Goal: Communication & Community: Answer question/provide support

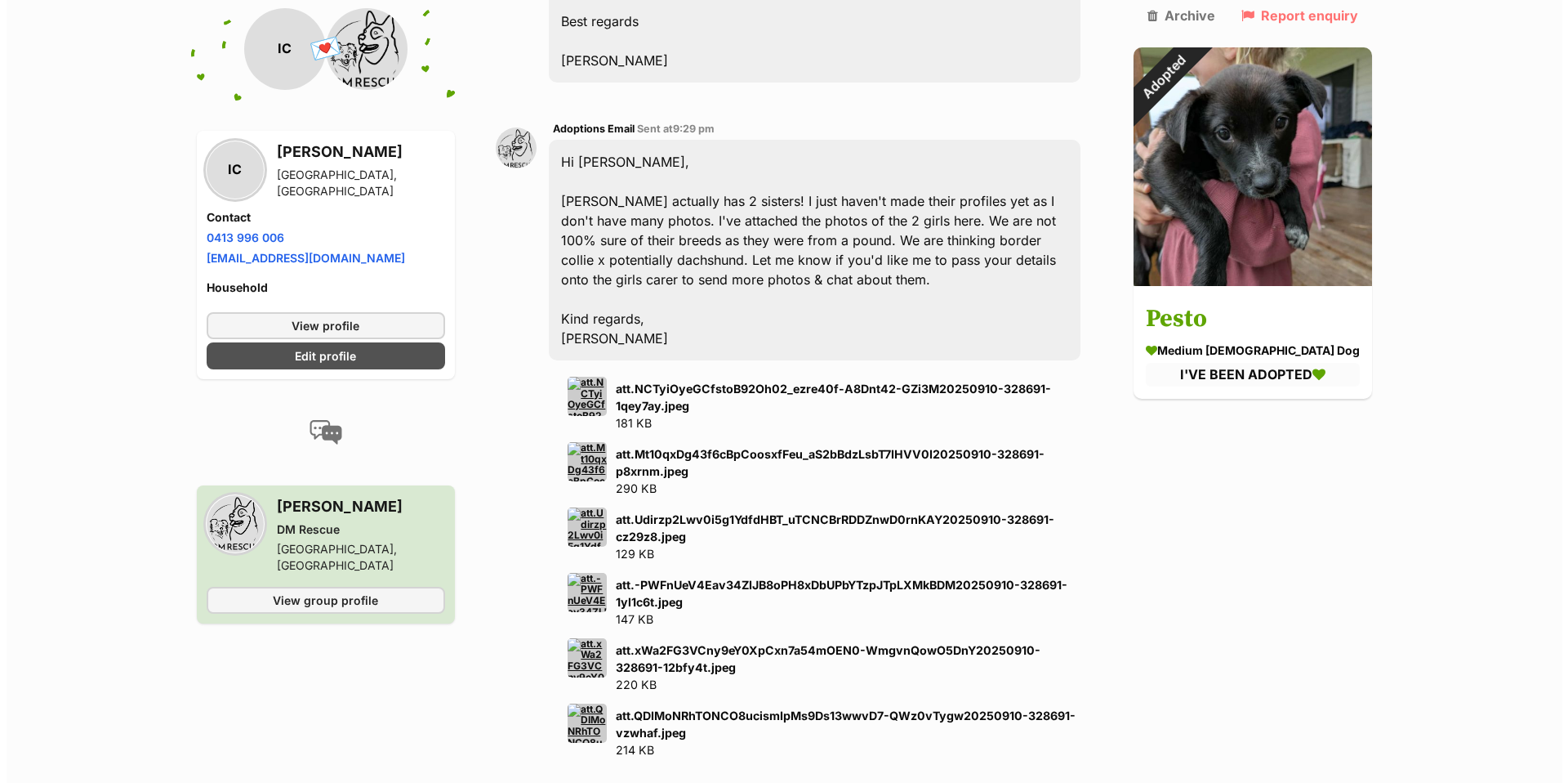
scroll to position [2390, 0]
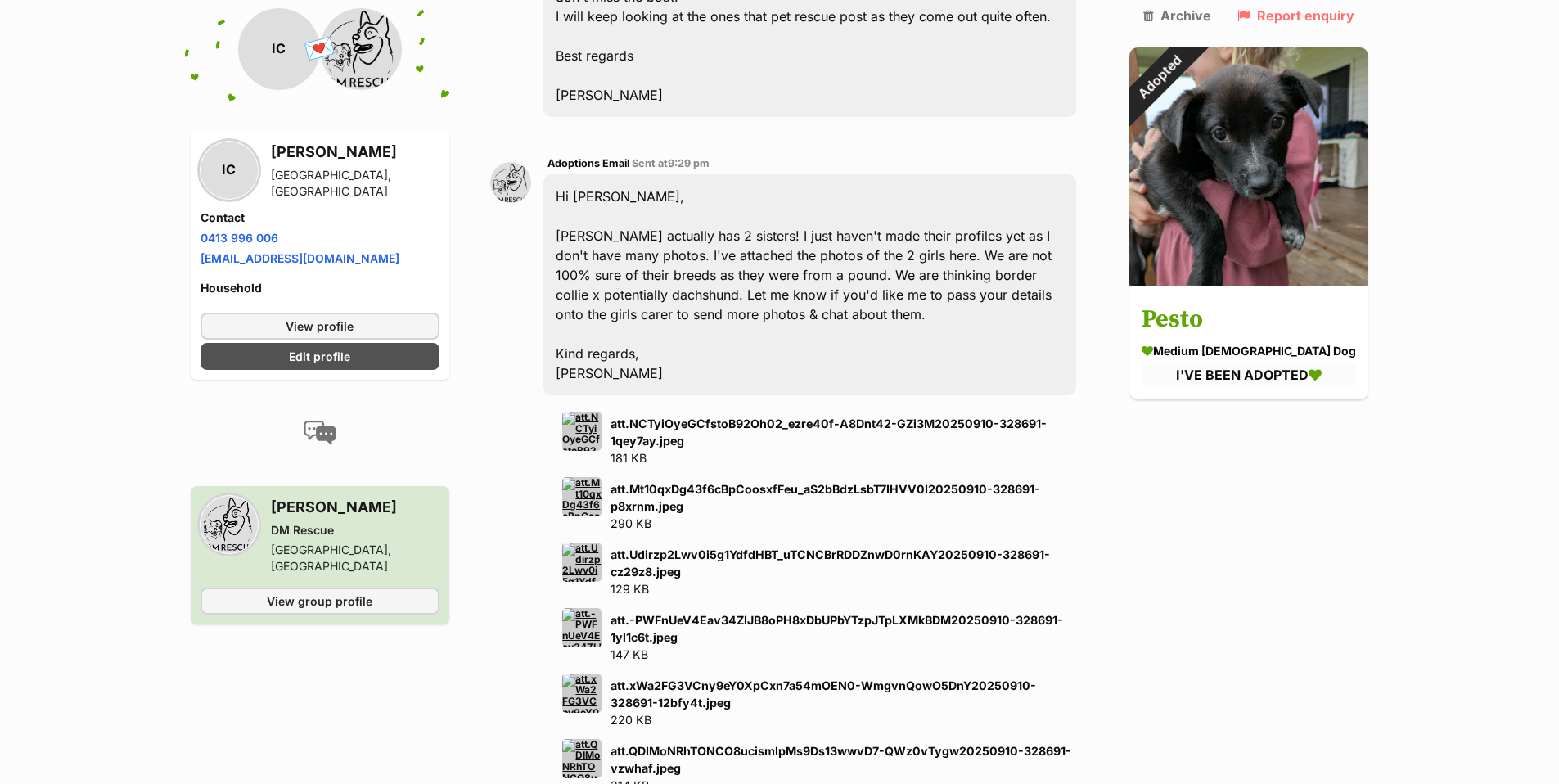
click at [676, 417] on strong "att.NCTyiOyeGCfstoB92Oh02_ezre40f-A8Dnt42-GZi3M20250910-328691-1qey7ay.jpeg" at bounding box center [828, 432] width 436 height 31
click at [591, 412] on img at bounding box center [582, 432] width 40 height 40
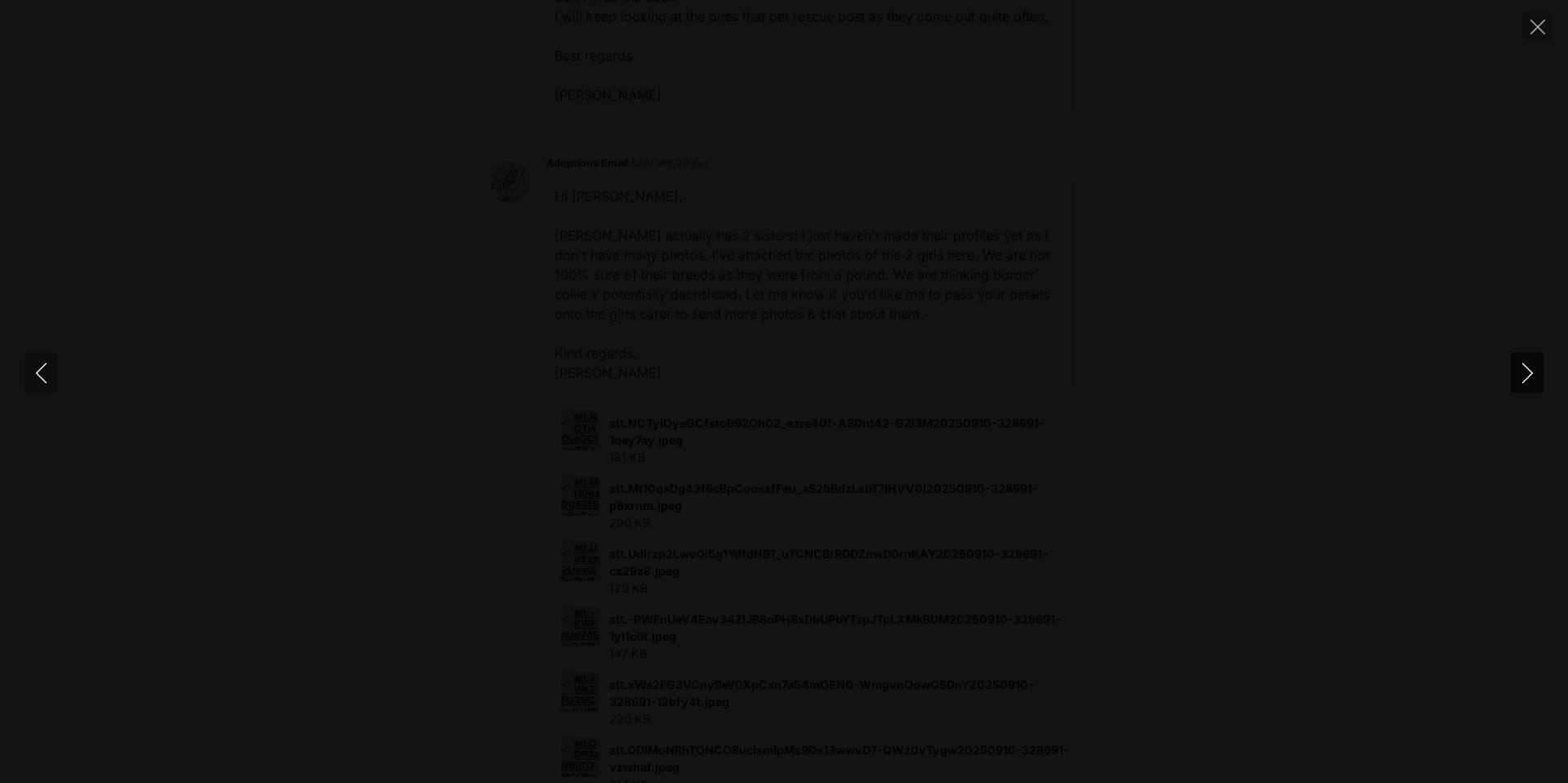
click at [1528, 371] on icon "Next" at bounding box center [1527, 373] width 21 height 21
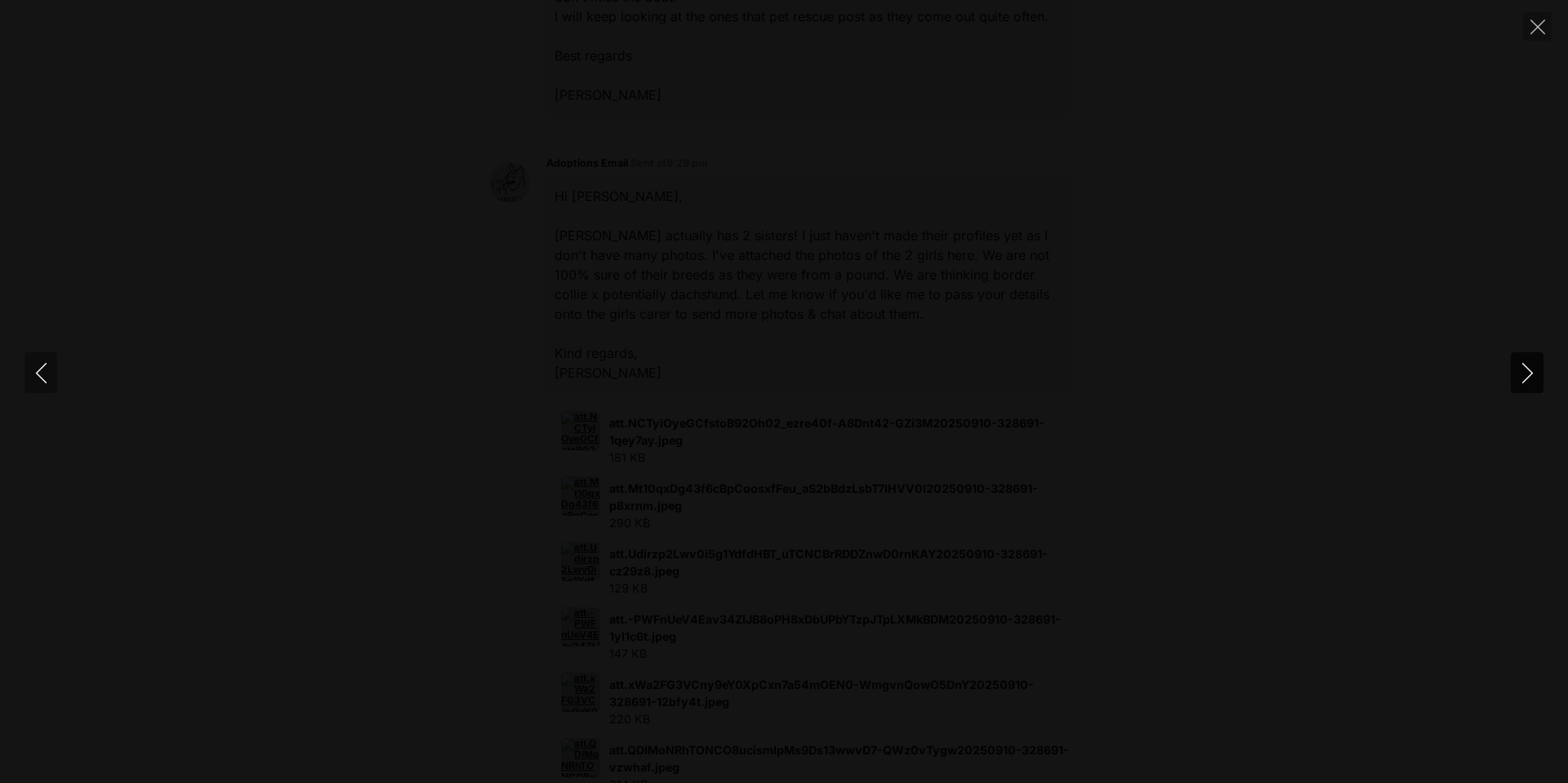
click at [1528, 371] on icon "Next" at bounding box center [1527, 373] width 21 height 21
click at [1522, 372] on icon "Next" at bounding box center [1527, 373] width 21 height 21
click at [41, 373] on icon "Previous" at bounding box center [41, 373] width 21 height 21
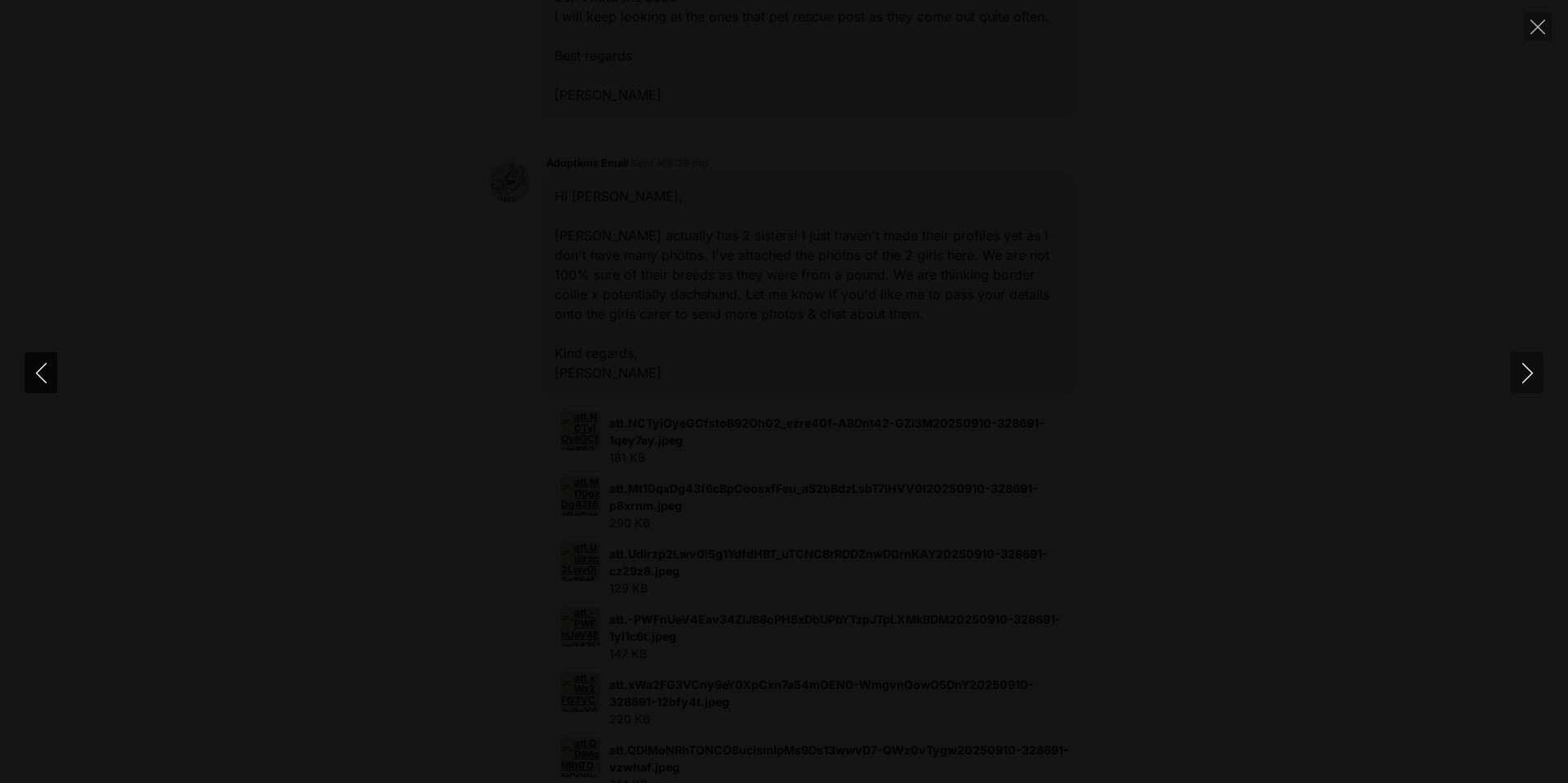
click at [41, 374] on icon "Previous" at bounding box center [41, 373] width 21 height 21
click at [41, 373] on icon "Previous" at bounding box center [41, 373] width 21 height 21
click at [41, 374] on icon "Previous" at bounding box center [41, 373] width 21 height 21
click at [44, 369] on icon "Previous" at bounding box center [41, 373] width 21 height 21
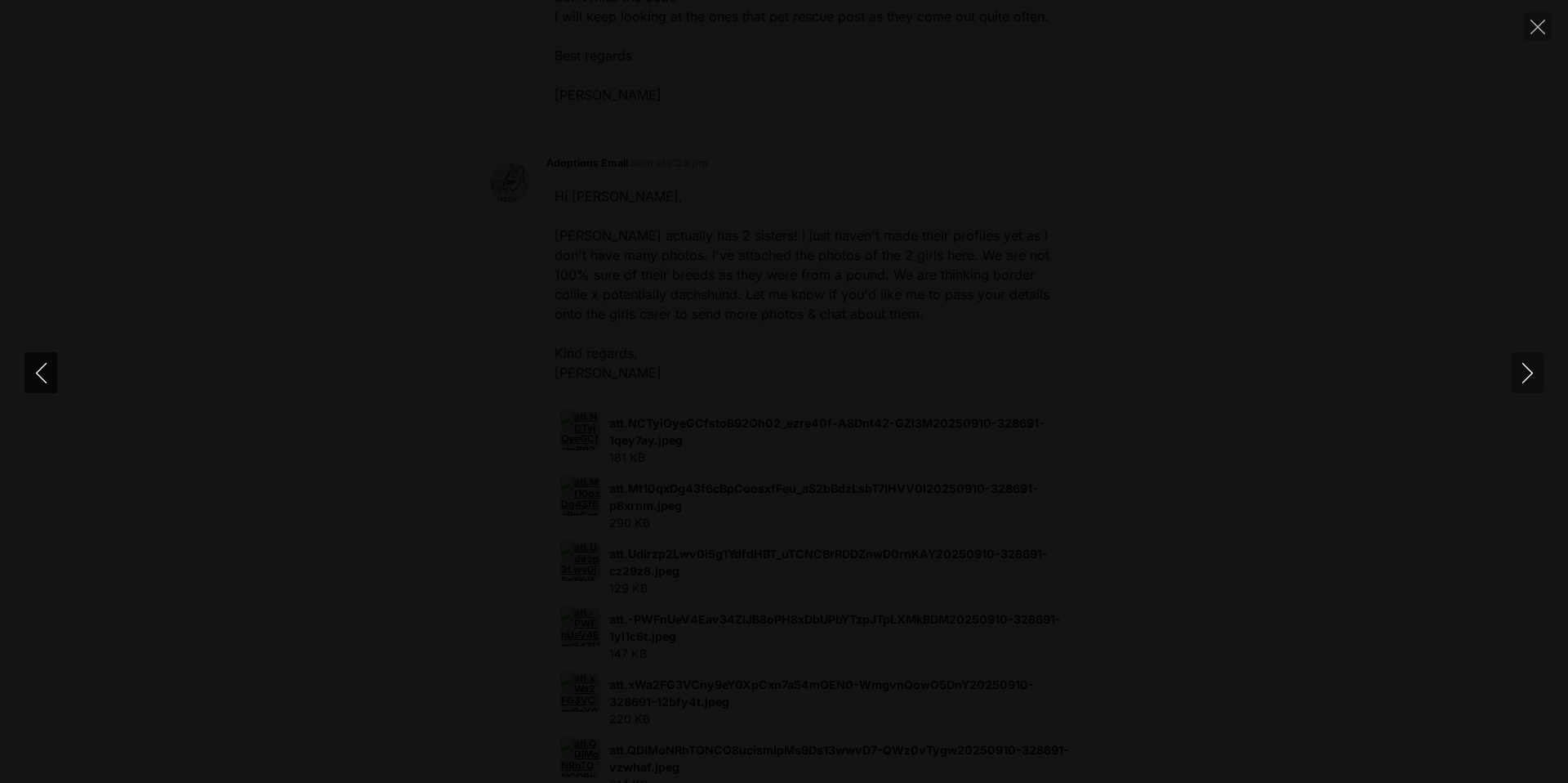
click at [40, 380] on icon "Previous" at bounding box center [41, 373] width 21 height 21
click at [39, 380] on icon "Previous" at bounding box center [41, 373] width 21 height 21
click at [1525, 367] on icon "Next" at bounding box center [1526, 373] width 11 height 21
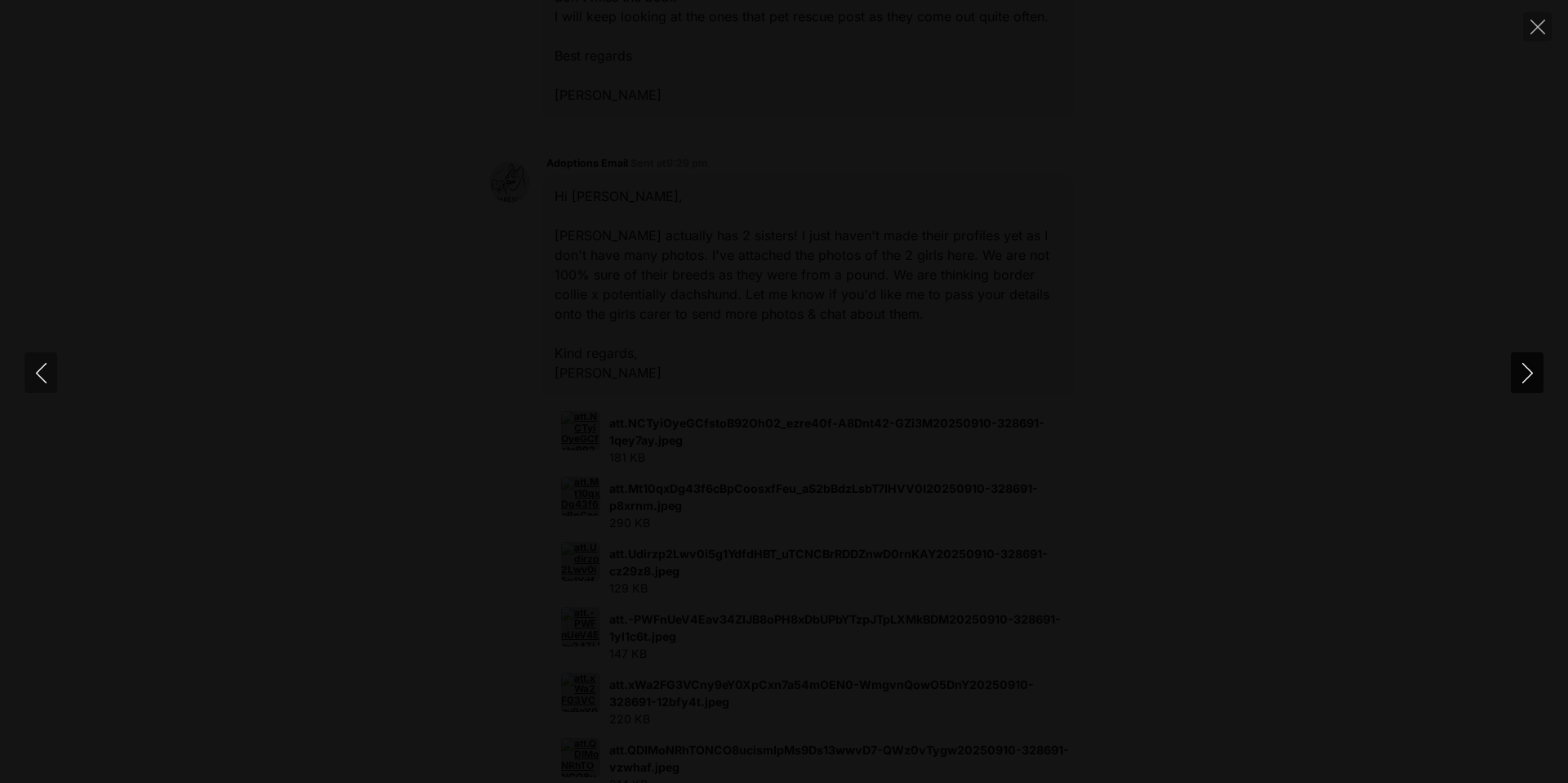
click at [1525, 367] on icon "Next" at bounding box center [1526, 373] width 11 height 21
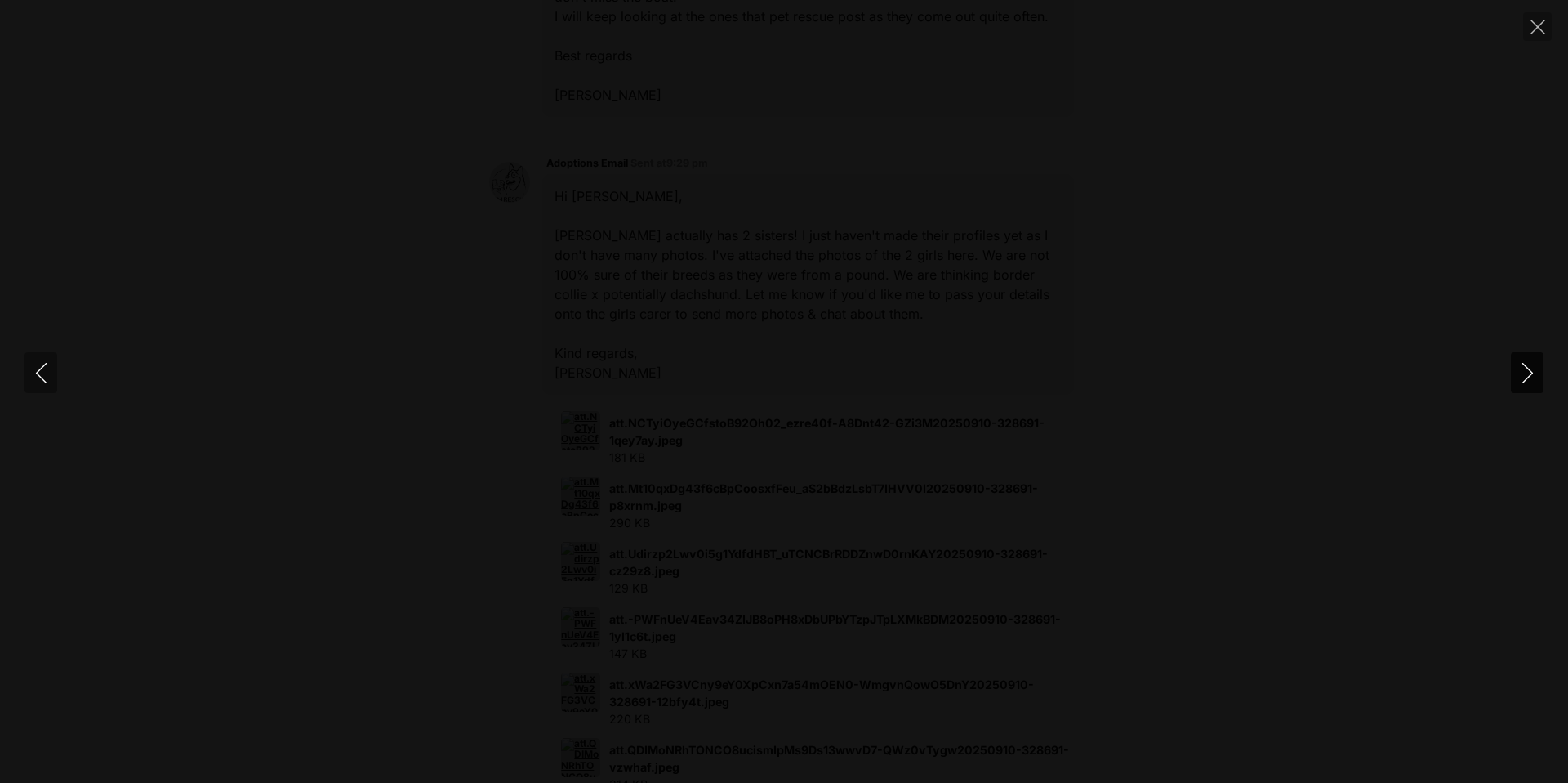
click at [1525, 367] on icon "Next" at bounding box center [1526, 373] width 11 height 21
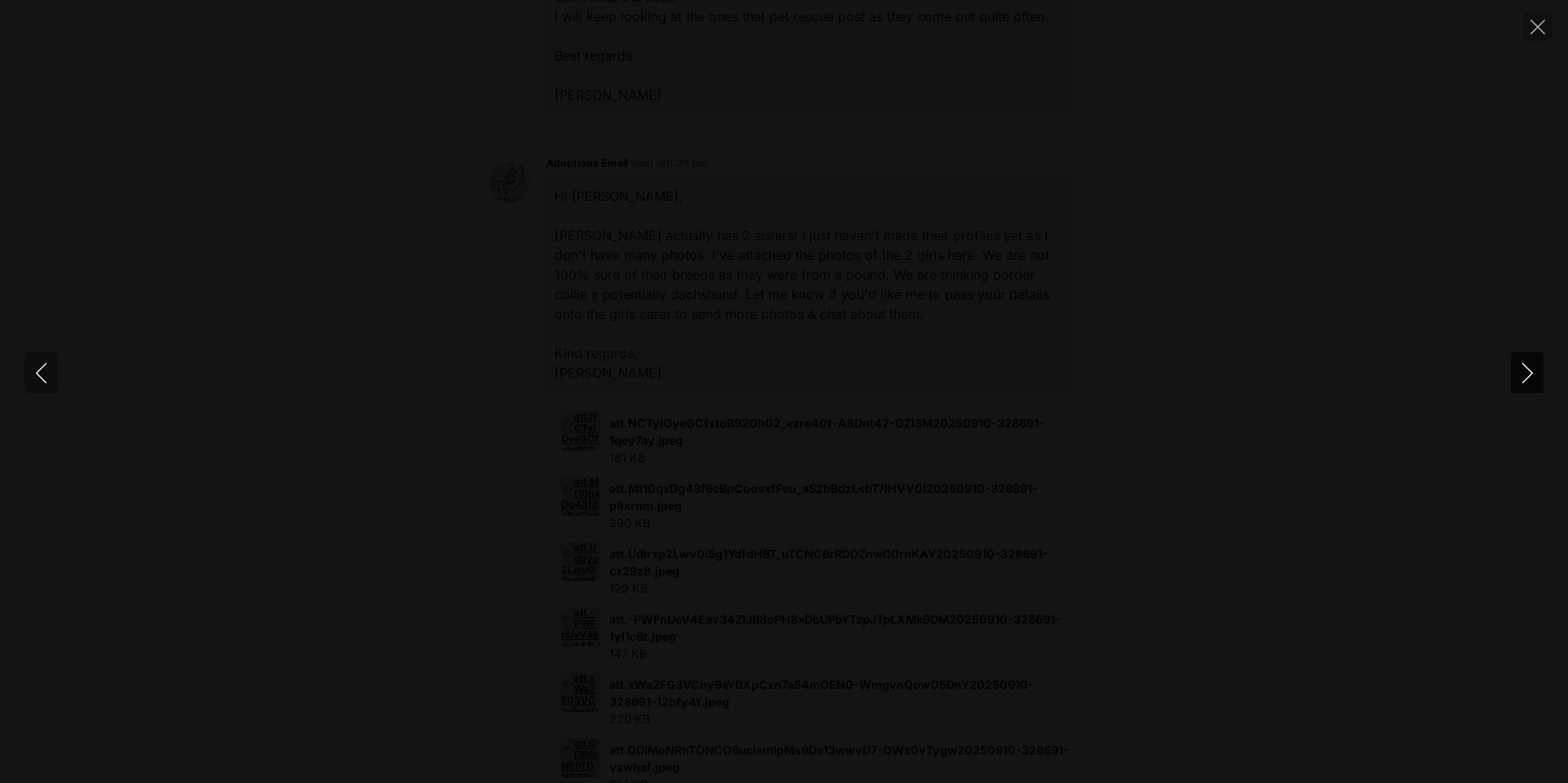
click at [1530, 363] on icon "Next" at bounding box center [1527, 373] width 21 height 21
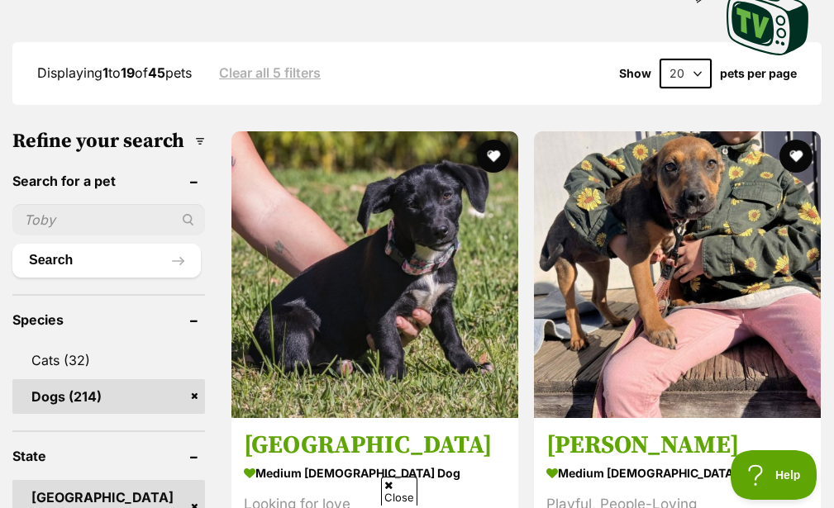
scroll to position [496, 0]
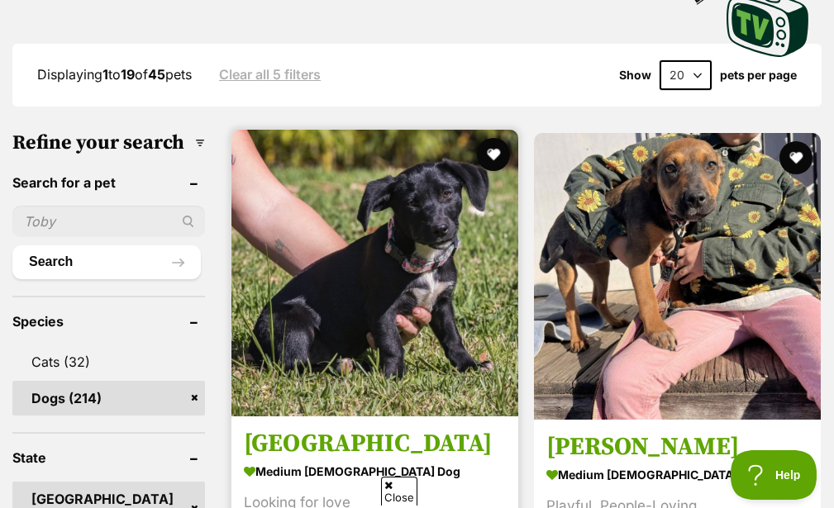
click at [305, 210] on img at bounding box center [374, 273] width 287 height 287
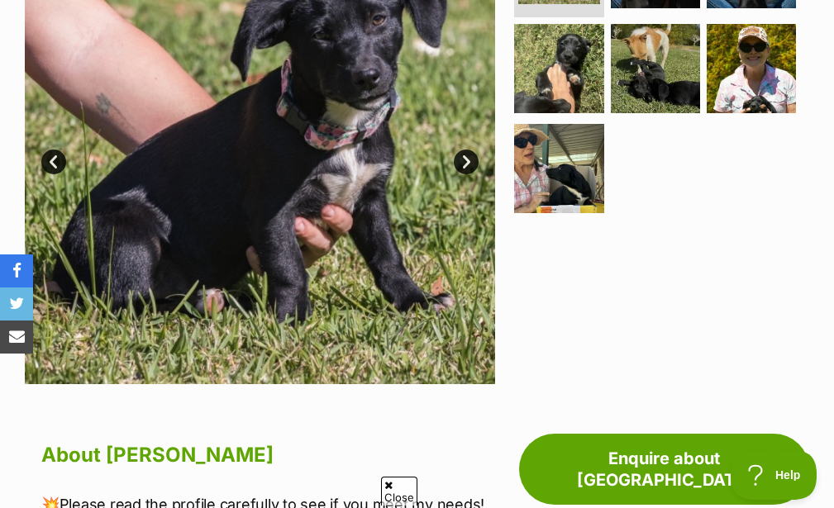
scroll to position [397, 0]
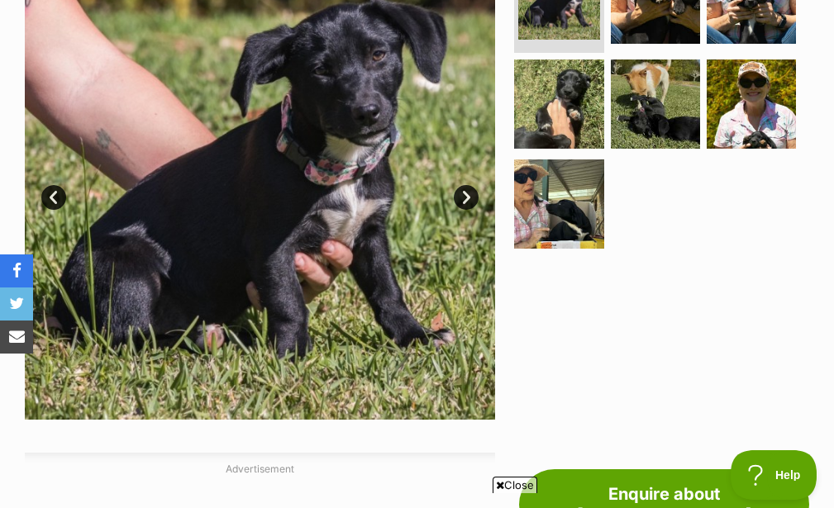
click at [469, 192] on link "Next" at bounding box center [466, 197] width 25 height 25
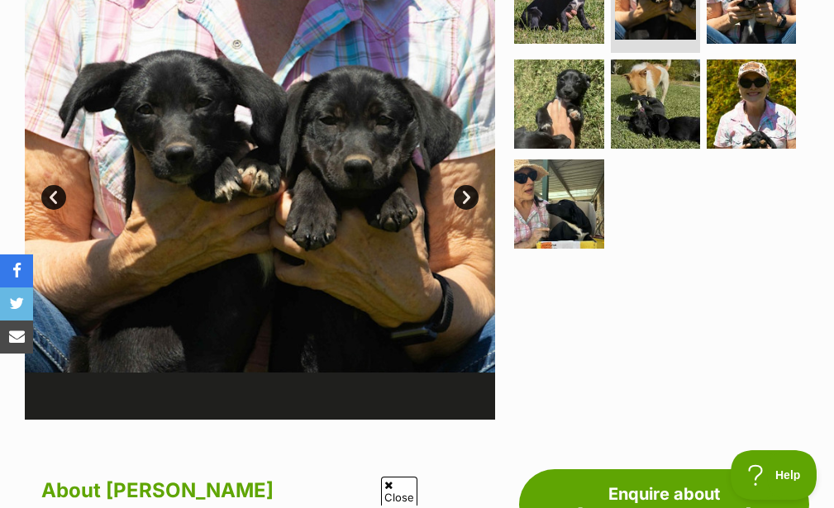
click at [467, 192] on link "Next" at bounding box center [466, 197] width 25 height 25
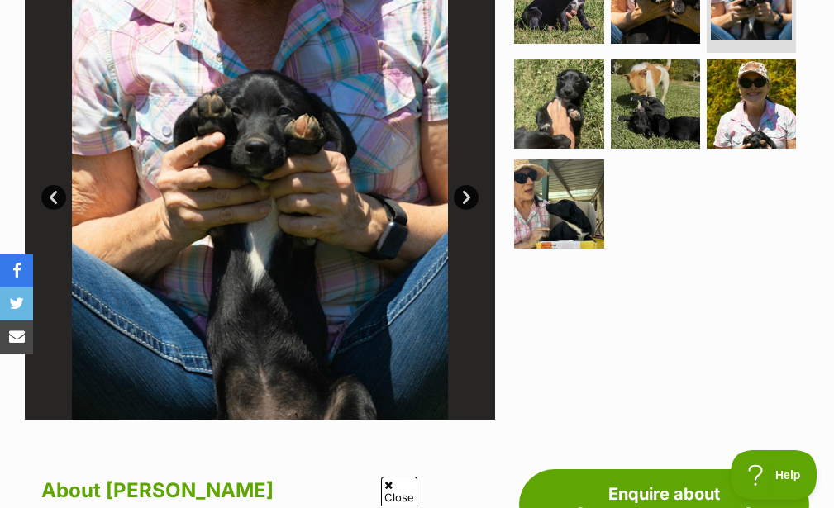
click at [469, 195] on link "Next" at bounding box center [466, 197] width 25 height 25
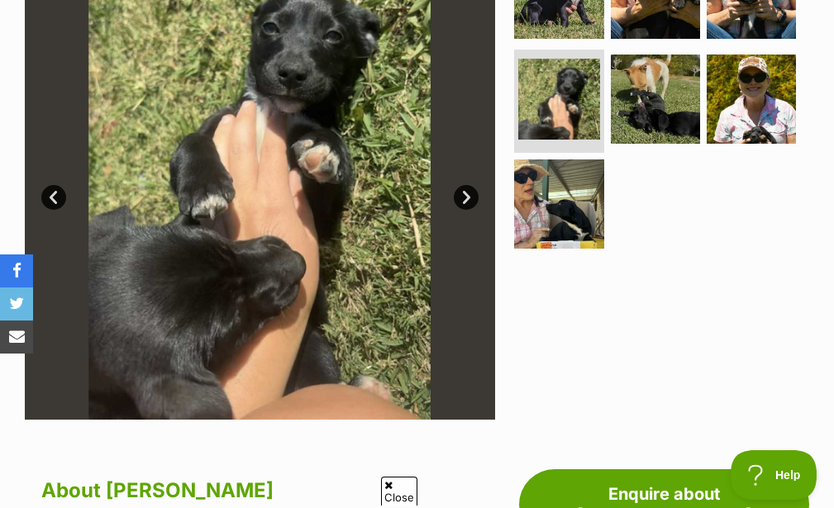
click at [469, 195] on link "Next" at bounding box center [466, 197] width 25 height 25
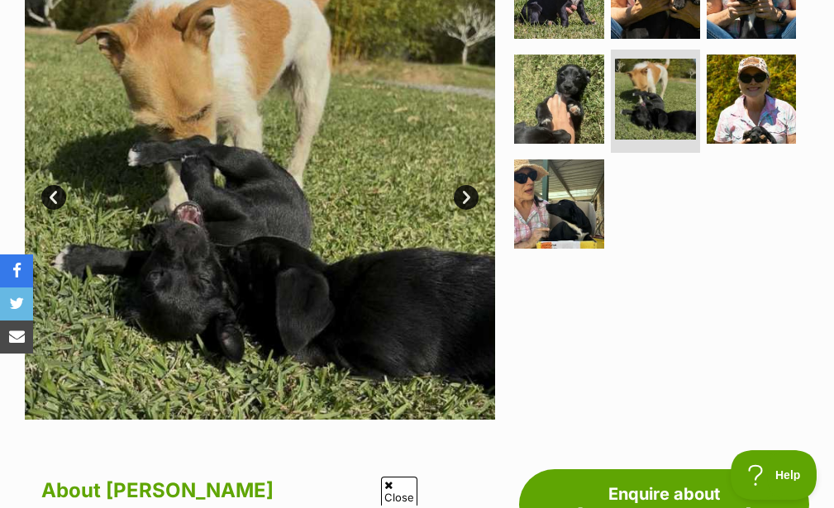
click at [465, 193] on link "Next" at bounding box center [466, 197] width 25 height 25
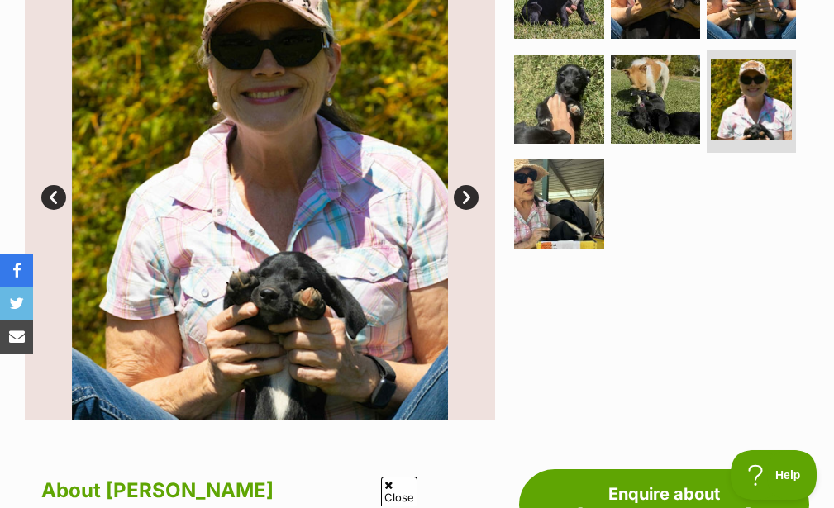
click at [469, 195] on link "Next" at bounding box center [466, 197] width 25 height 25
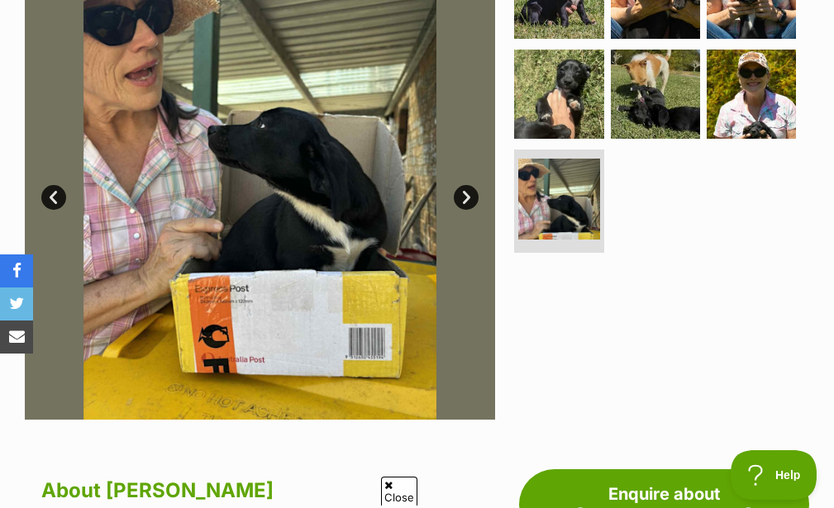
click at [466, 193] on link "Next" at bounding box center [466, 197] width 25 height 25
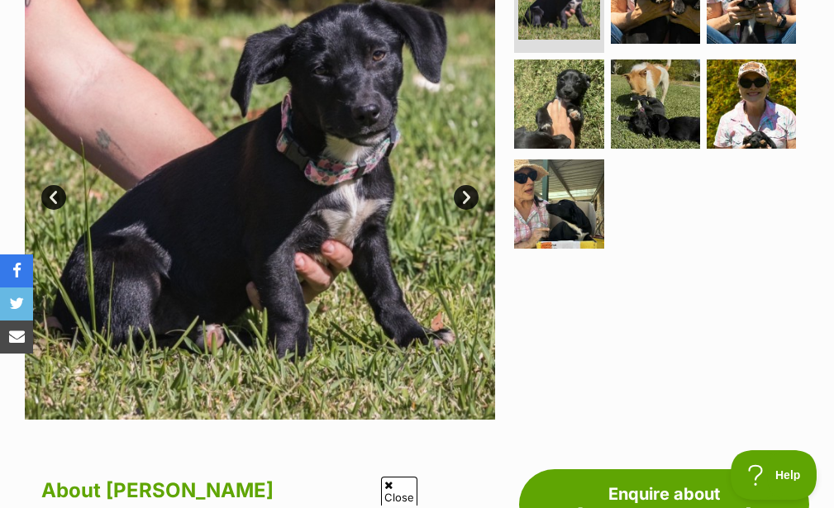
click at [468, 195] on link "Next" at bounding box center [466, 197] width 25 height 25
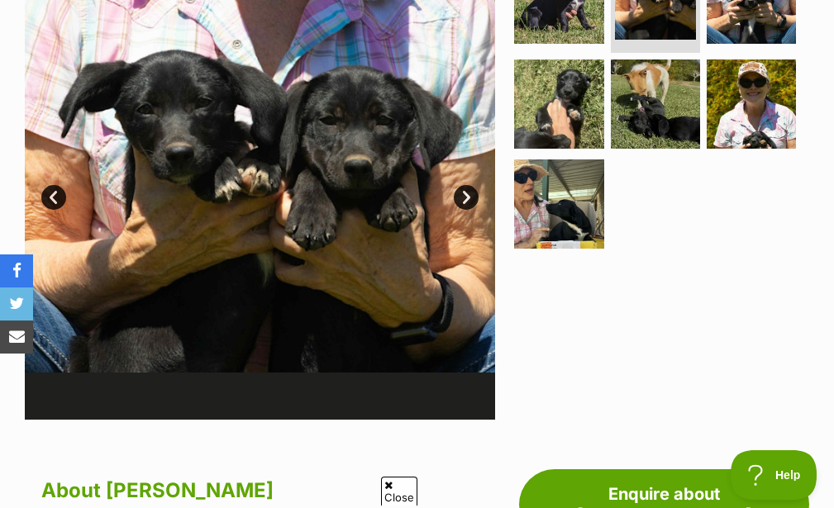
click at [468, 195] on link "Next" at bounding box center [466, 197] width 25 height 25
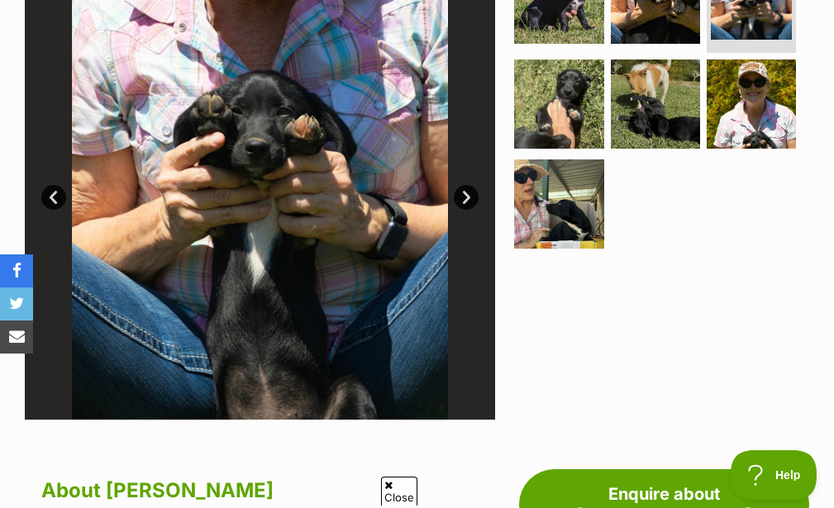
click at [468, 195] on link "Next" at bounding box center [466, 197] width 25 height 25
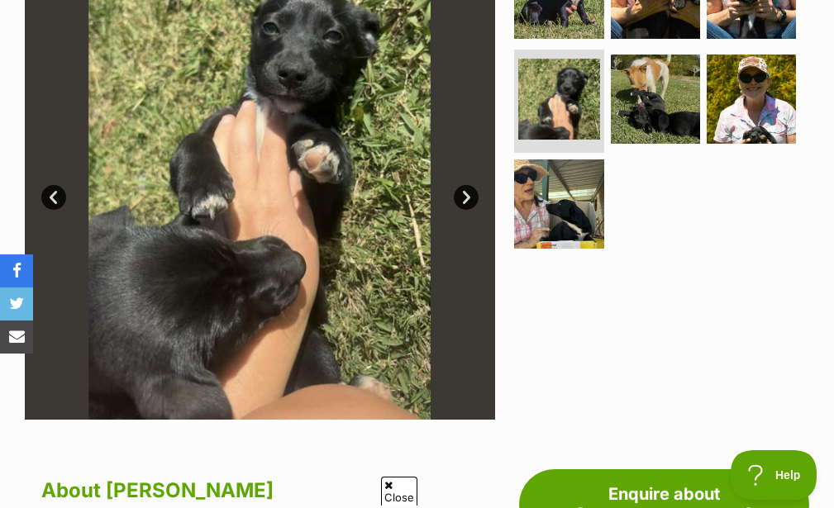
click at [468, 195] on link "Next" at bounding box center [466, 197] width 25 height 25
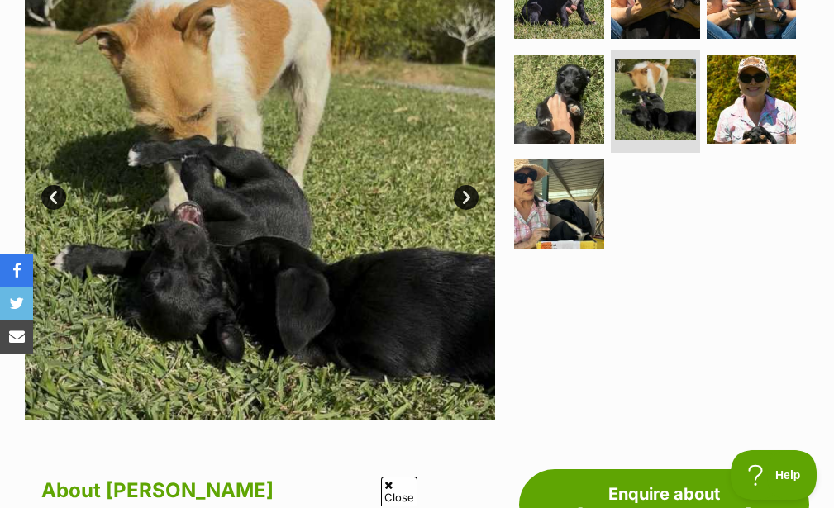
click at [468, 195] on link "Next" at bounding box center [466, 197] width 25 height 25
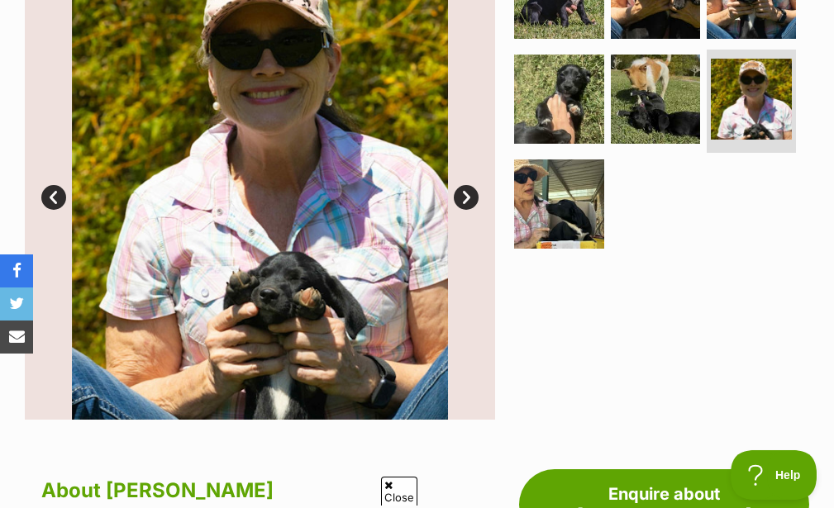
click at [468, 195] on link "Next" at bounding box center [466, 197] width 25 height 25
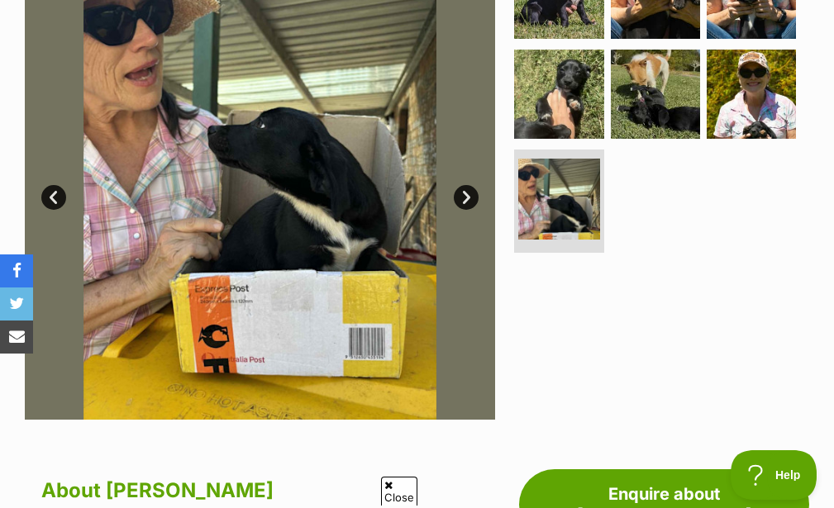
click at [468, 195] on link "Next" at bounding box center [466, 197] width 25 height 25
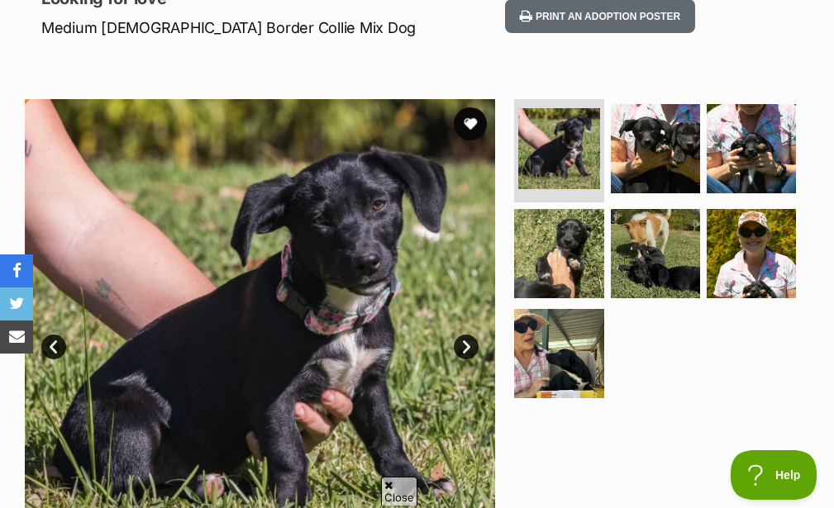
scroll to position [198, 0]
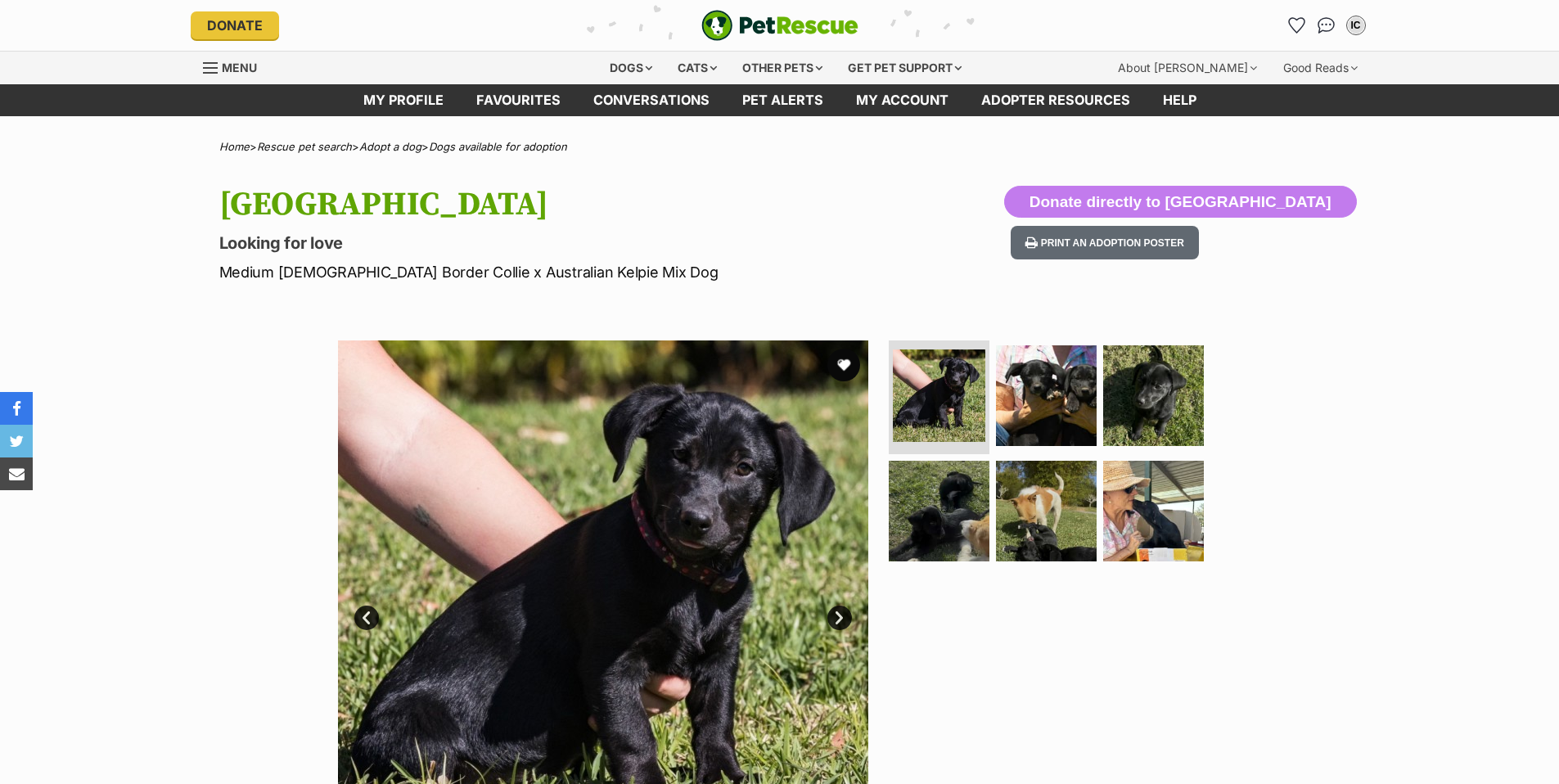
scroll to position [196, 0]
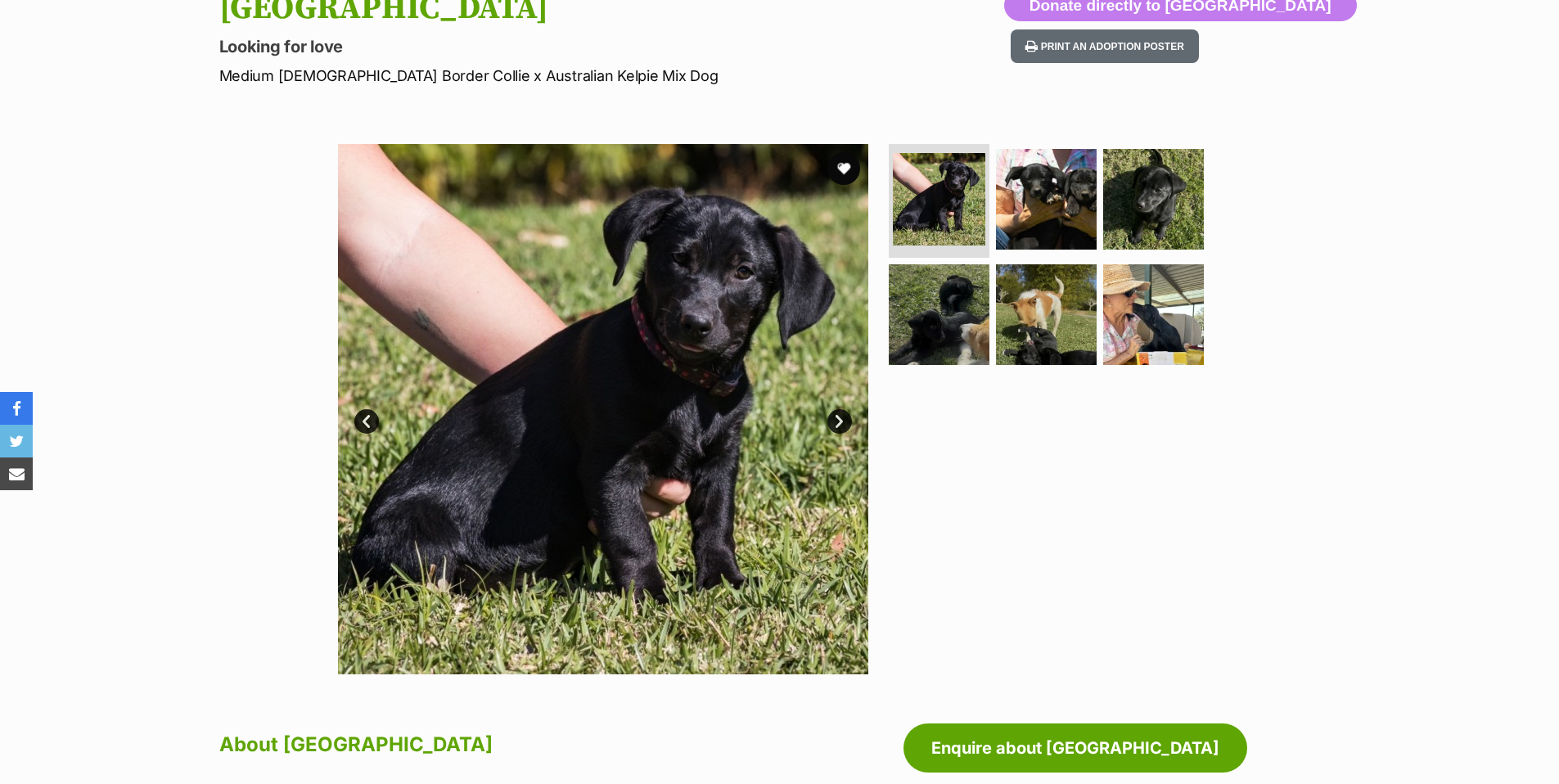
click at [525, 455] on img at bounding box center [602, 408] width 530 height 530
click at [839, 420] on link "Next" at bounding box center [839, 421] width 25 height 25
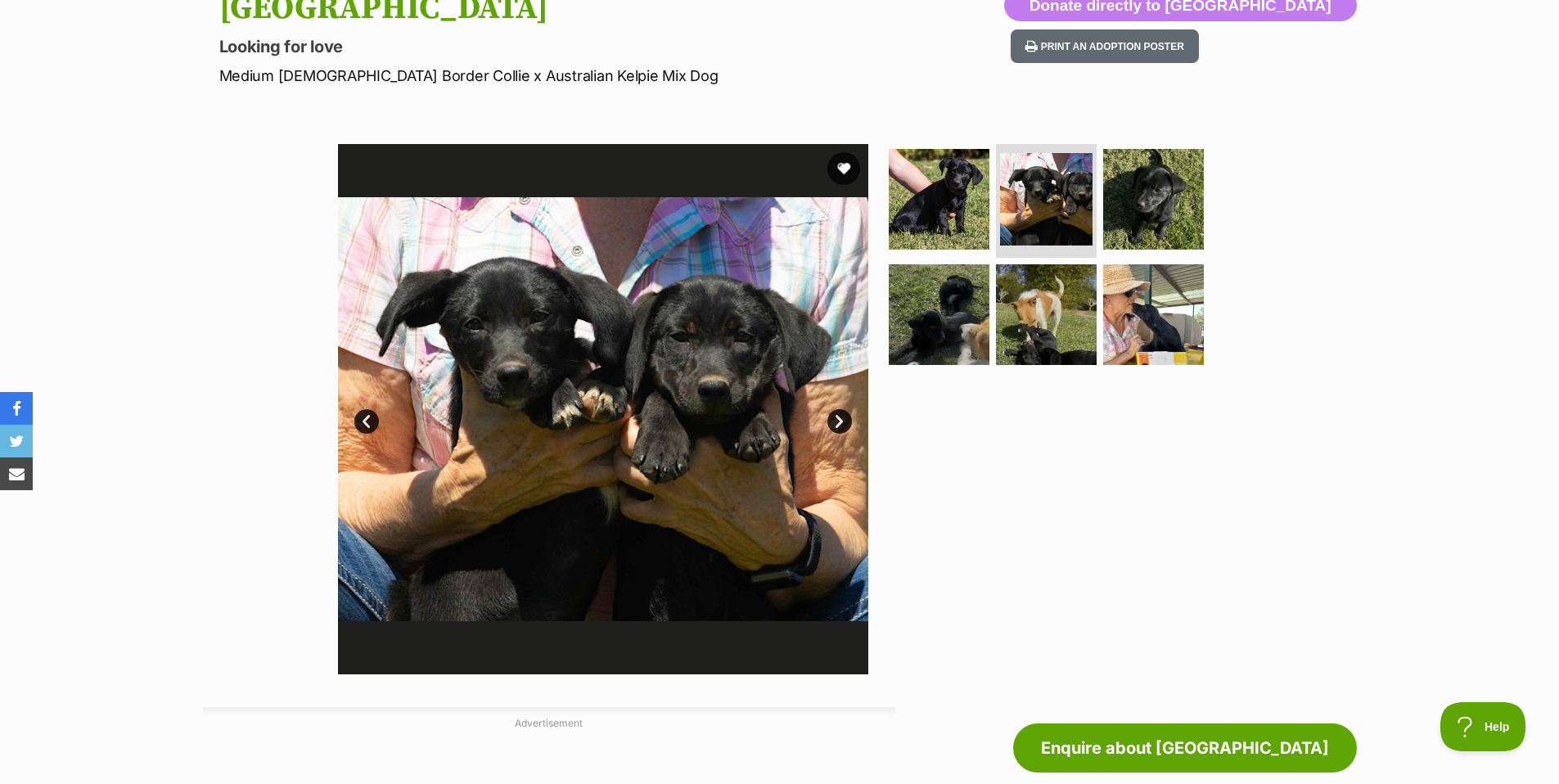
click at [839, 420] on link "Next" at bounding box center [839, 421] width 25 height 25
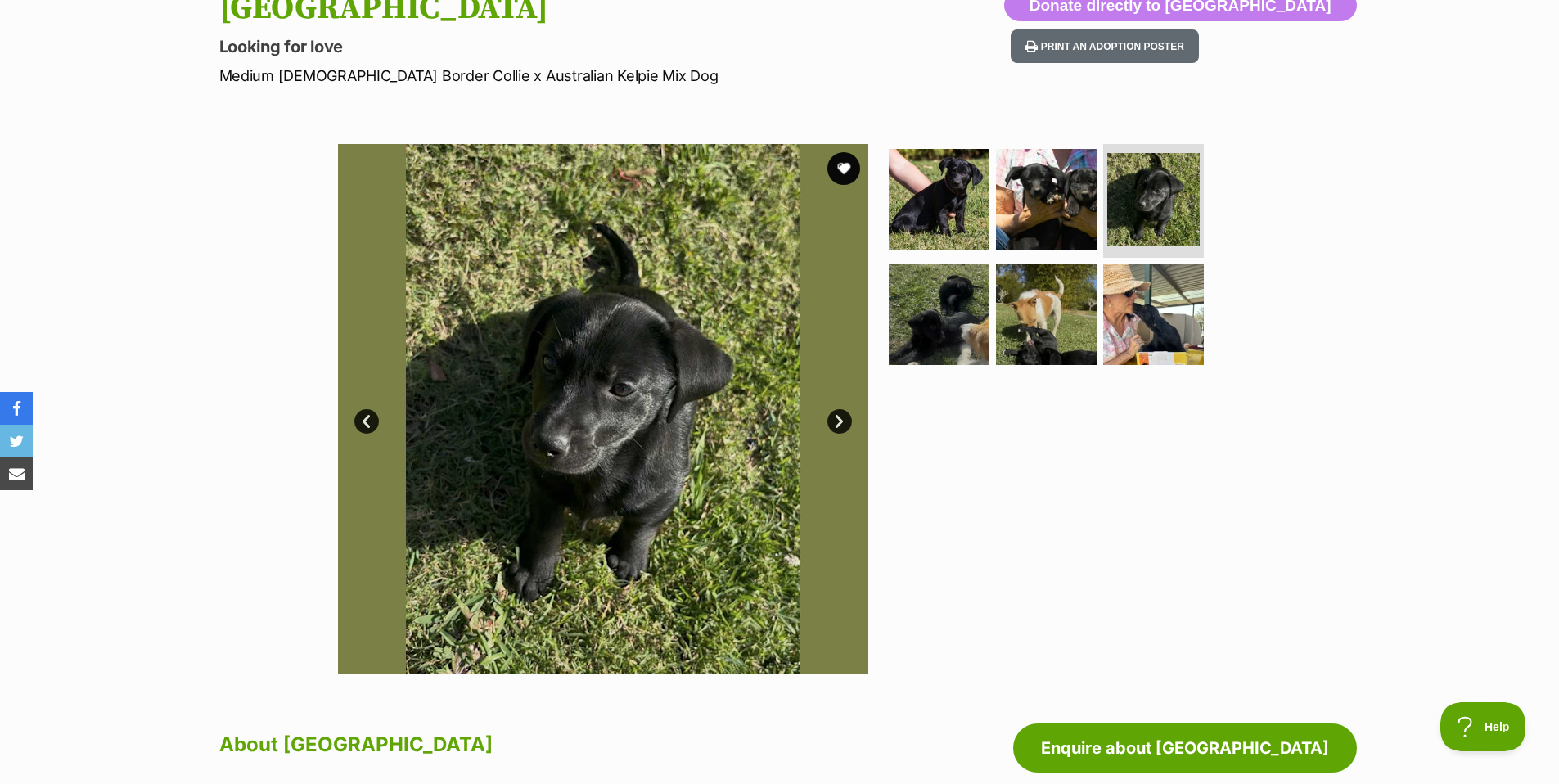
click at [839, 421] on link "Next" at bounding box center [839, 421] width 25 height 25
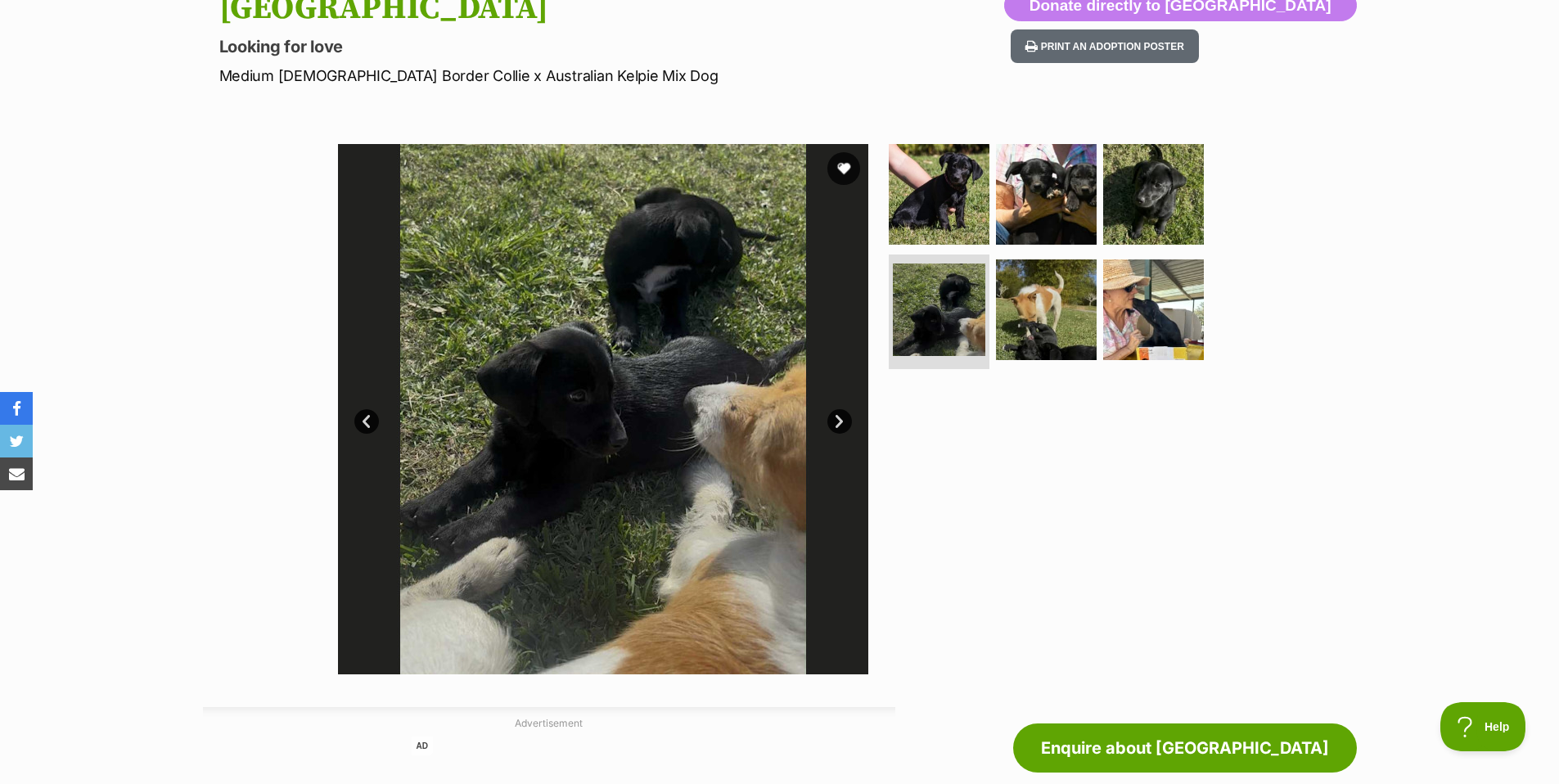
click at [839, 421] on link "Next" at bounding box center [839, 421] width 25 height 25
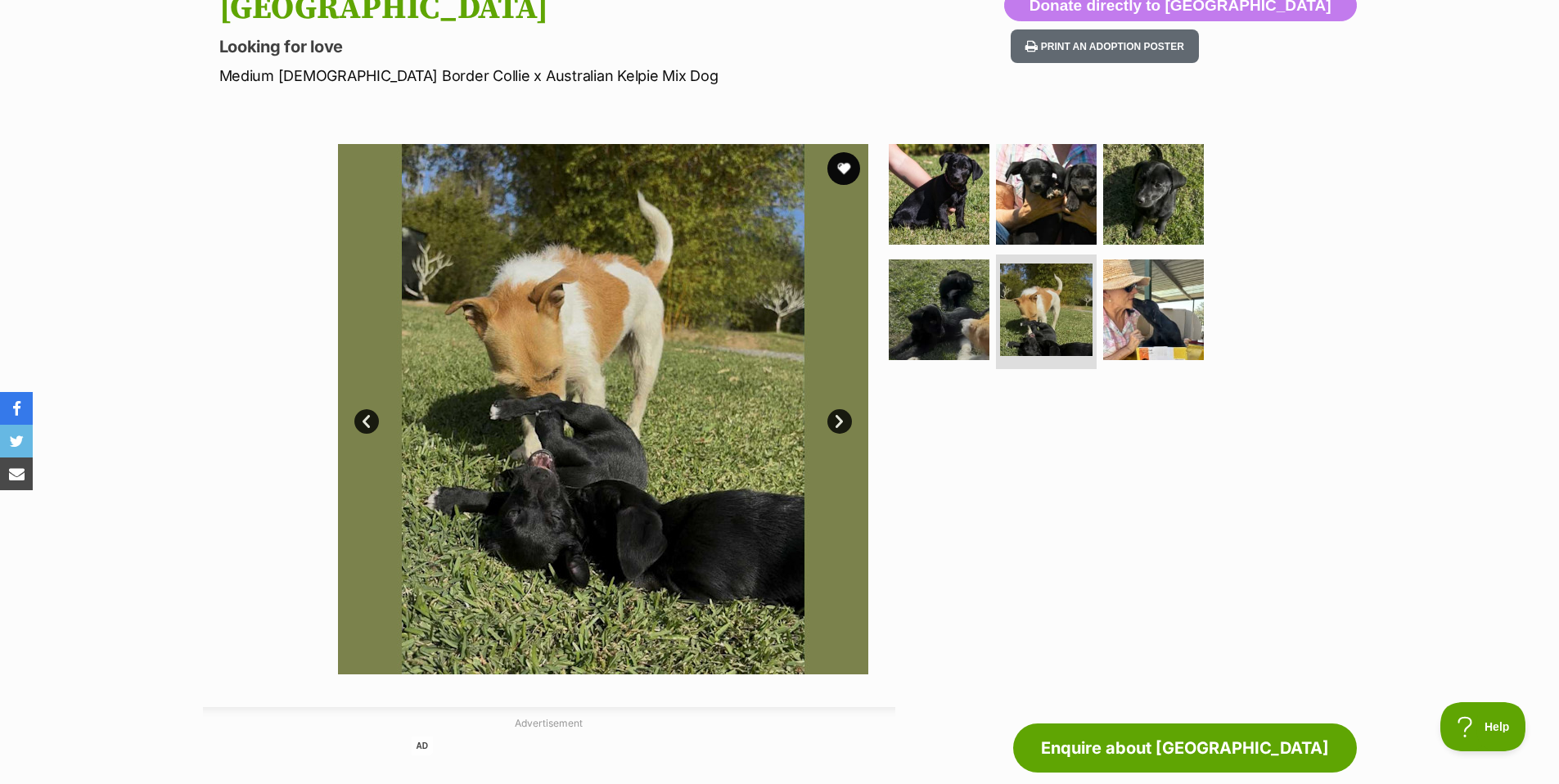
click at [839, 420] on link "Next" at bounding box center [839, 421] width 25 height 25
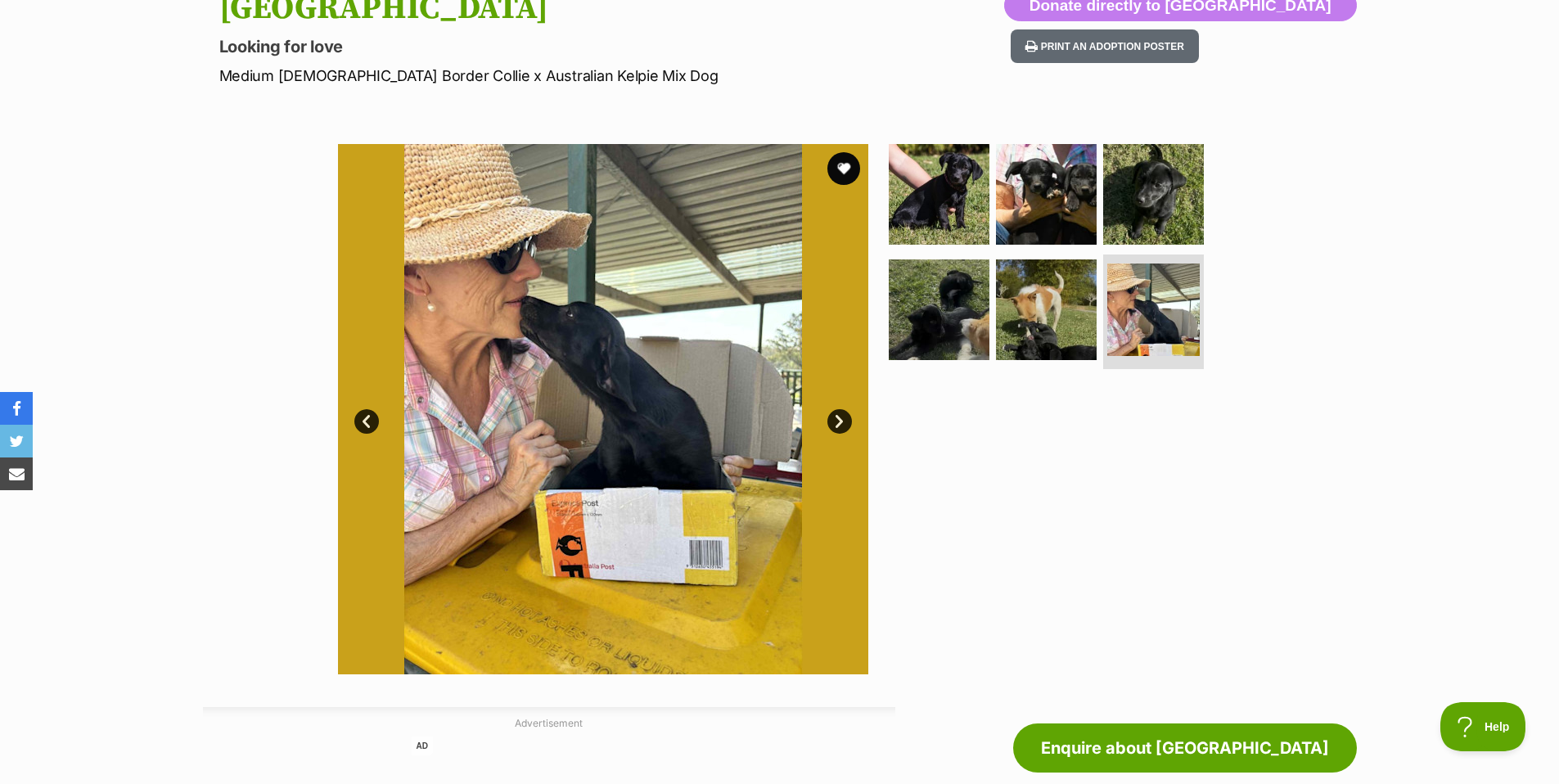
click at [839, 420] on link "Next" at bounding box center [839, 421] width 25 height 25
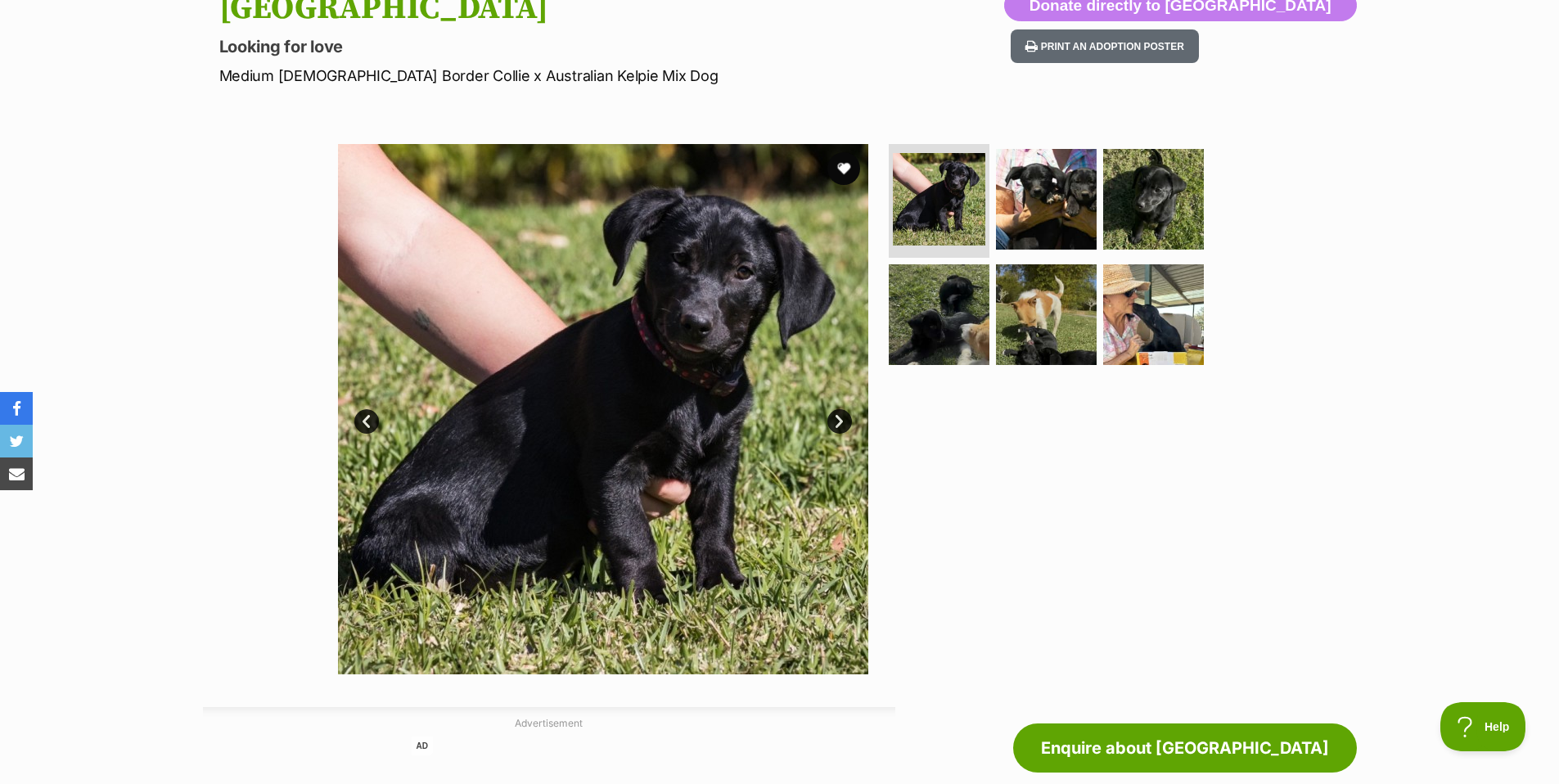
click at [839, 420] on link "Next" at bounding box center [839, 421] width 25 height 25
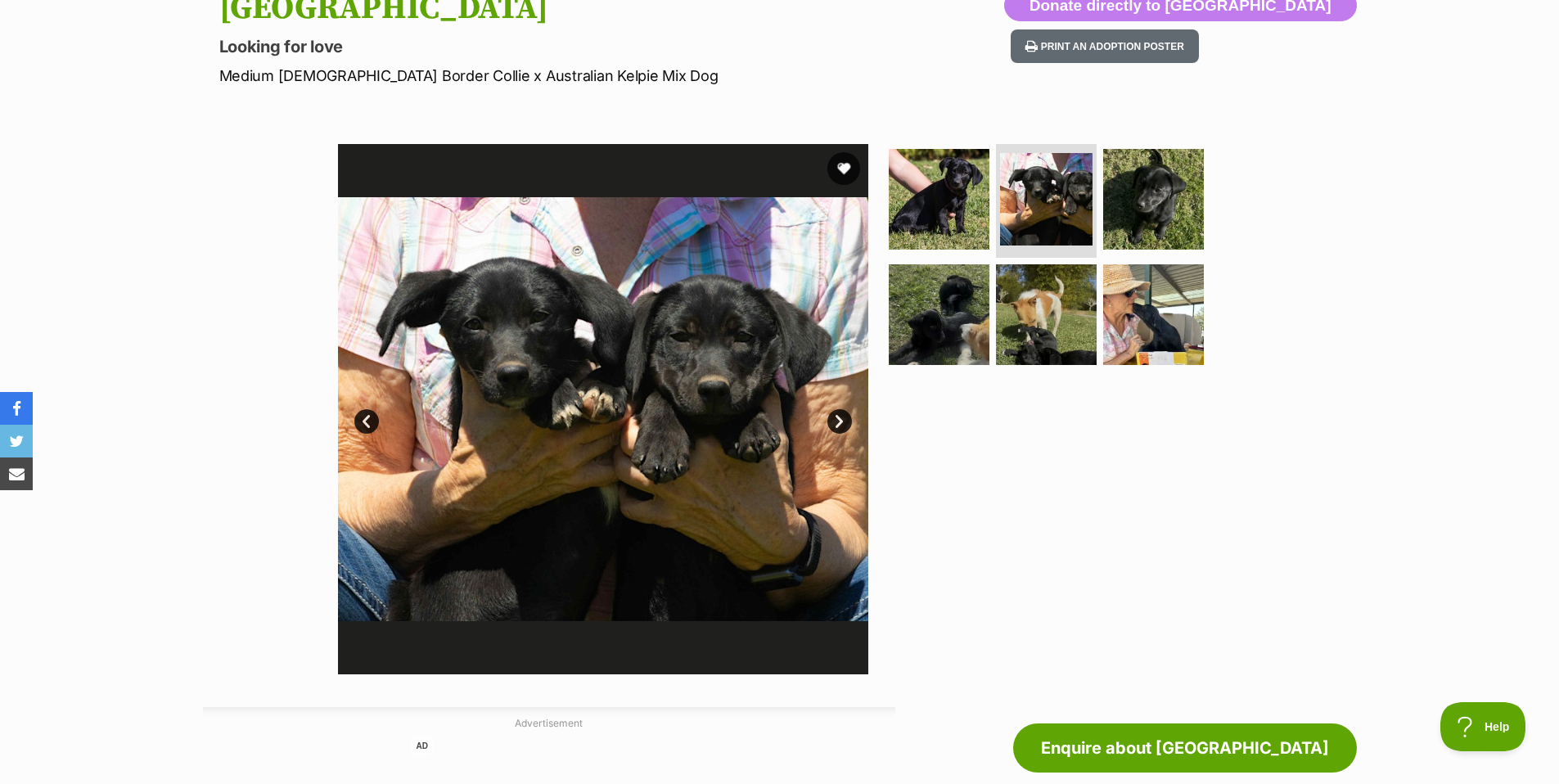
click at [839, 420] on link "Next" at bounding box center [839, 421] width 25 height 25
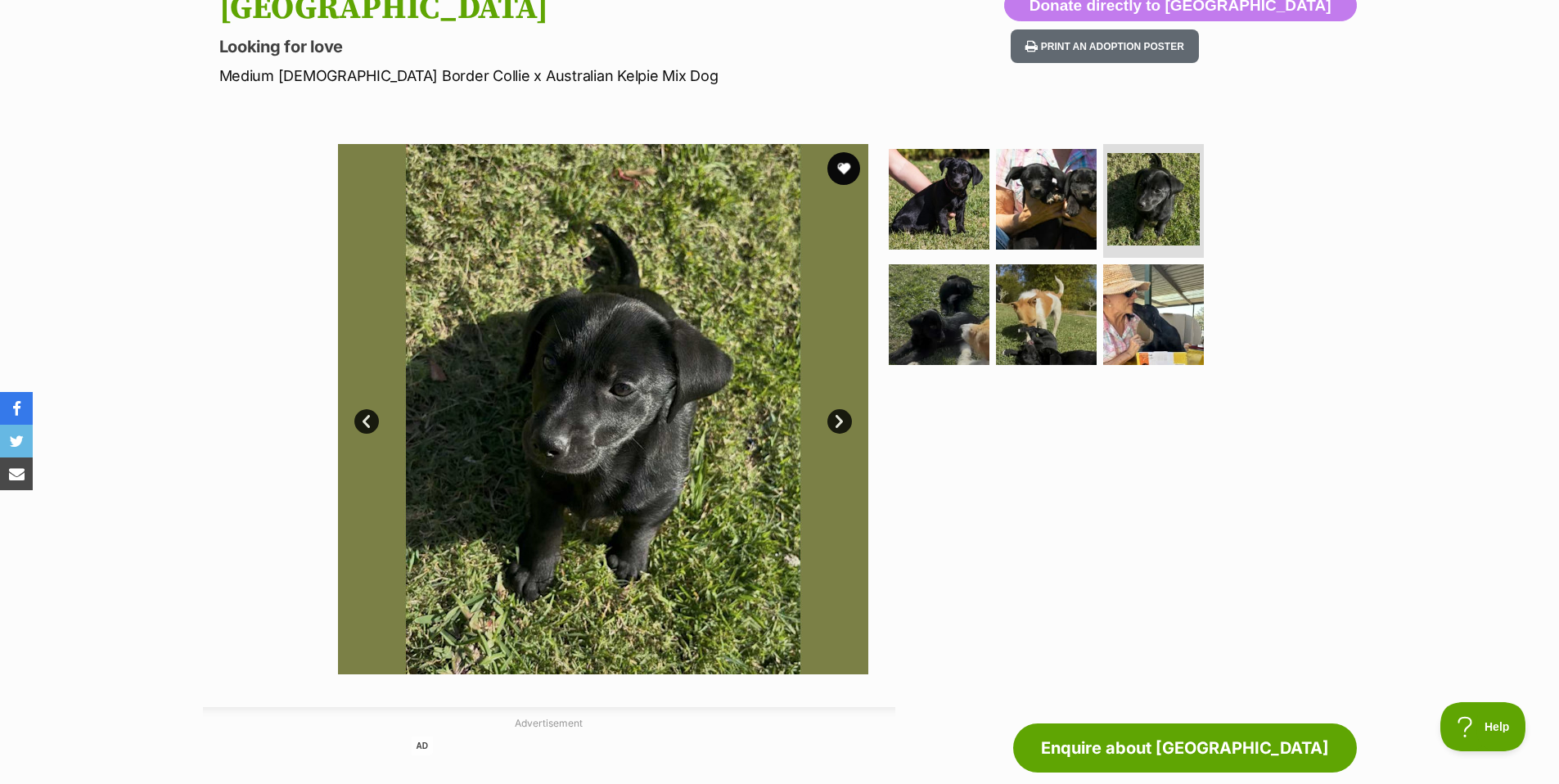
click at [839, 420] on link "Next" at bounding box center [839, 421] width 25 height 25
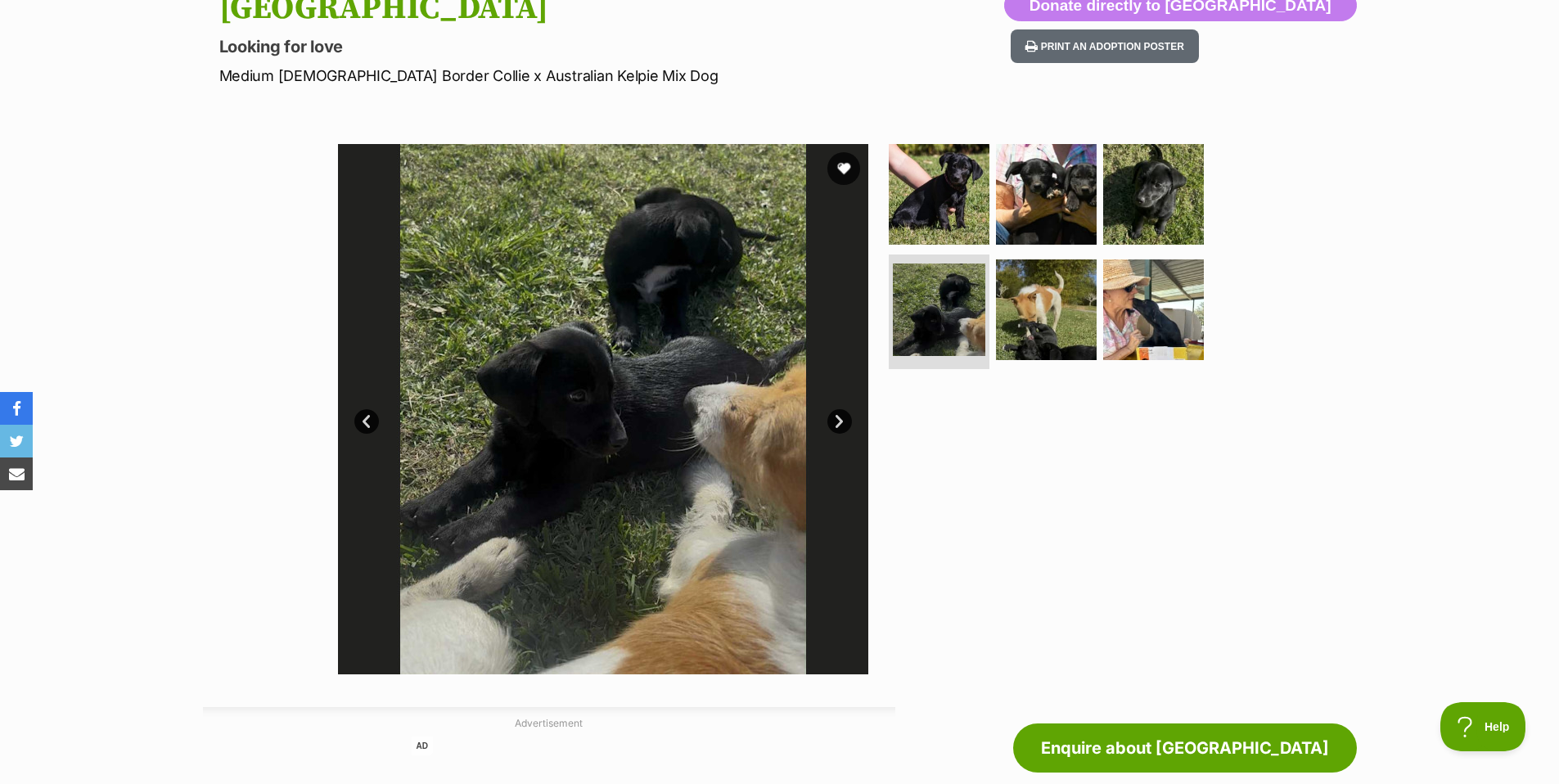
click at [839, 420] on link "Next" at bounding box center [839, 421] width 25 height 25
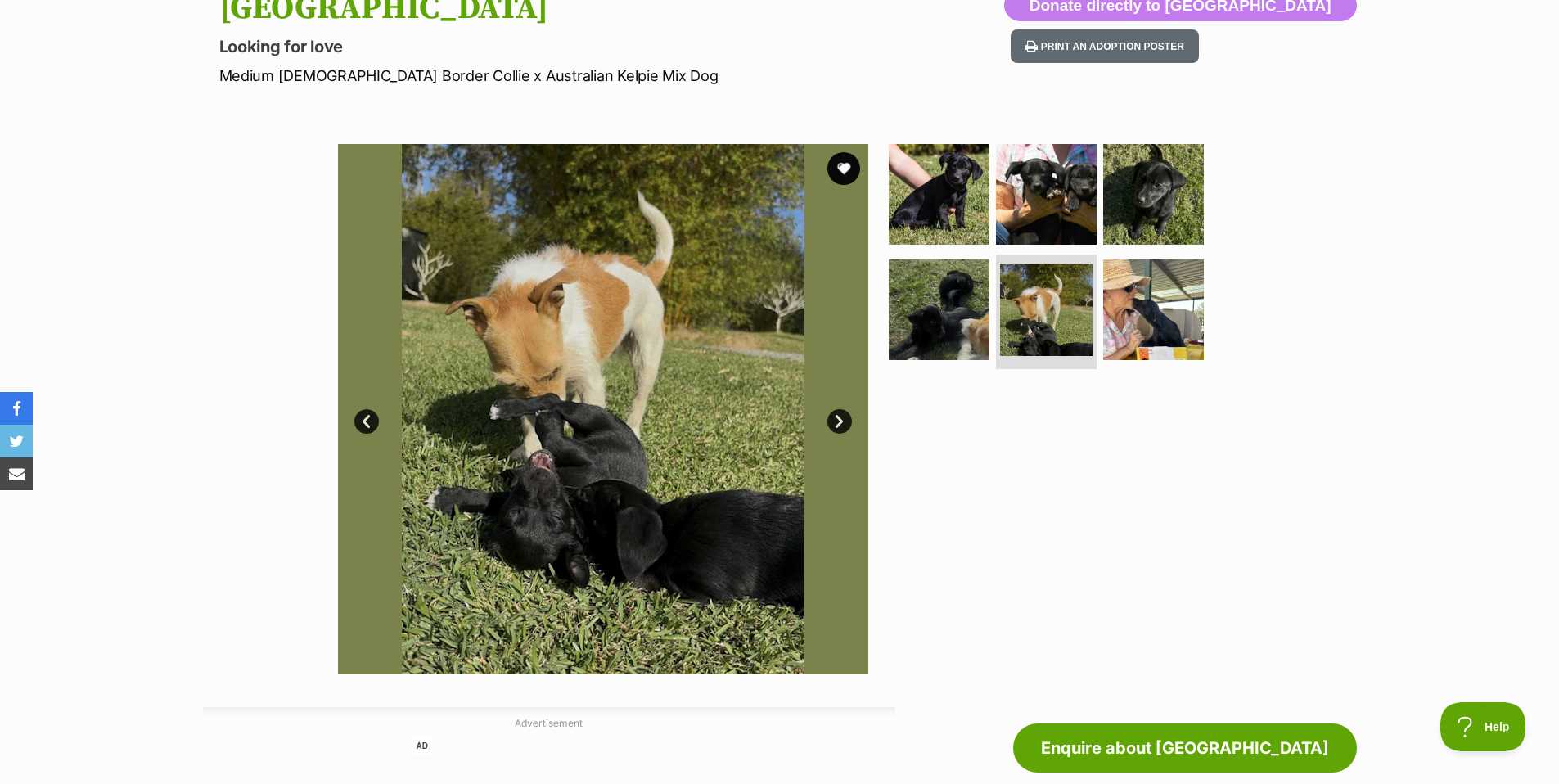
click at [839, 420] on link "Next" at bounding box center [839, 421] width 25 height 25
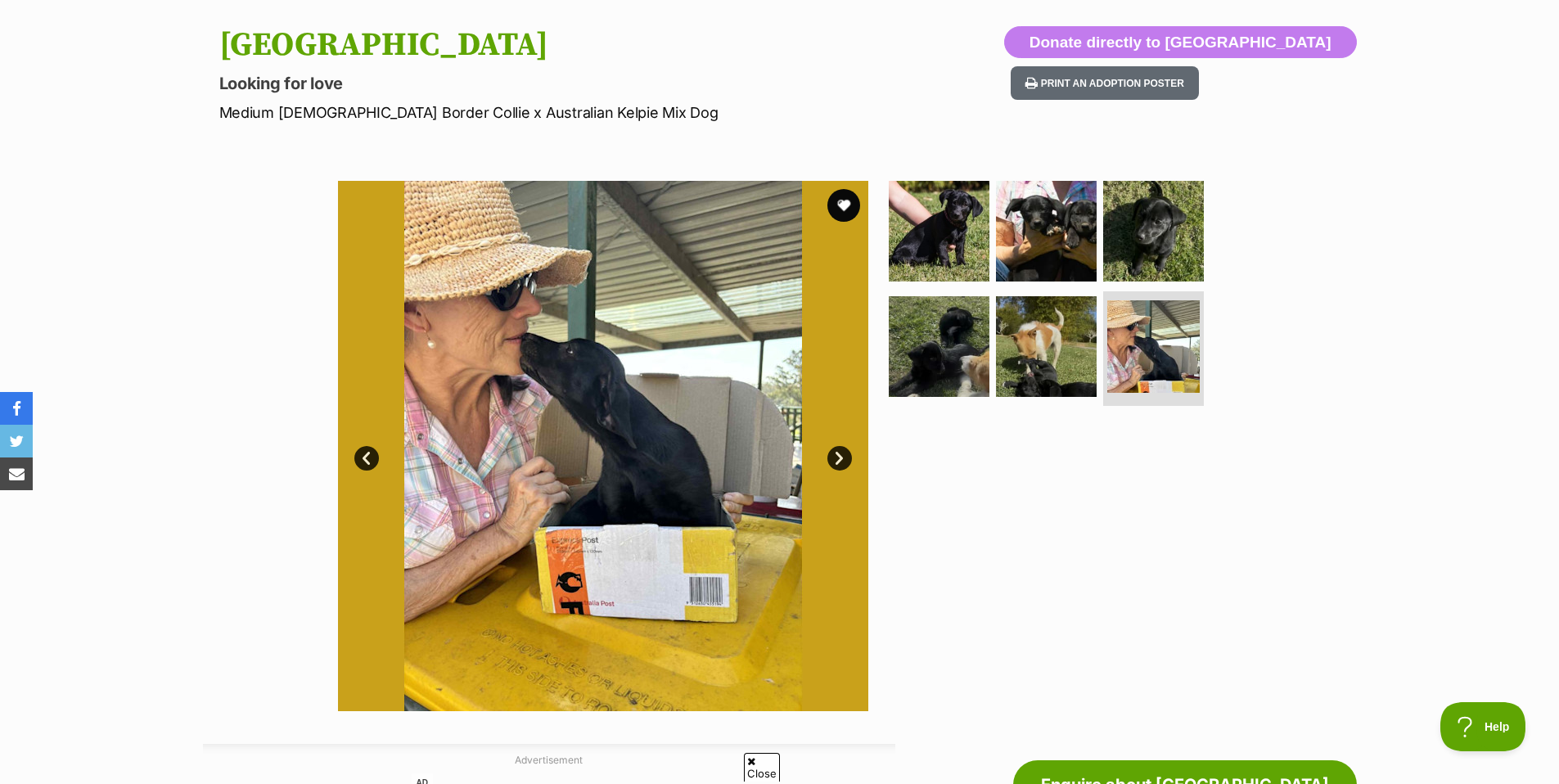
scroll to position [98, 0]
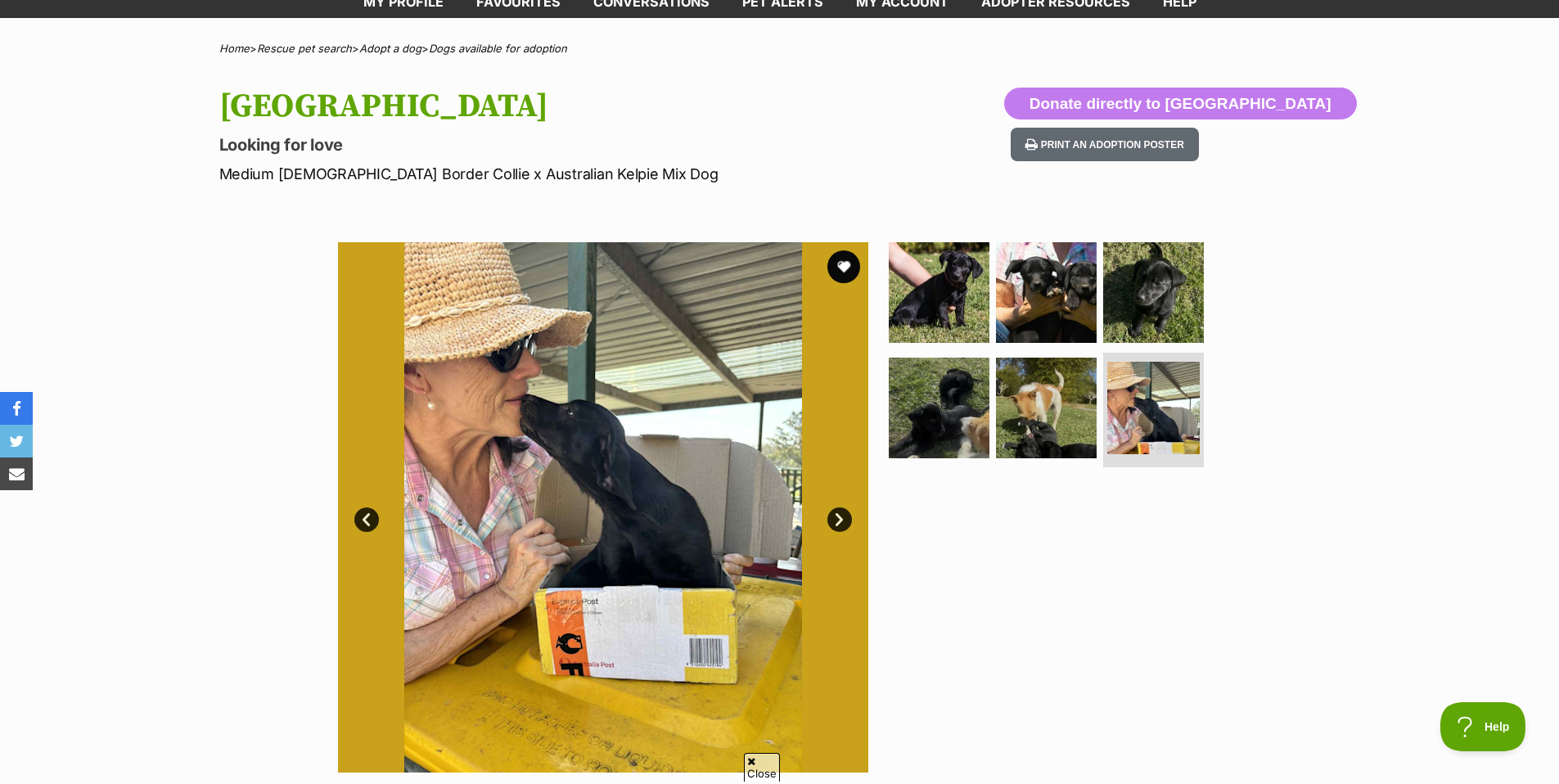
click at [845, 518] on link "Next" at bounding box center [839, 519] width 25 height 25
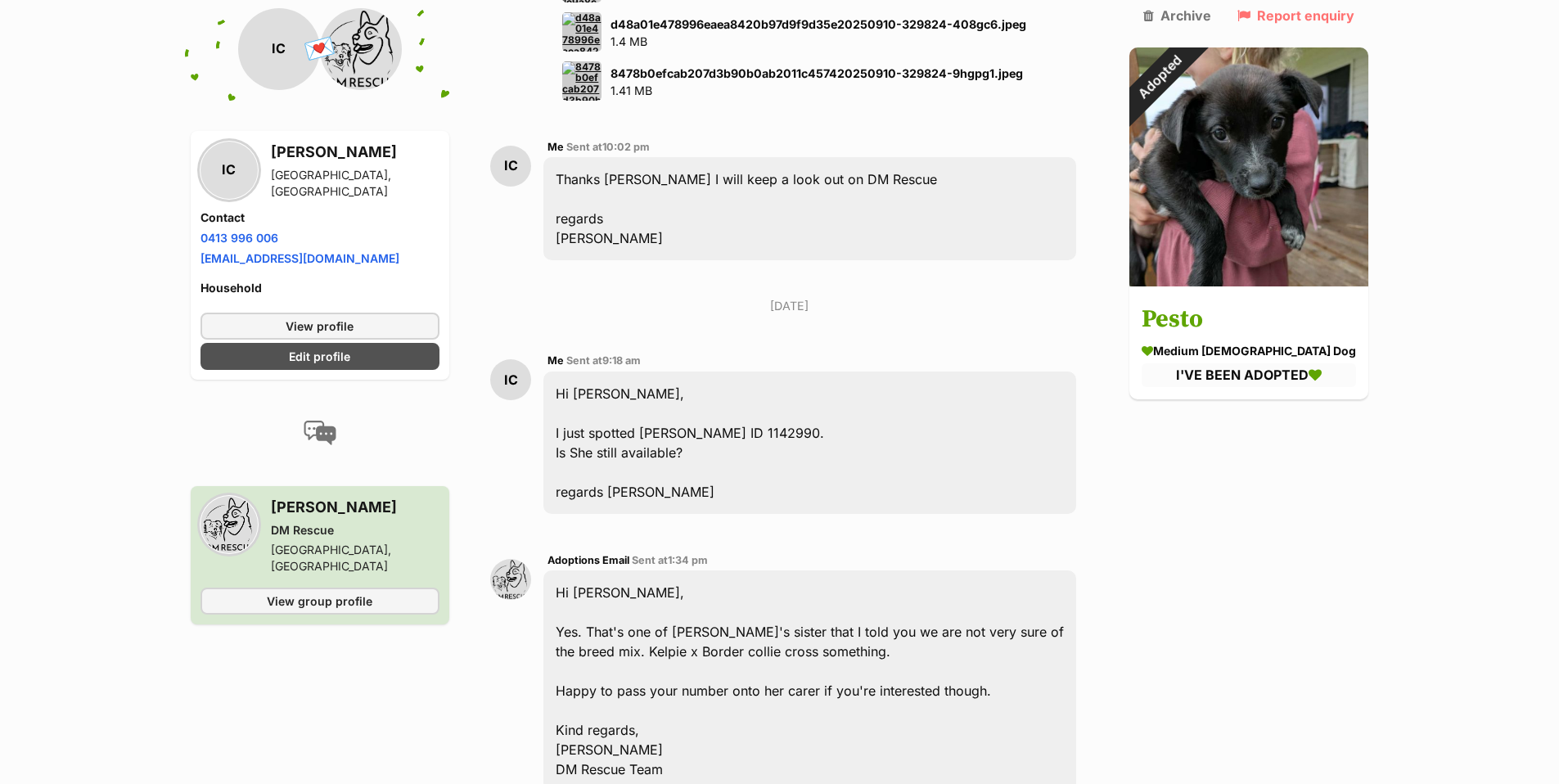
scroll to position [4552, 0]
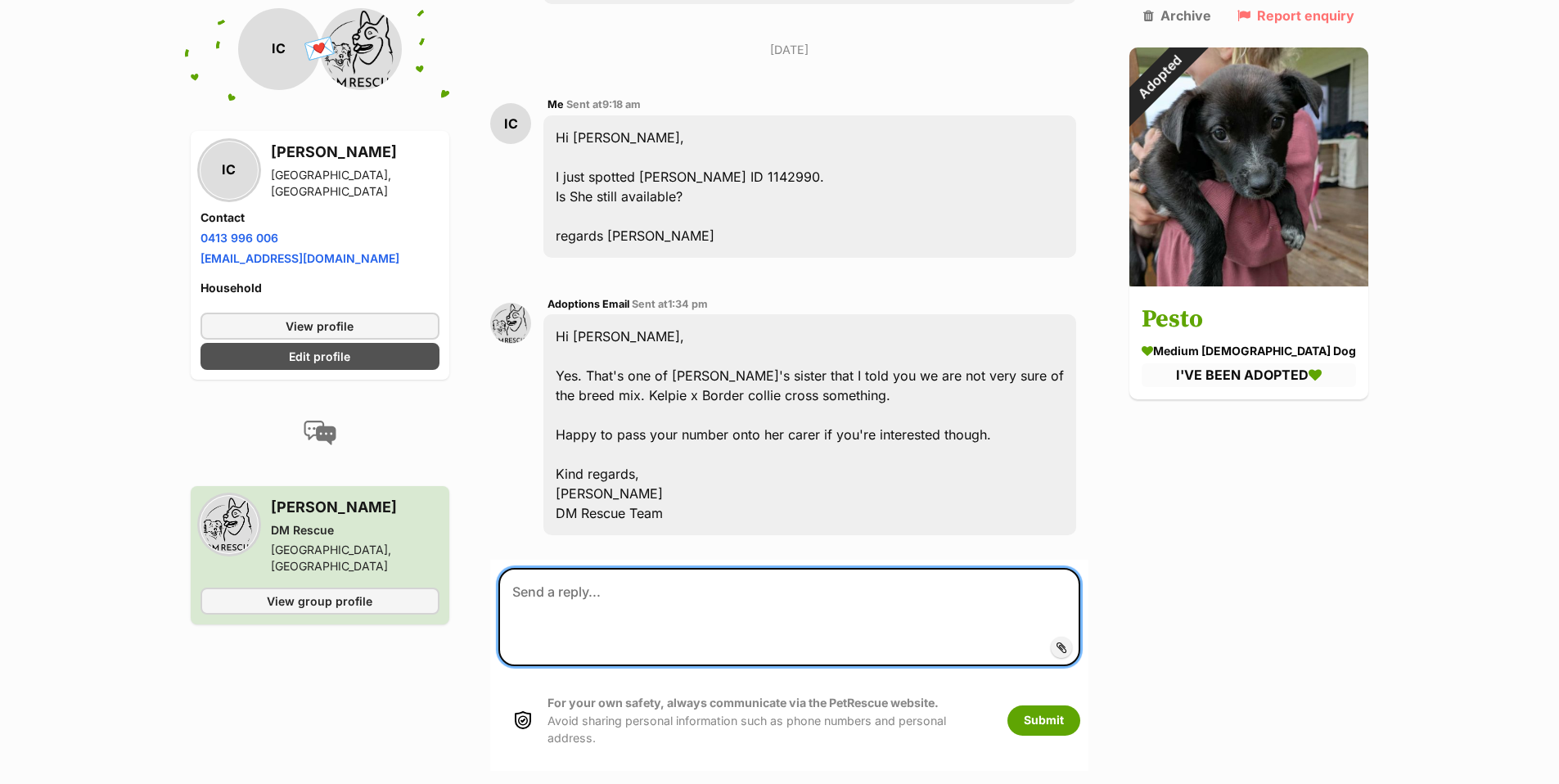
click at [530, 573] on textarea at bounding box center [788, 616] width 581 height 98
click at [709, 592] on textarea "Hi [PERSON_NAME], Thanks for the quick reply." at bounding box center [788, 616] width 581 height 98
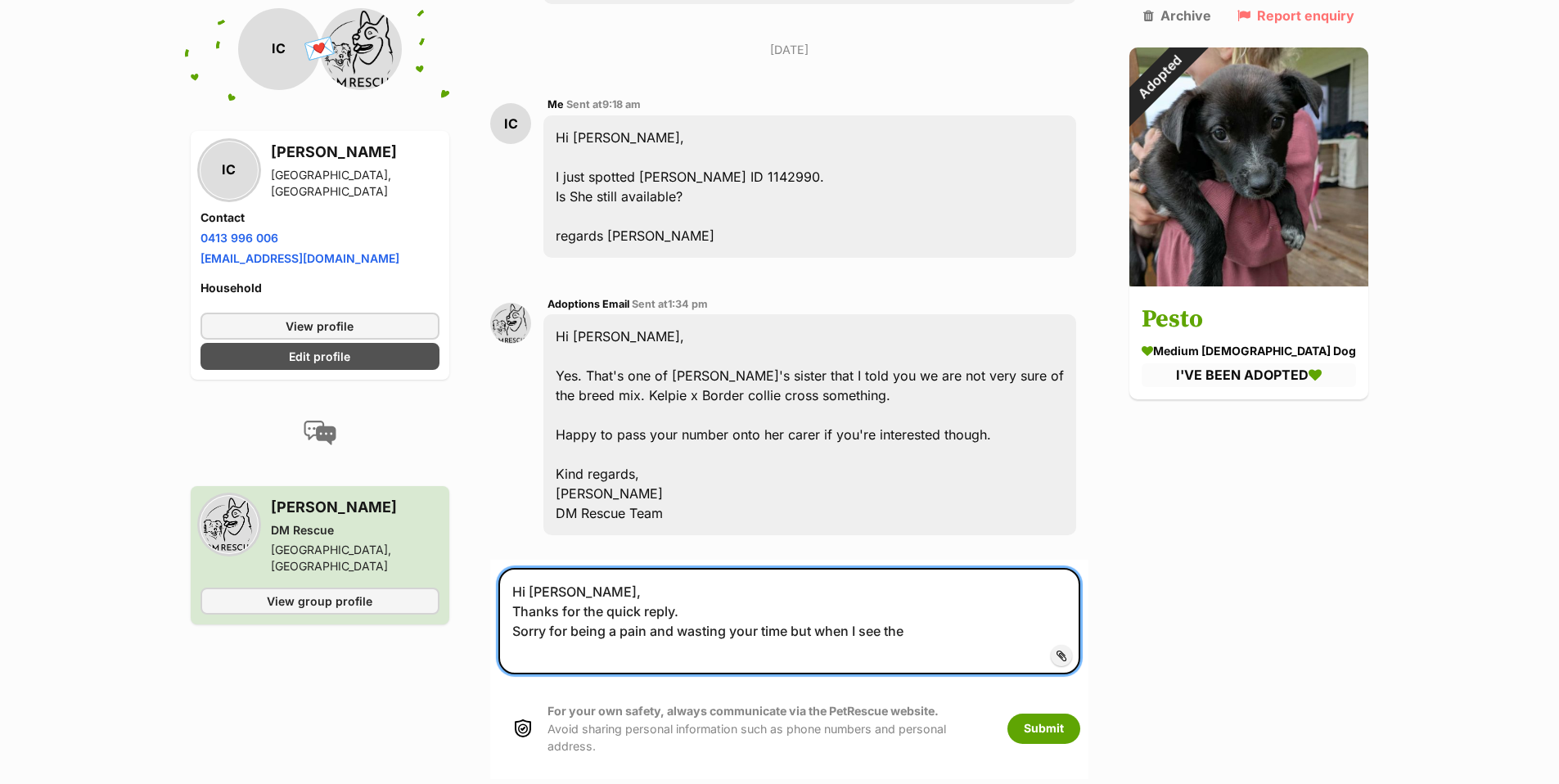
click at [933, 613] on textarea "Hi [PERSON_NAME], Thanks for the quick reply. Sorry for being a pain and wastin…" at bounding box center [788, 620] width 581 height 106
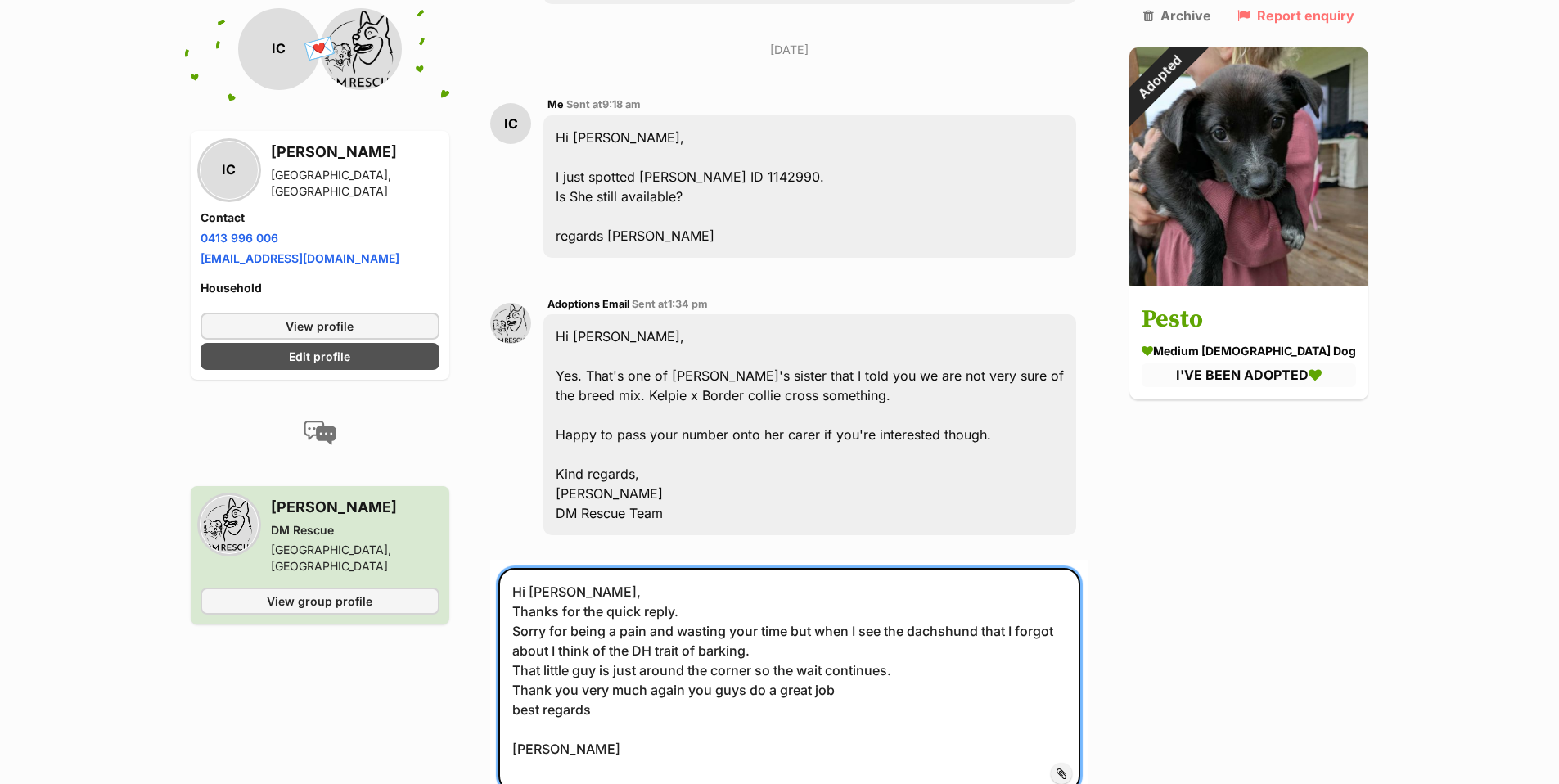
click at [570, 567] on textarea "Hi [PERSON_NAME], Thanks for the quick reply. Sorry for being a pain and wastin…" at bounding box center [788, 679] width 581 height 224
click at [574, 567] on textarea "Hi [PERSON_NAME], Thanks for the quick reply. Sorry for being a pain and wastin…" at bounding box center [788, 679] width 581 height 224
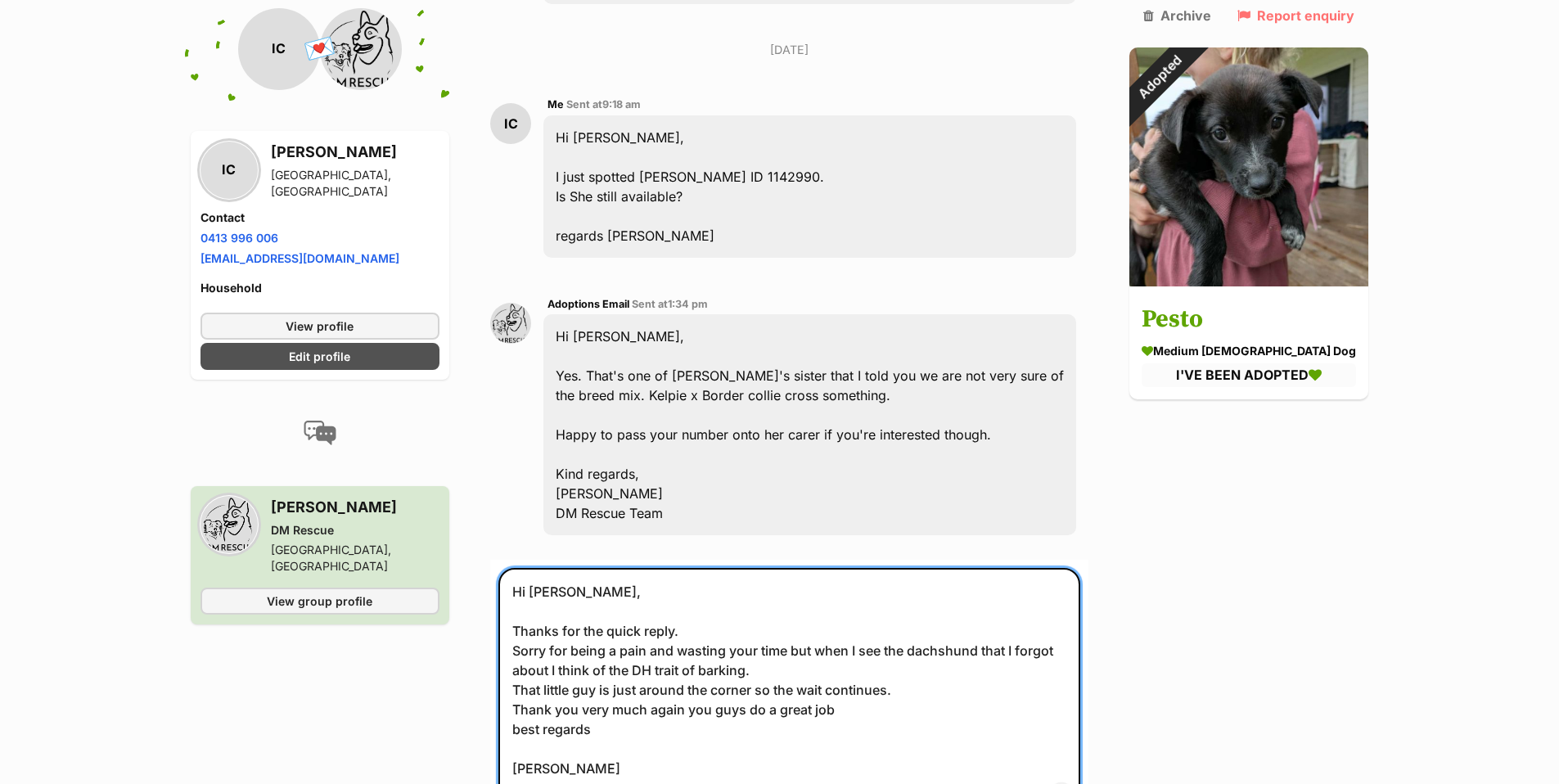
click at [757, 647] on textarea "Hi [PERSON_NAME], Thanks for the quick reply. Sorry for being a pain and wastin…" at bounding box center [788, 689] width 581 height 244
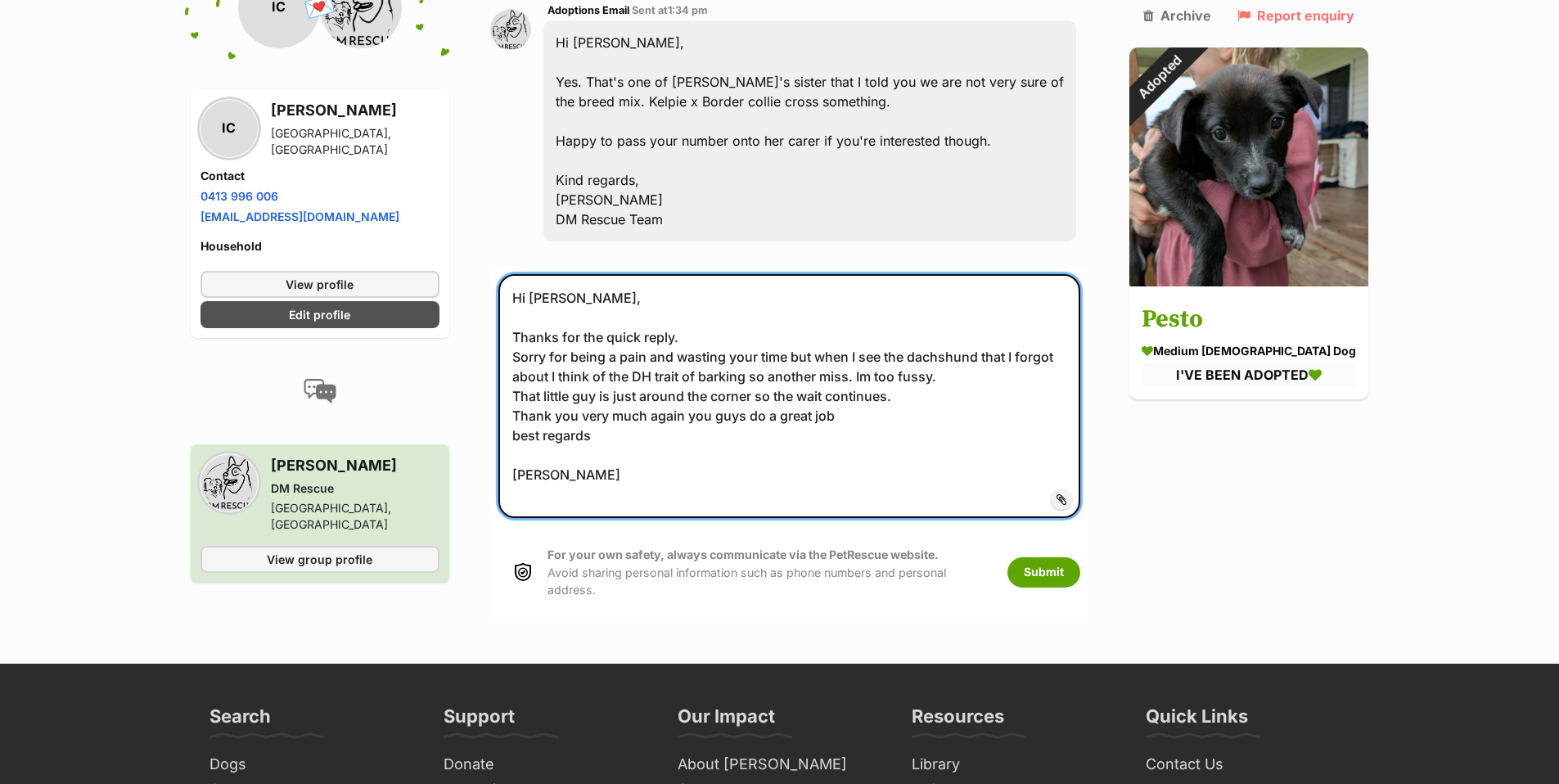
scroll to position [4847, 0]
type textarea "Hi [PERSON_NAME], Thanks for the quick reply. Sorry for being a pain and wastin…"
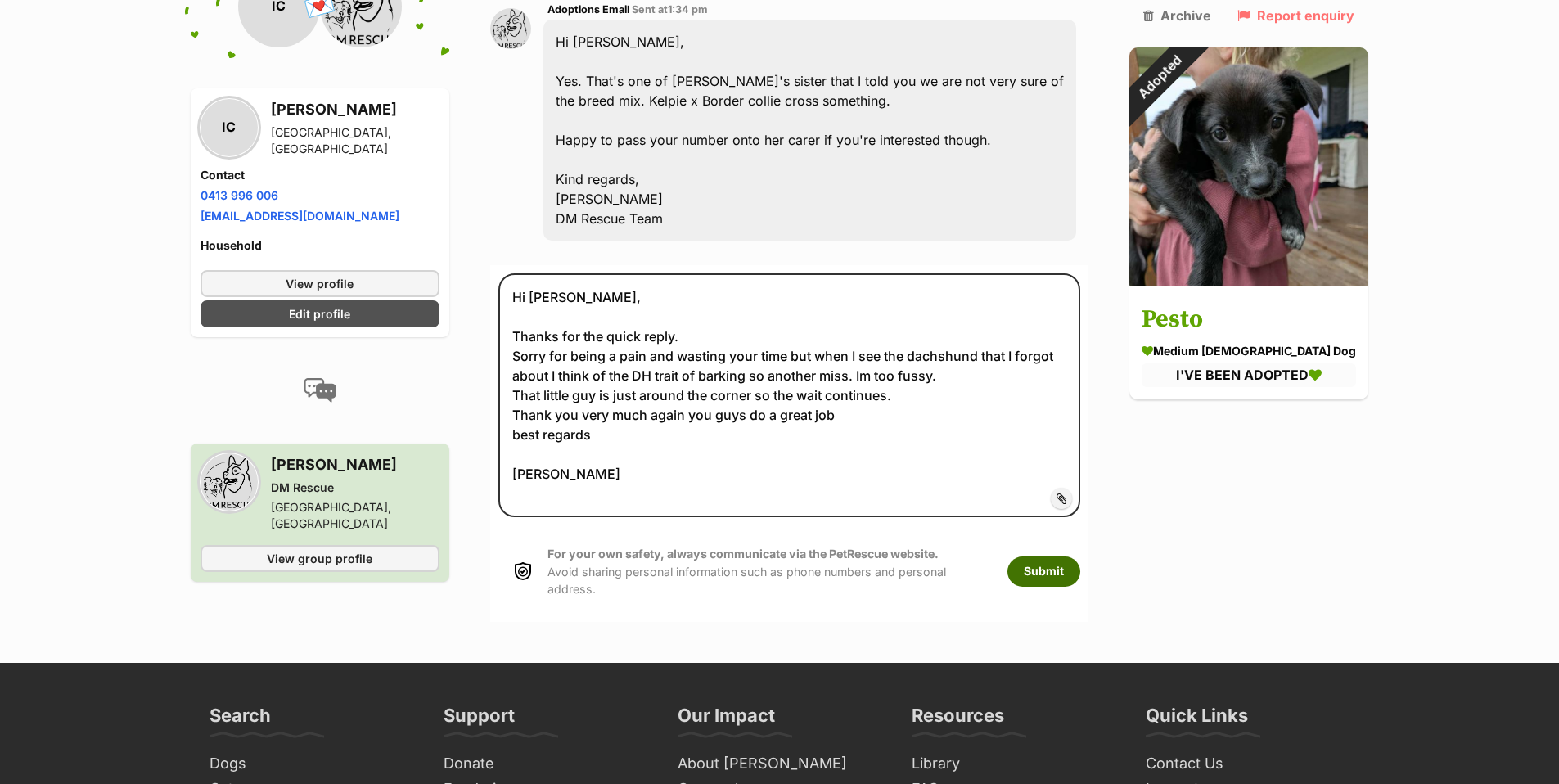
click at [1081, 556] on button "Submit" at bounding box center [1044, 571] width 73 height 30
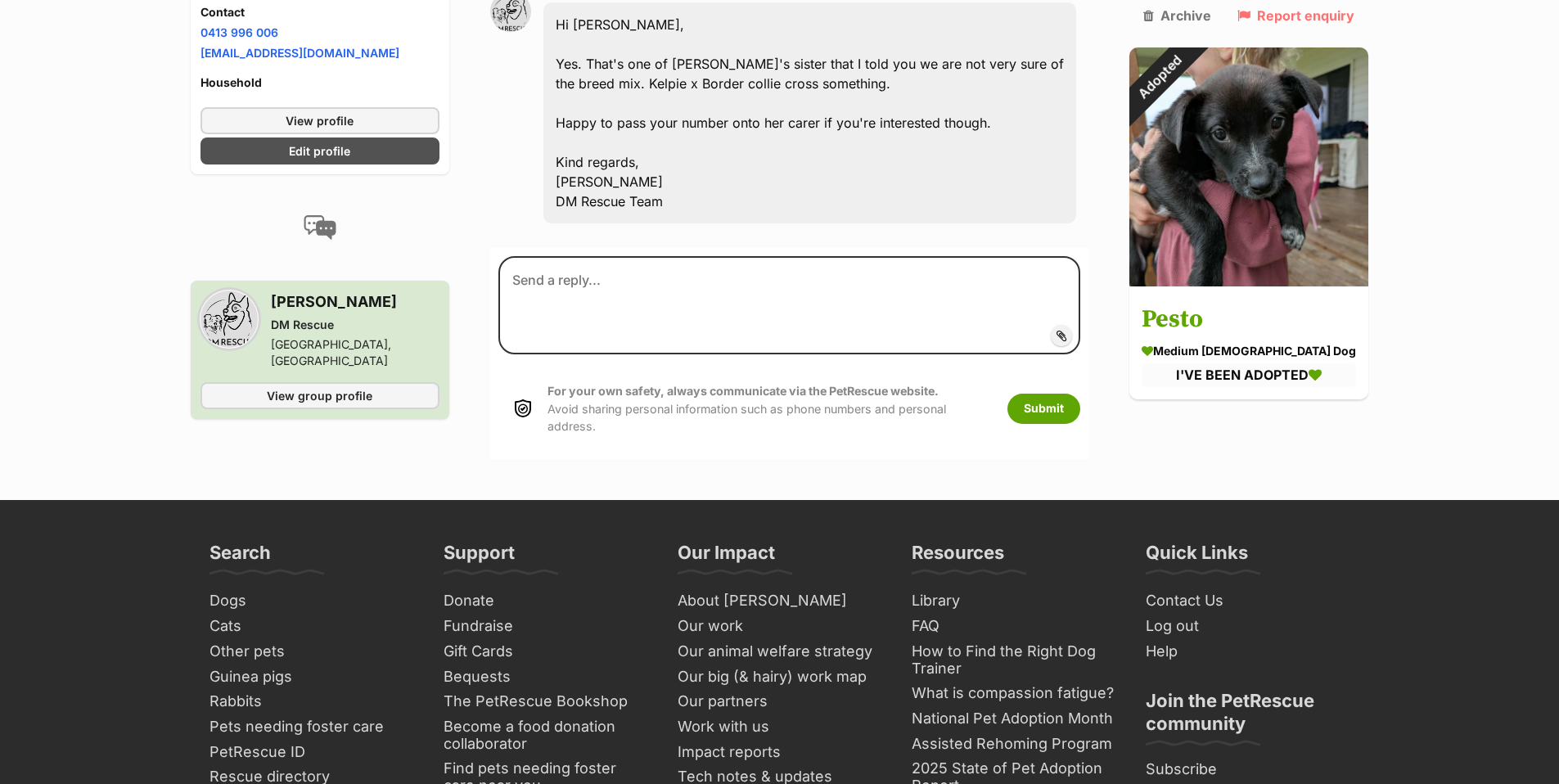
scroll to position [4613, 0]
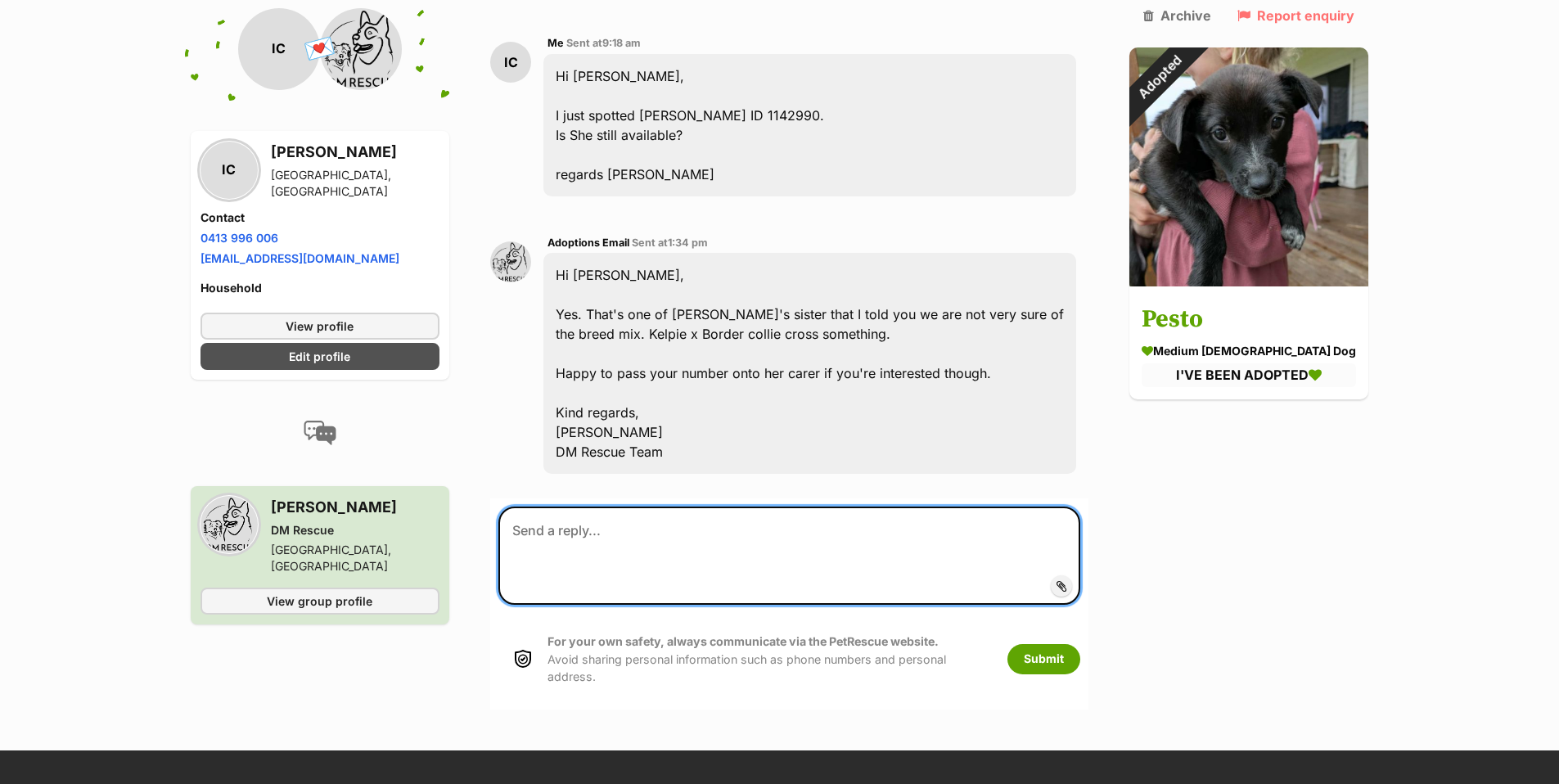
click at [555, 508] on textarea at bounding box center [788, 554] width 581 height 98
paste textarea "Hi Ellie, Thanks for the quick reply. Sorry for being a pain and wasting your t…"
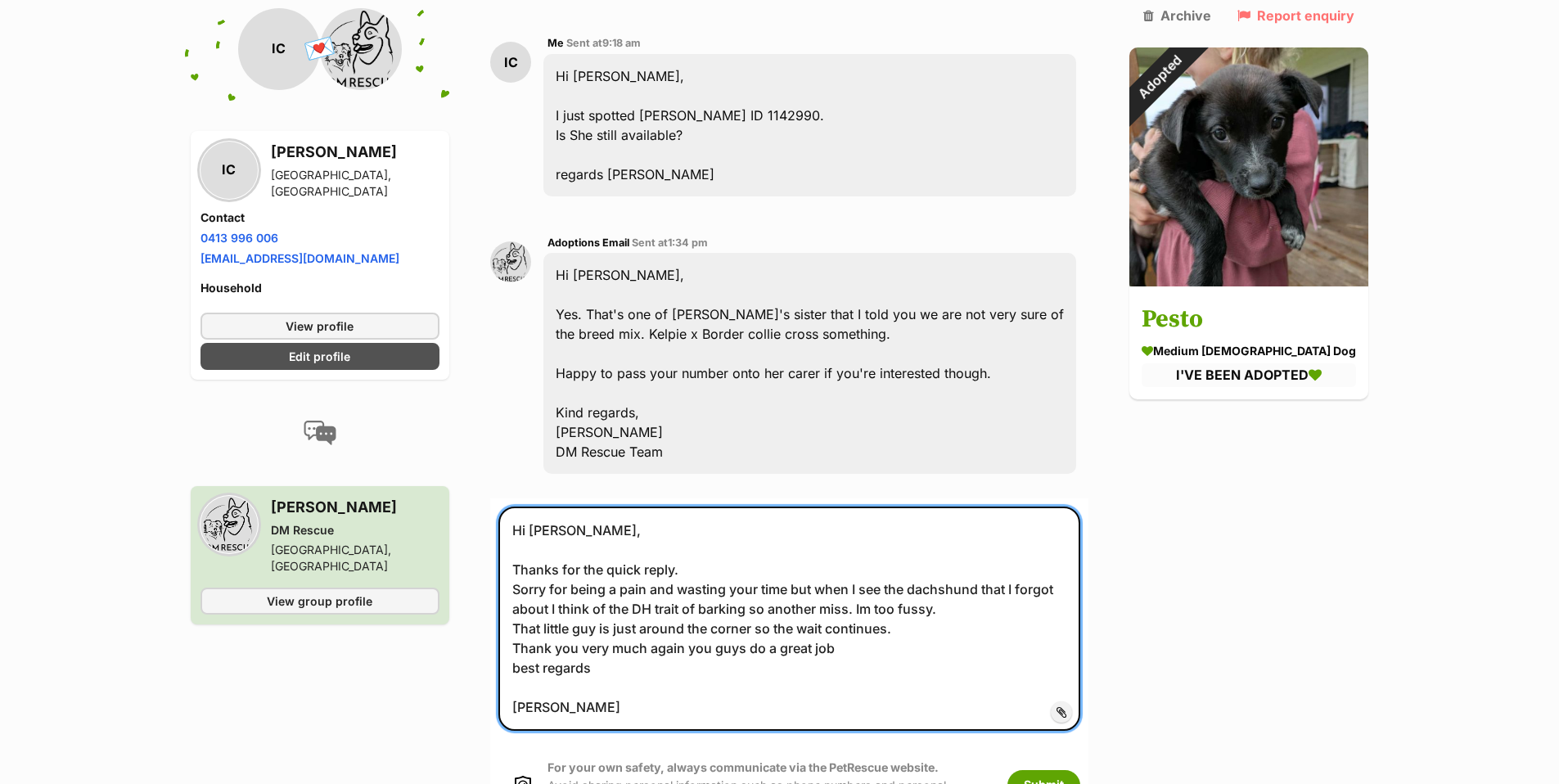
type textarea "Hi Ellie, Thanks for the quick reply. Sorry for being a pain and wasting your t…"
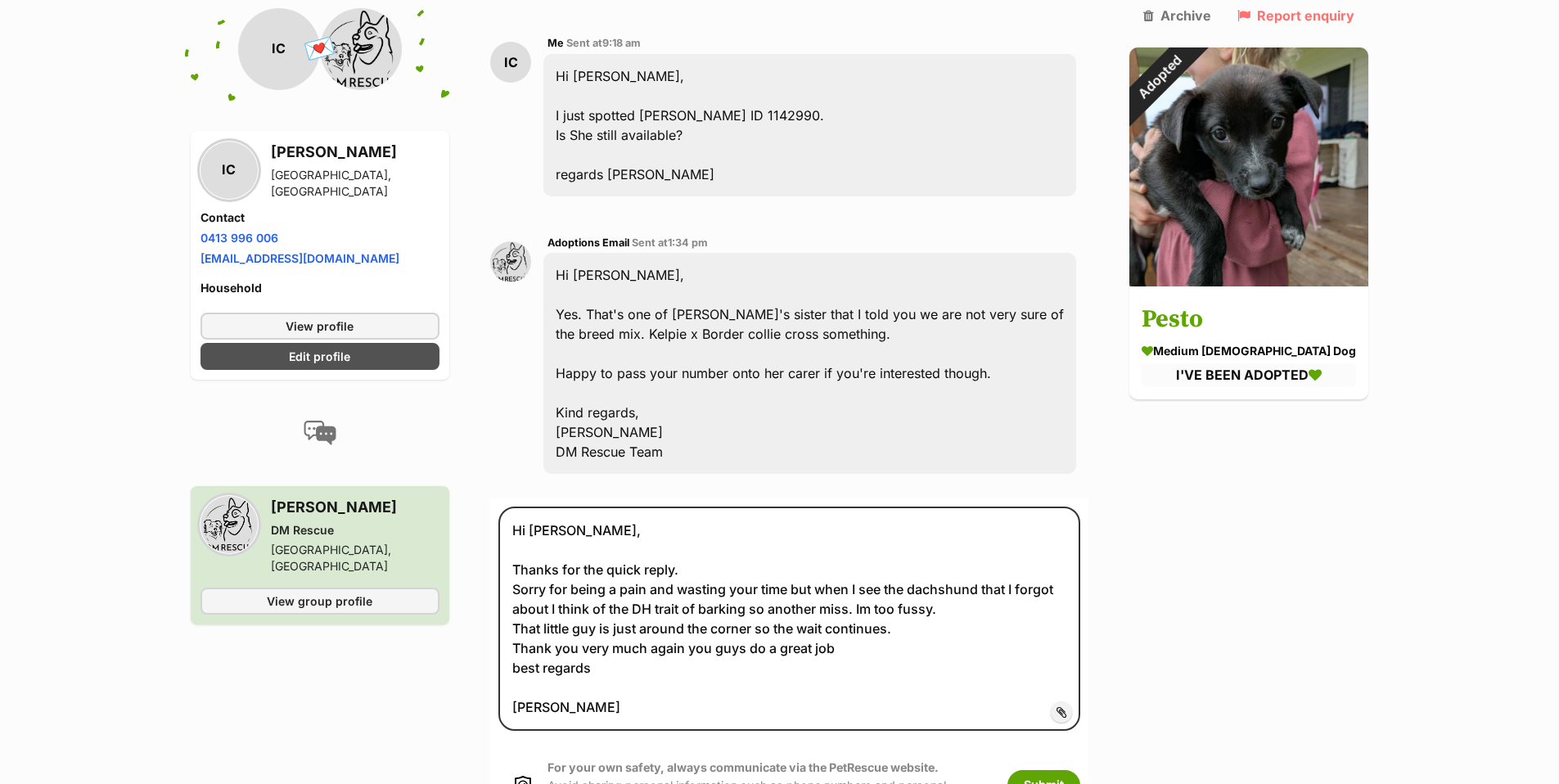
drag, startPoint x: 1200, startPoint y: 551, endPoint x: 1188, endPoint y: 553, distance: 12.2
click at [1073, 770] on button "Submit" at bounding box center [1044, 785] width 73 height 30
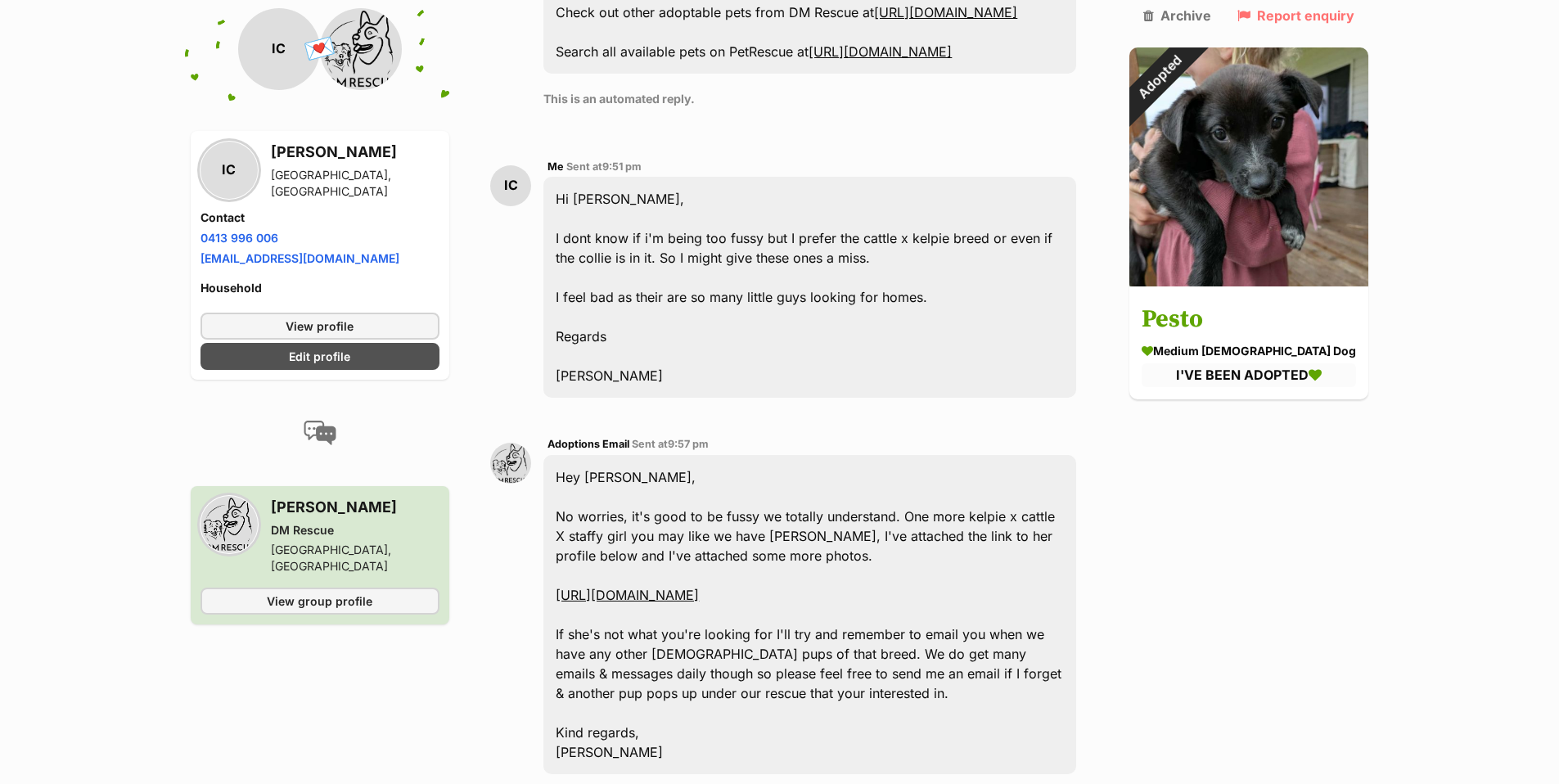
scroll to position [3141, 0]
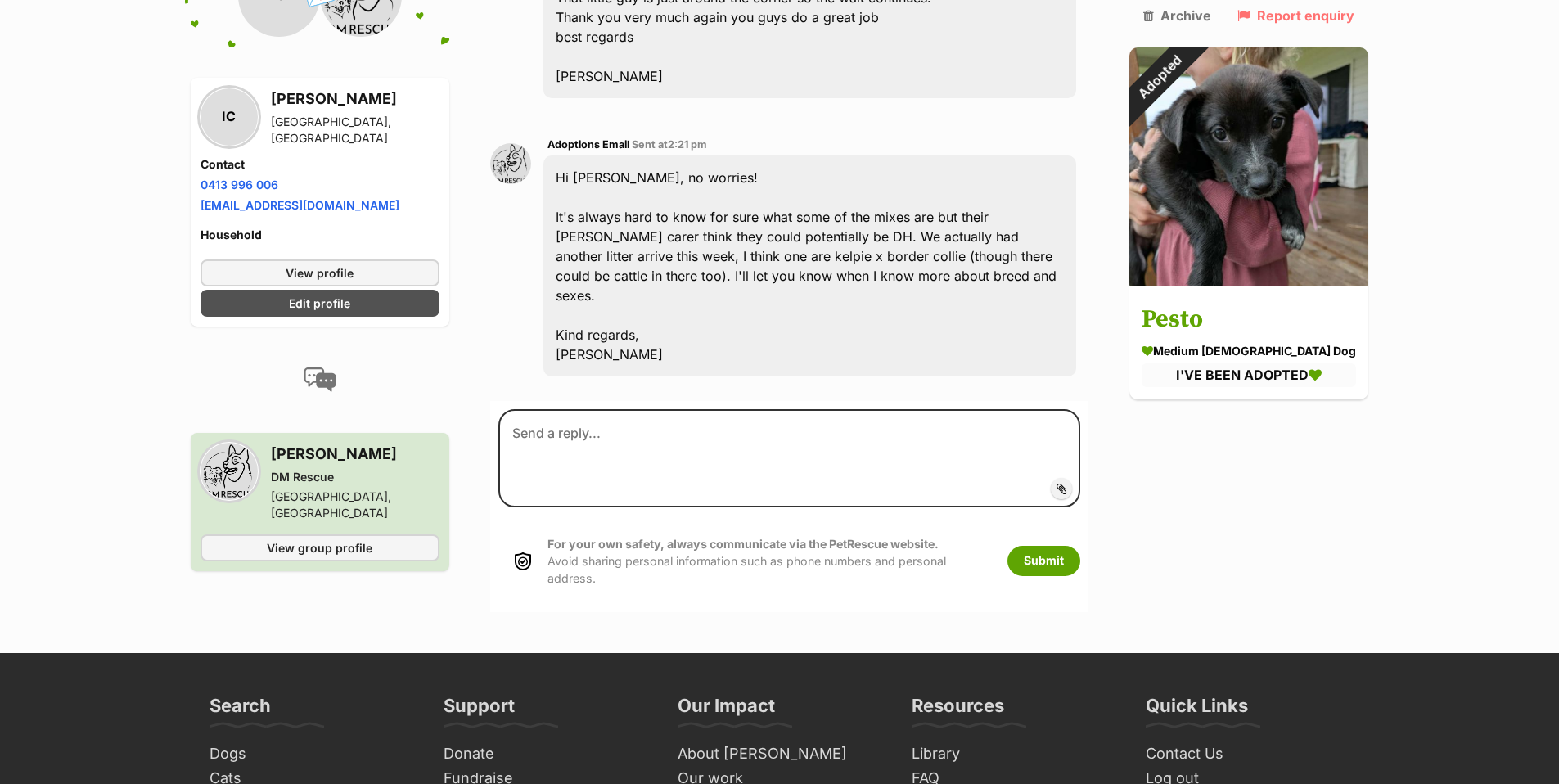
scroll to position [5006, 0]
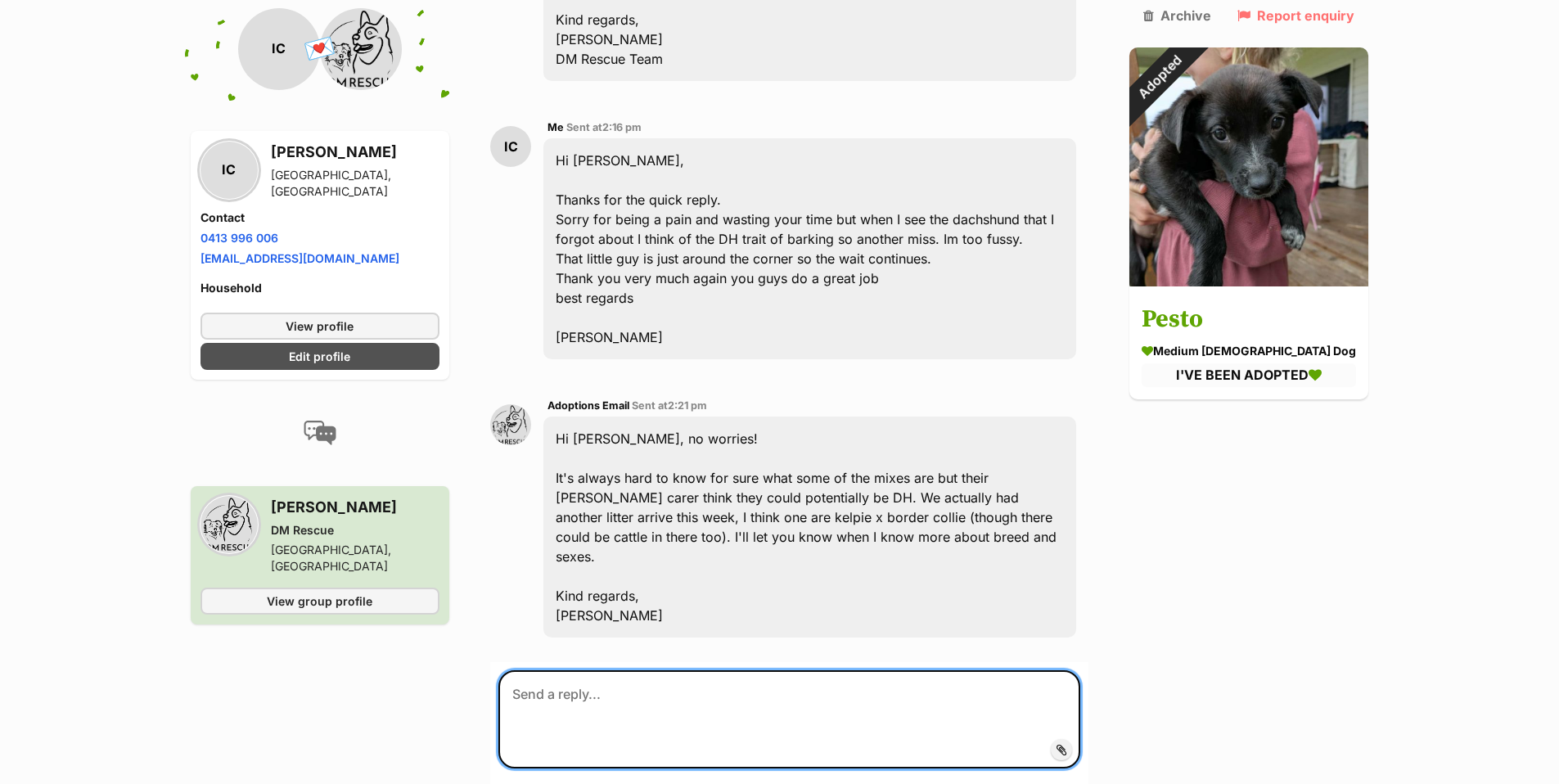
click at [543, 670] on textarea at bounding box center [788, 719] width 581 height 98
type textarea "T"
click at [563, 705] on textarea "Hi [PERSON_NAME], That sounds promising (fingers crossed :) )" at bounding box center [788, 719] width 581 height 98
drag, startPoint x: 826, startPoint y: 658, endPoint x: 826, endPoint y: 648, distance: 10.0
click at [826, 670] on textarea "Hi Ellie, That sounds promising (fingers crossed :) )" at bounding box center [788, 719] width 581 height 98
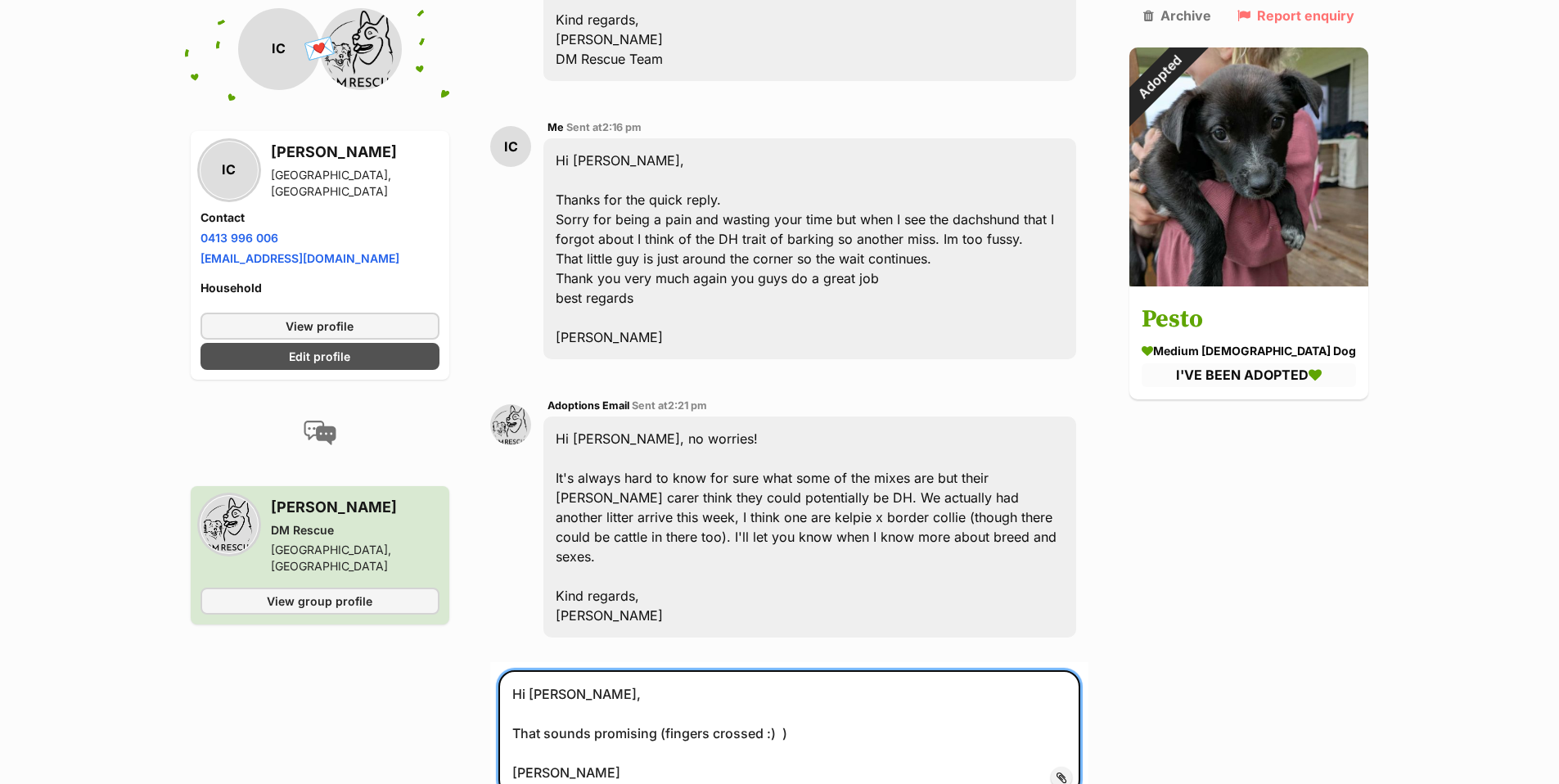
click at [521, 672] on textarea "Hi Ellie, That sounds promising (fingers crossed :) ) Ian" at bounding box center [788, 733] width 581 height 126
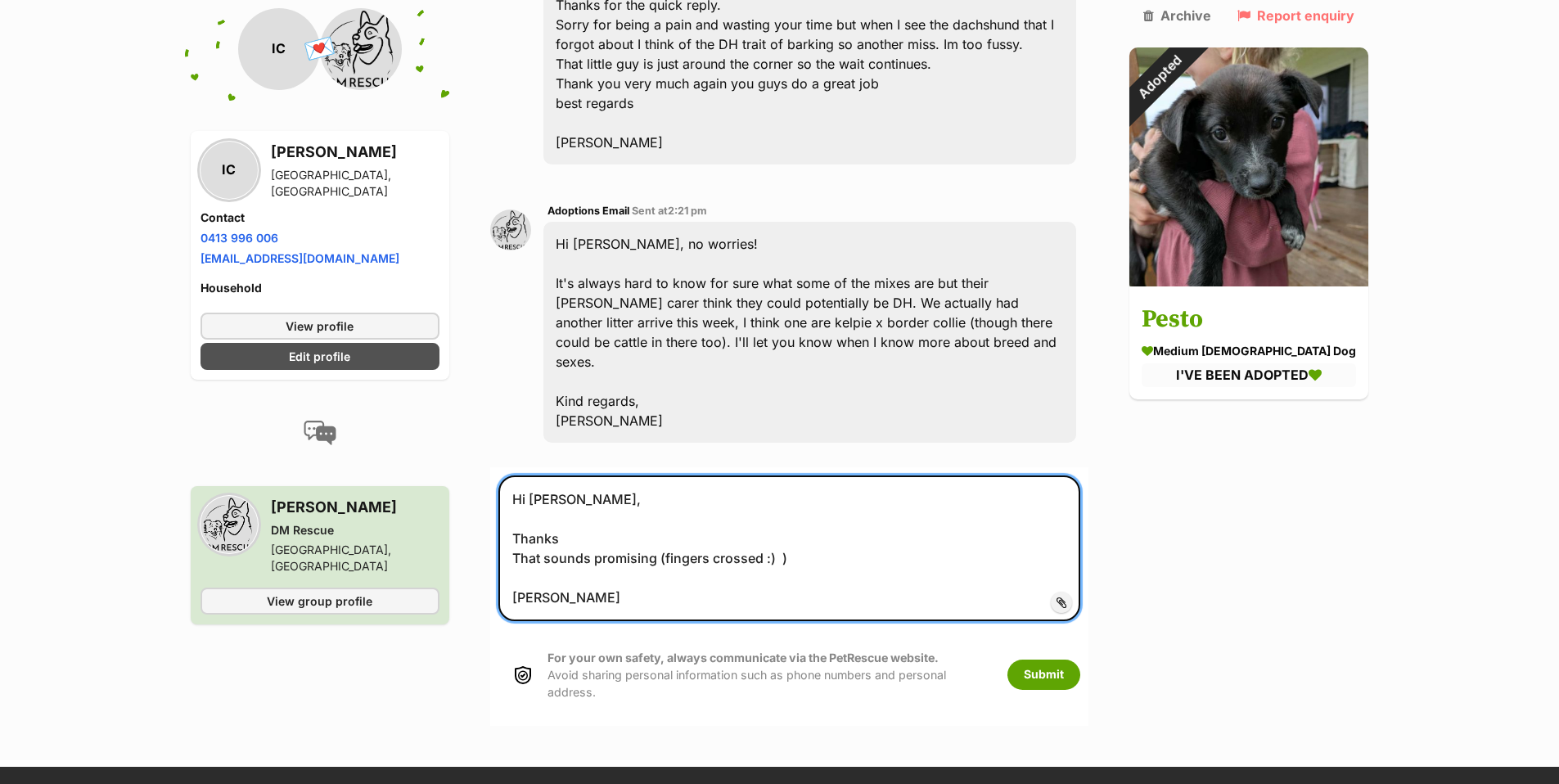
scroll to position [5202, 0]
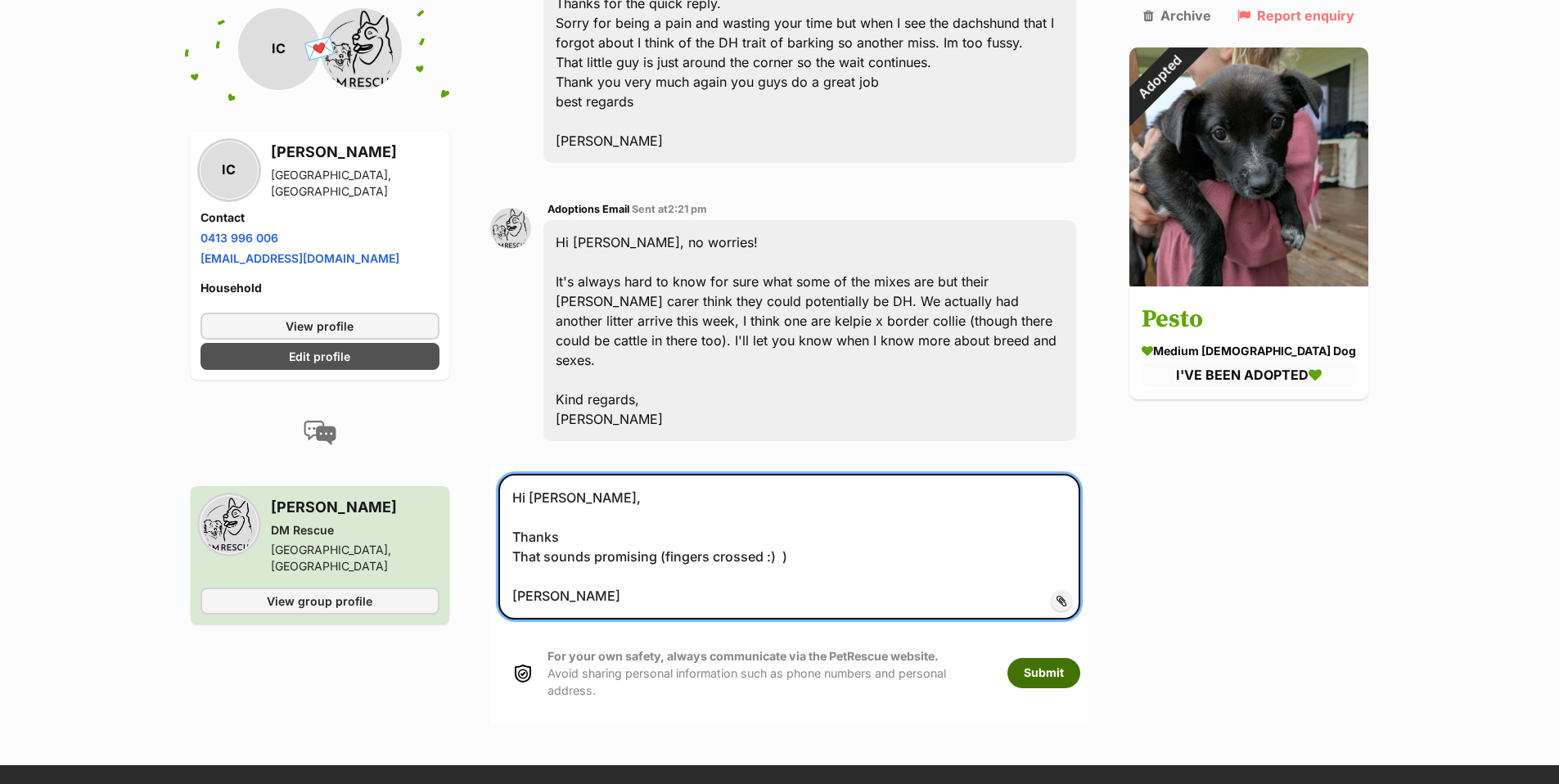
type textarea "Hi Ellie, Thanks That sounds promising (fingers crossed :) ) Ian"
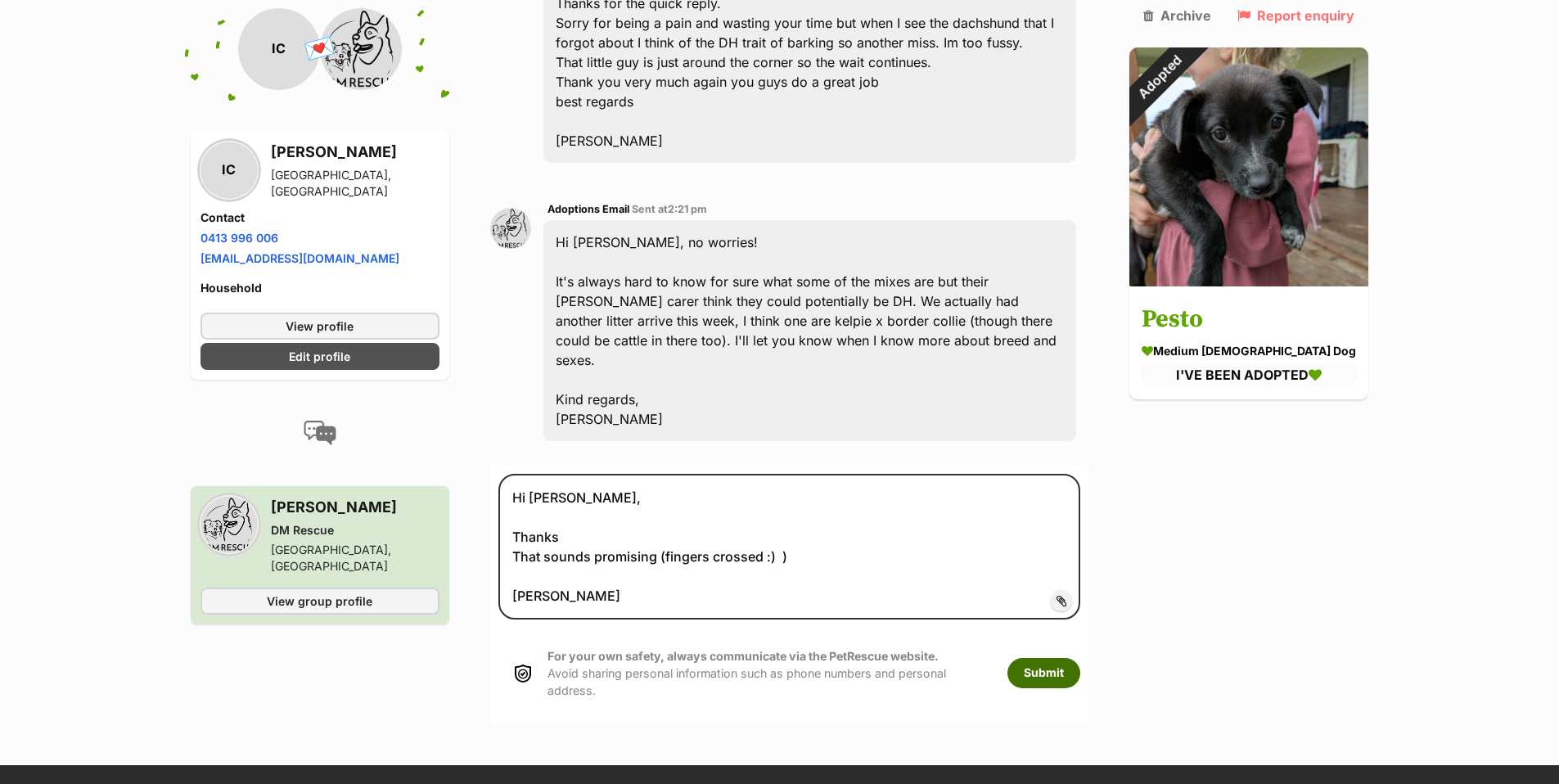
click at [1072, 657] on button "Submit" at bounding box center [1044, 672] width 73 height 30
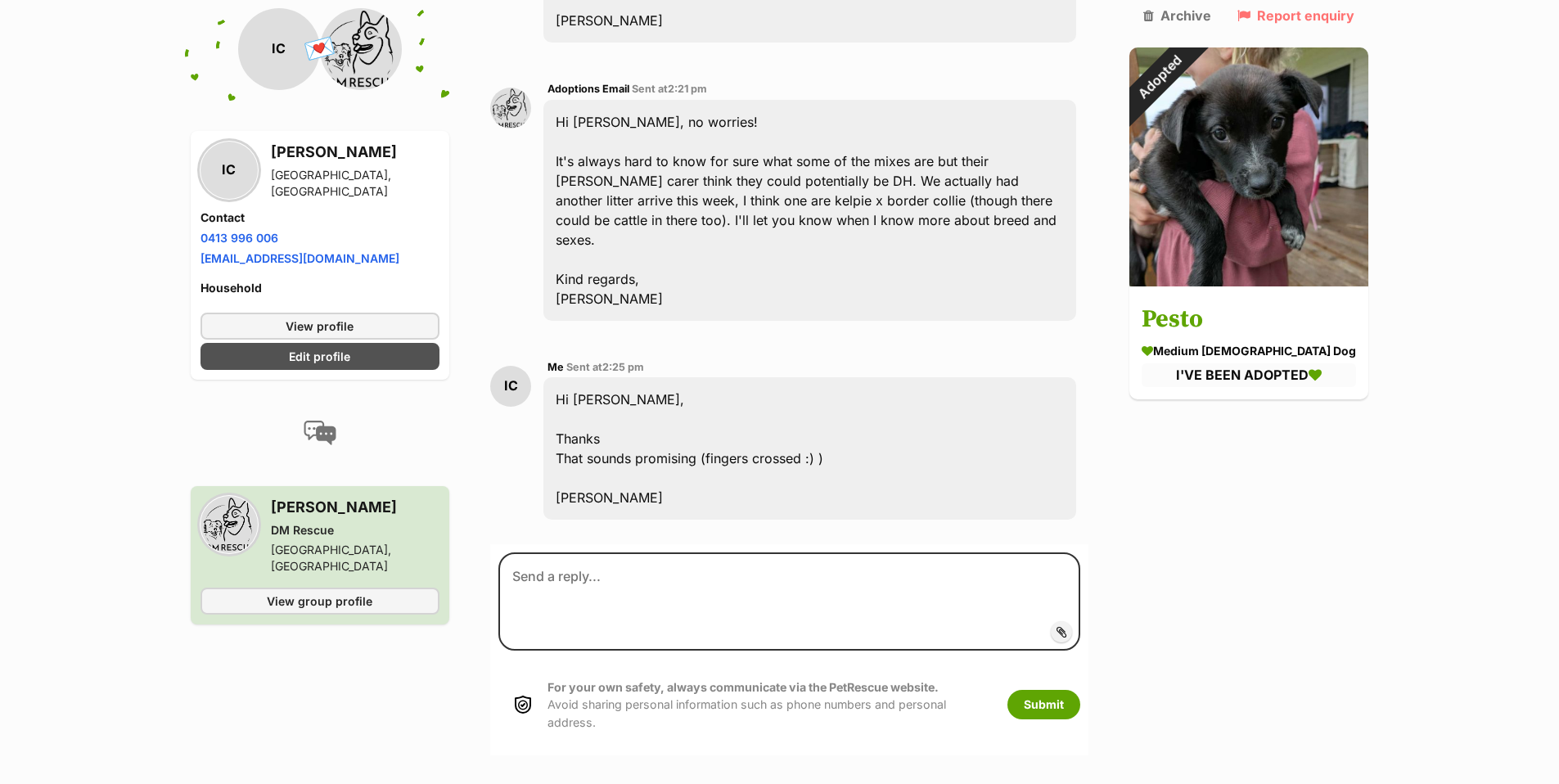
scroll to position [5327, 0]
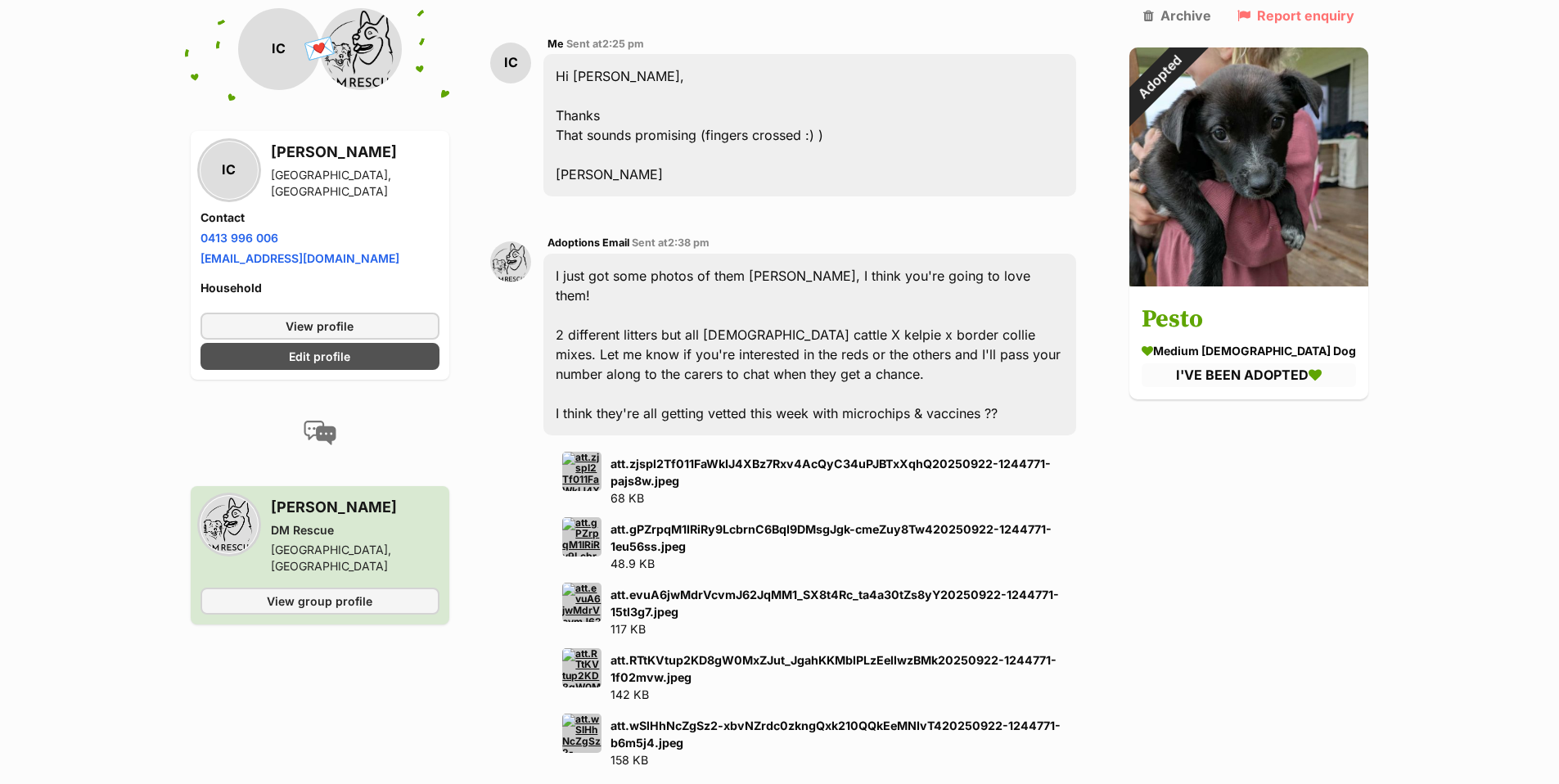
scroll to position [5702, 0]
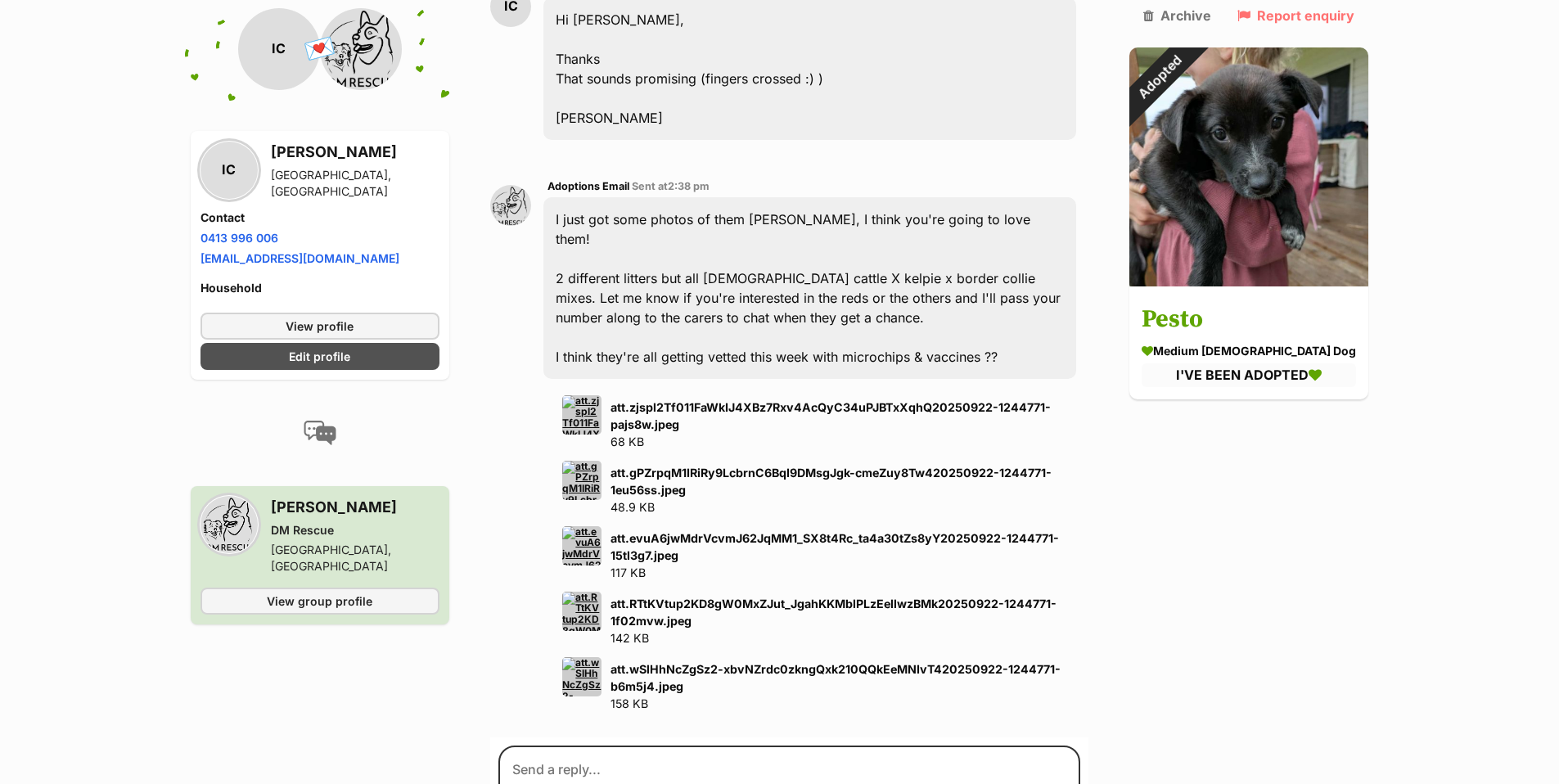
click at [593, 395] on img at bounding box center [582, 415] width 40 height 40
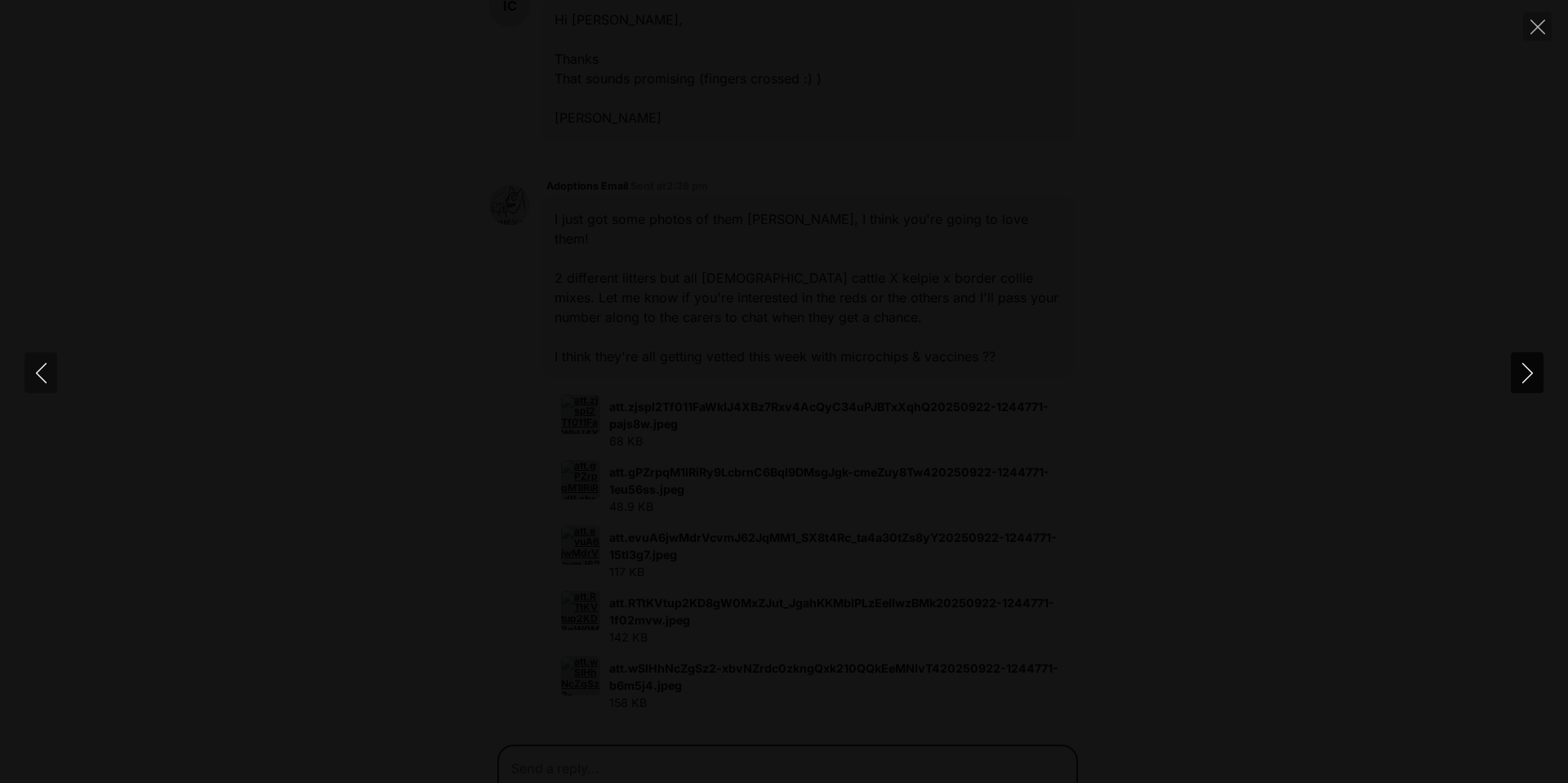
click at [1530, 374] on icon "Next" at bounding box center [1527, 373] width 21 height 21
click at [1527, 375] on icon "Next" at bounding box center [1527, 373] width 21 height 21
click at [1525, 377] on icon "Next" at bounding box center [1527, 373] width 21 height 21
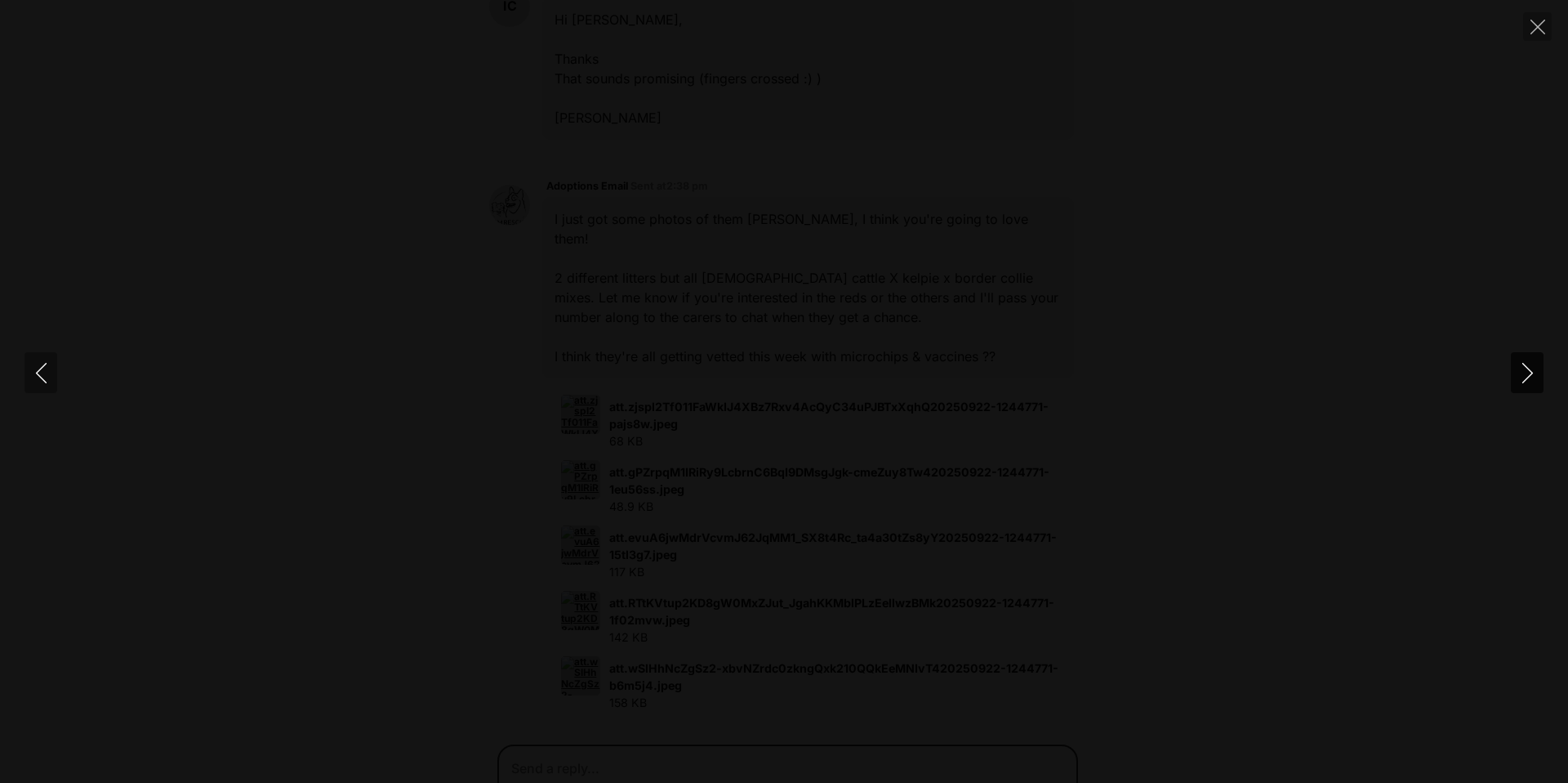
click at [1524, 377] on icon "Next" at bounding box center [1527, 373] width 21 height 21
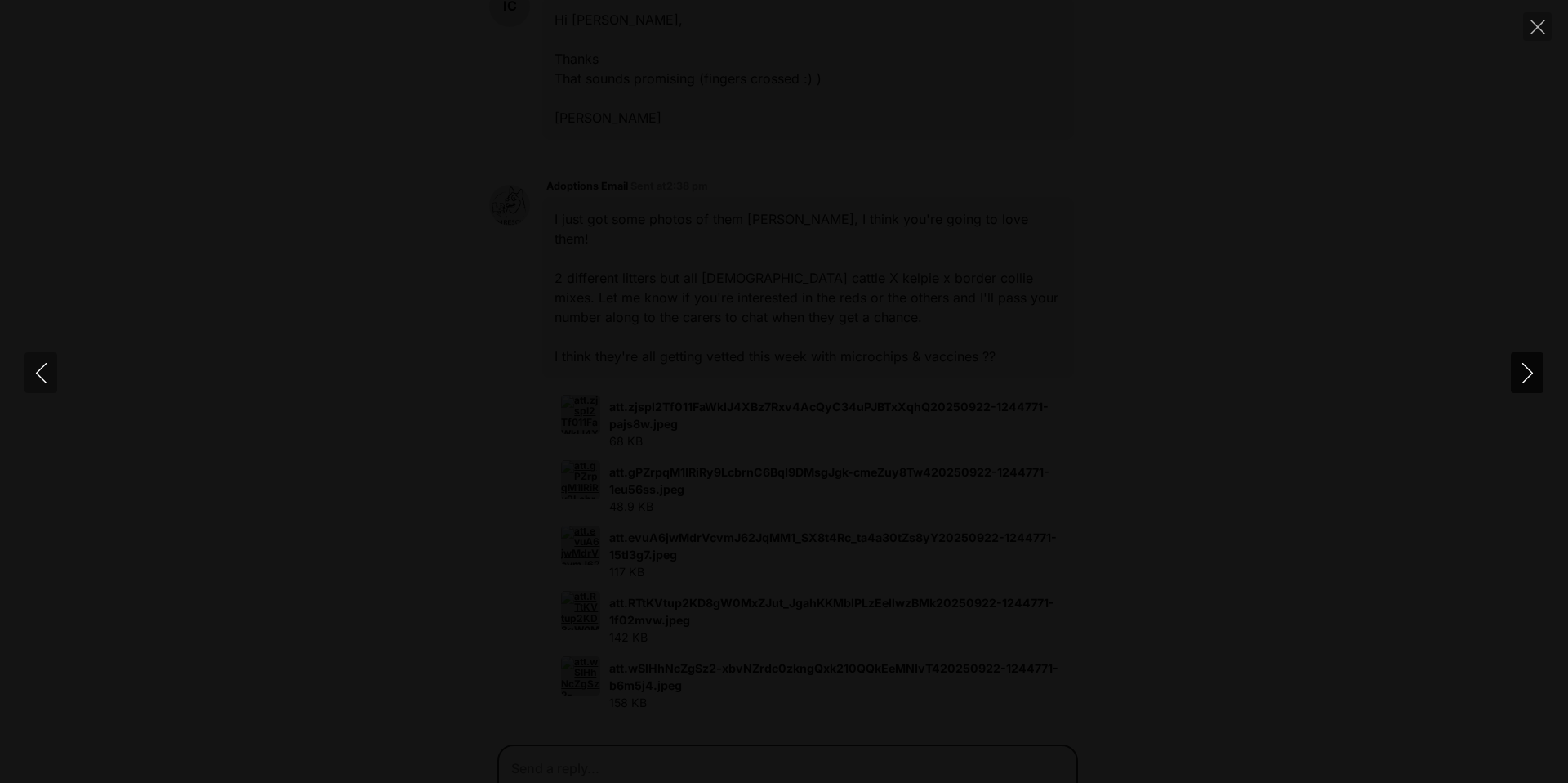
click at [1524, 377] on icon "Next" at bounding box center [1527, 373] width 21 height 21
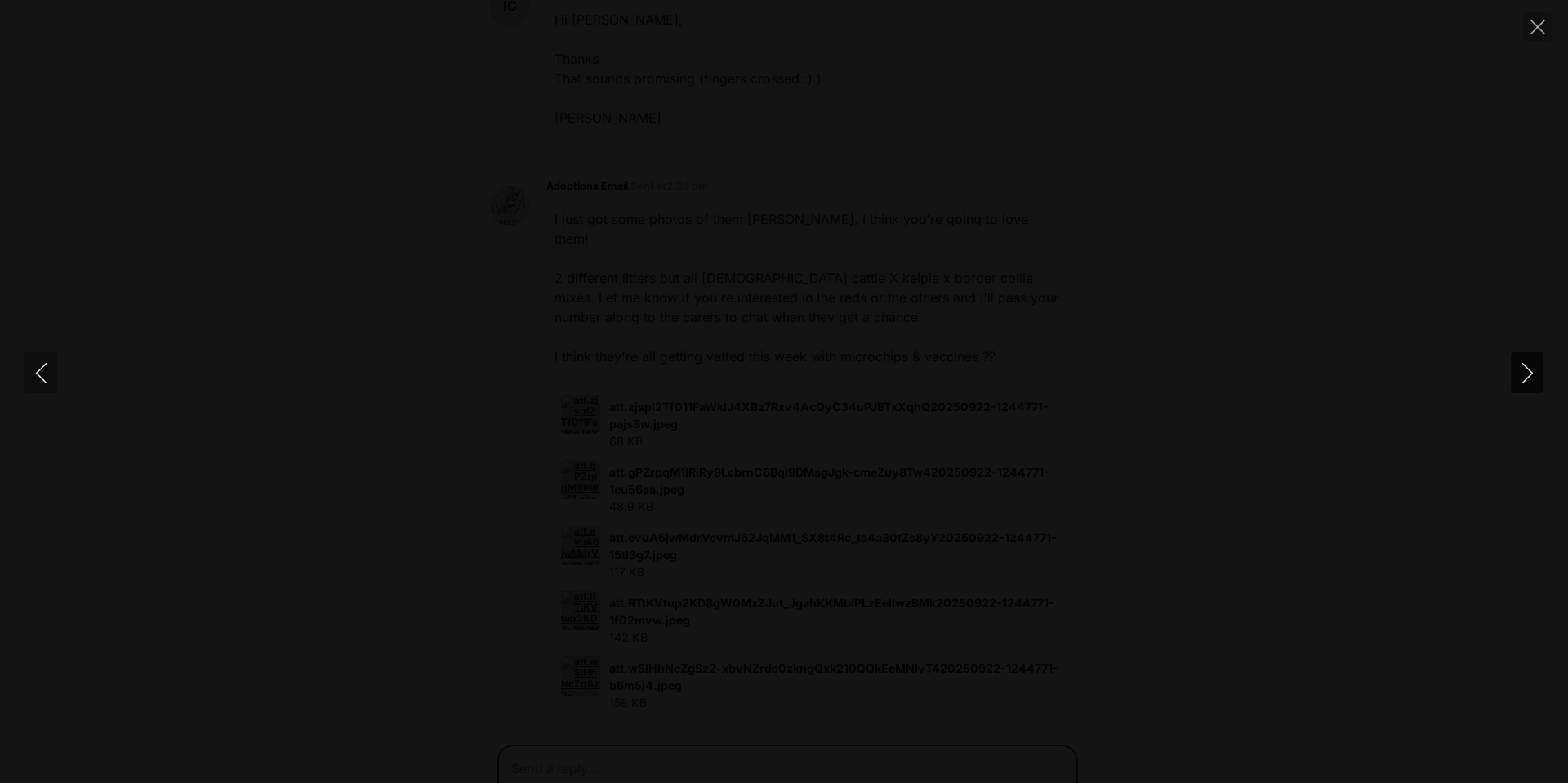
click at [1524, 377] on icon "Next" at bounding box center [1527, 373] width 21 height 21
click at [40, 371] on icon "Previous" at bounding box center [41, 373] width 21 height 21
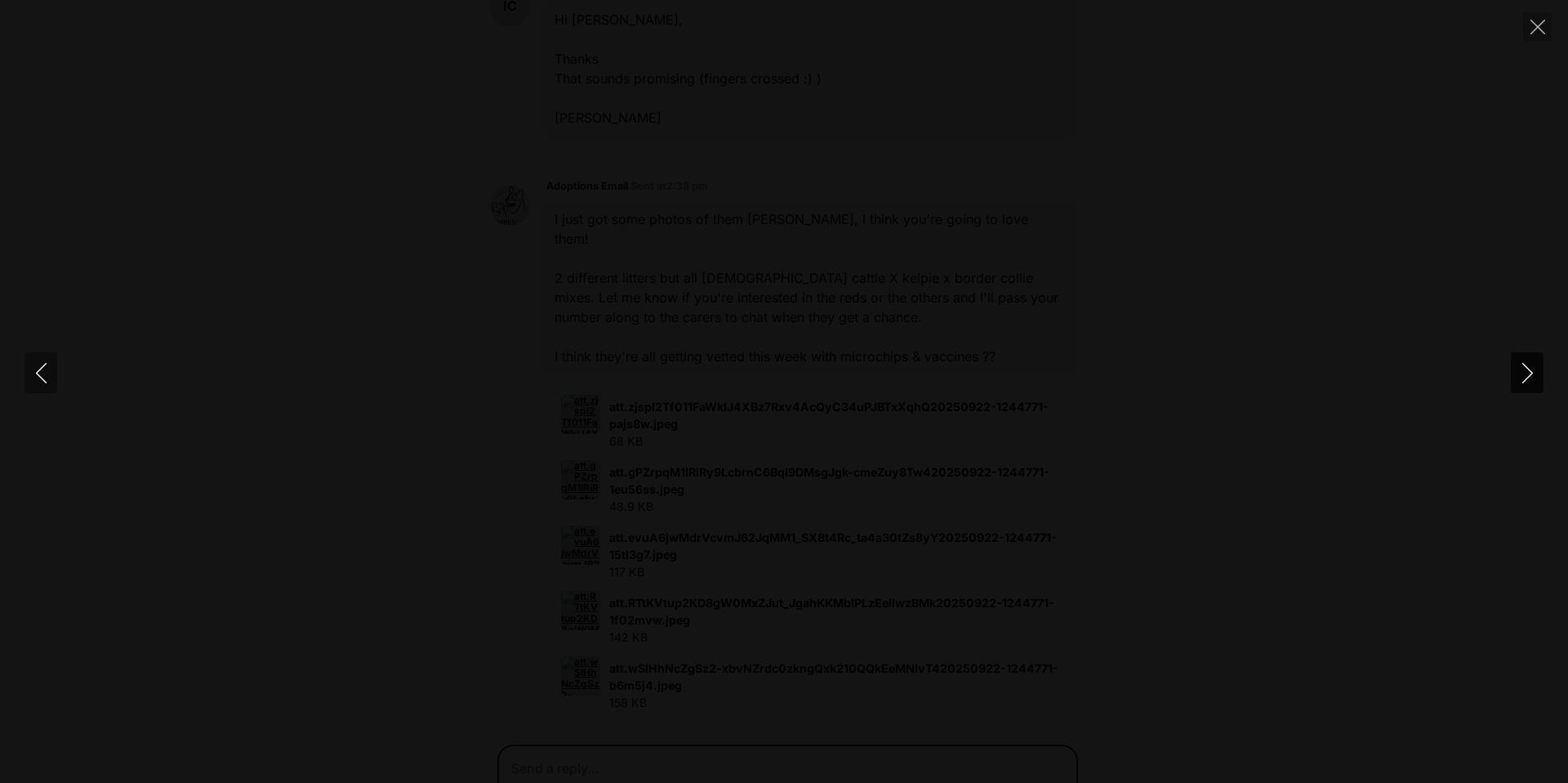
click at [1532, 375] on icon "Next" at bounding box center [1527, 373] width 21 height 21
click at [1530, 379] on icon "Next" at bounding box center [1527, 373] width 21 height 21
click at [41, 374] on icon "Previous" at bounding box center [41, 373] width 21 height 21
click at [1533, 375] on icon "Next" at bounding box center [1527, 373] width 21 height 21
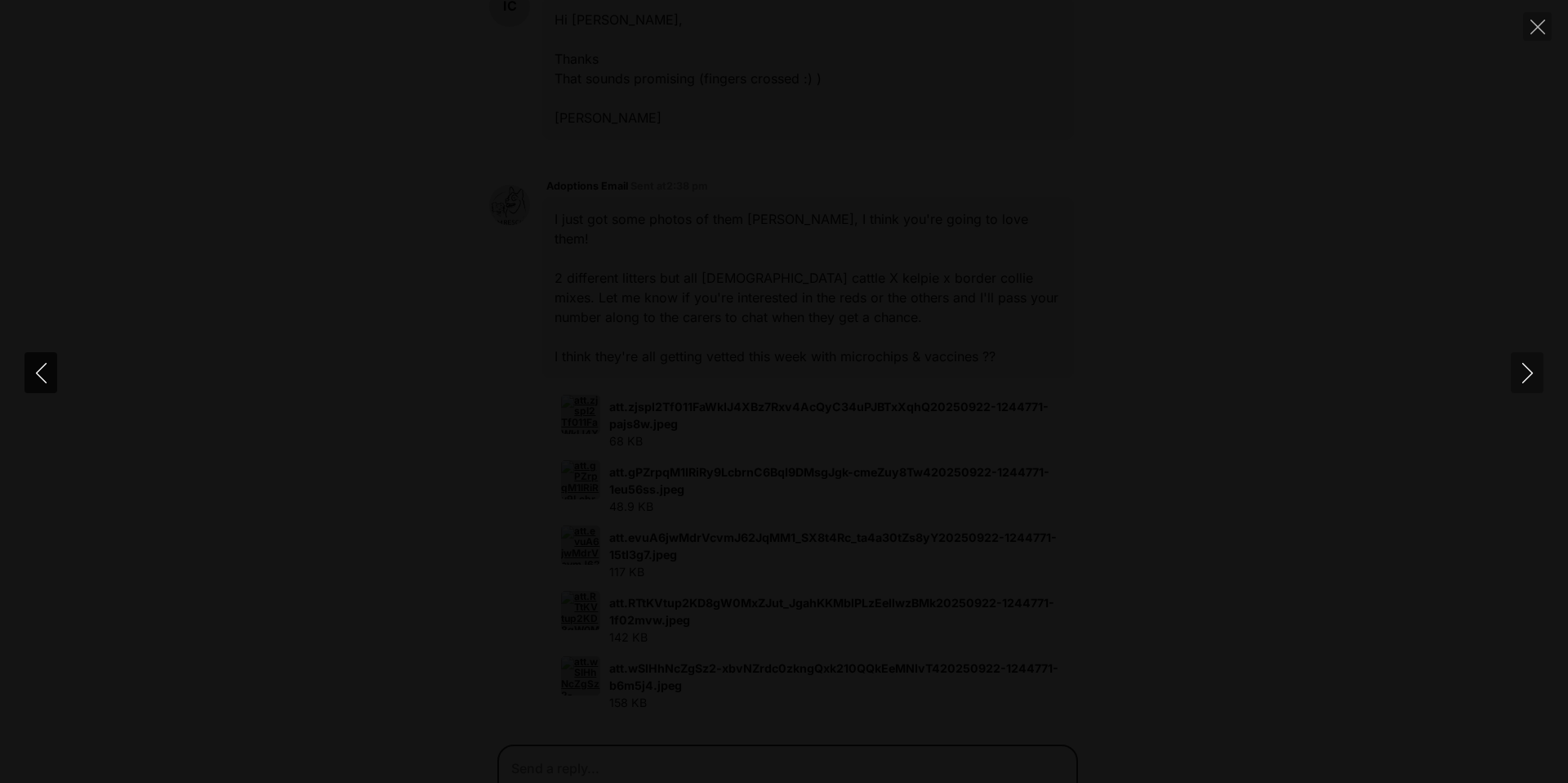
click at [45, 383] on button "Previous" at bounding box center [41, 372] width 33 height 41
click at [45, 383] on icon "Previous" at bounding box center [41, 373] width 11 height 21
click at [1537, 29] on icon "Close" at bounding box center [1537, 27] width 15 height 15
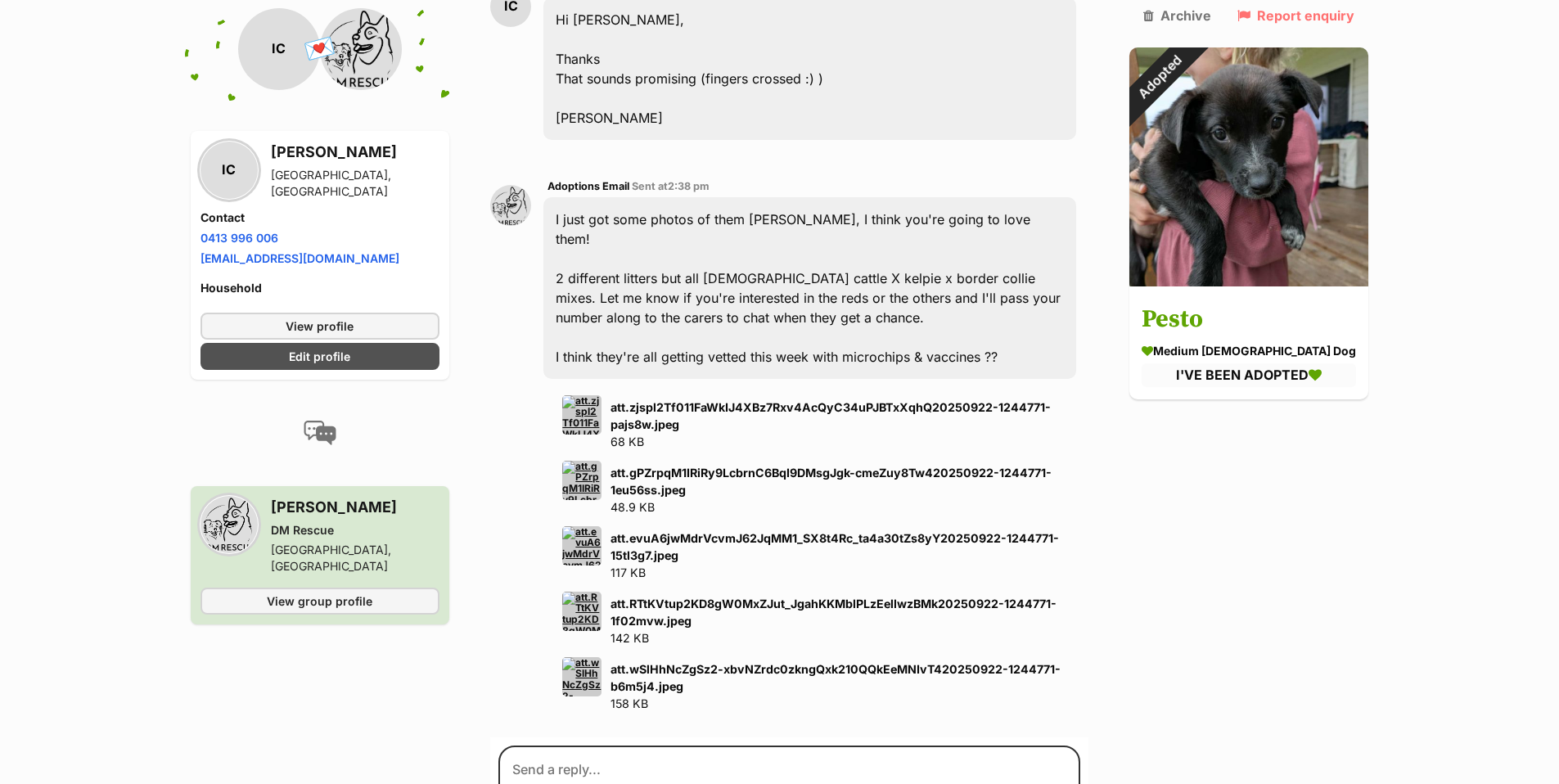
scroll to position [5800, 0]
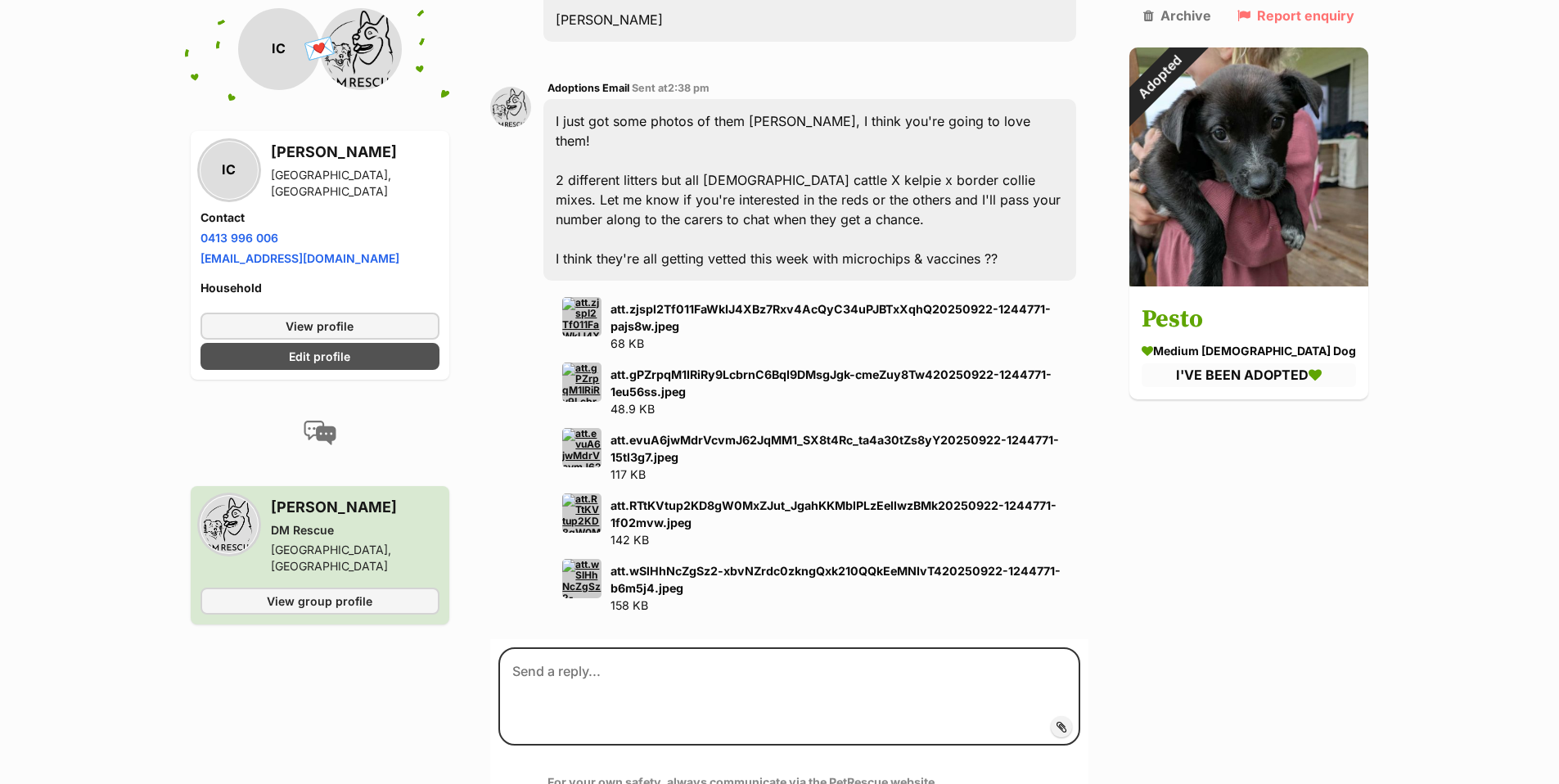
click at [582, 297] on img at bounding box center [582, 317] width 40 height 40
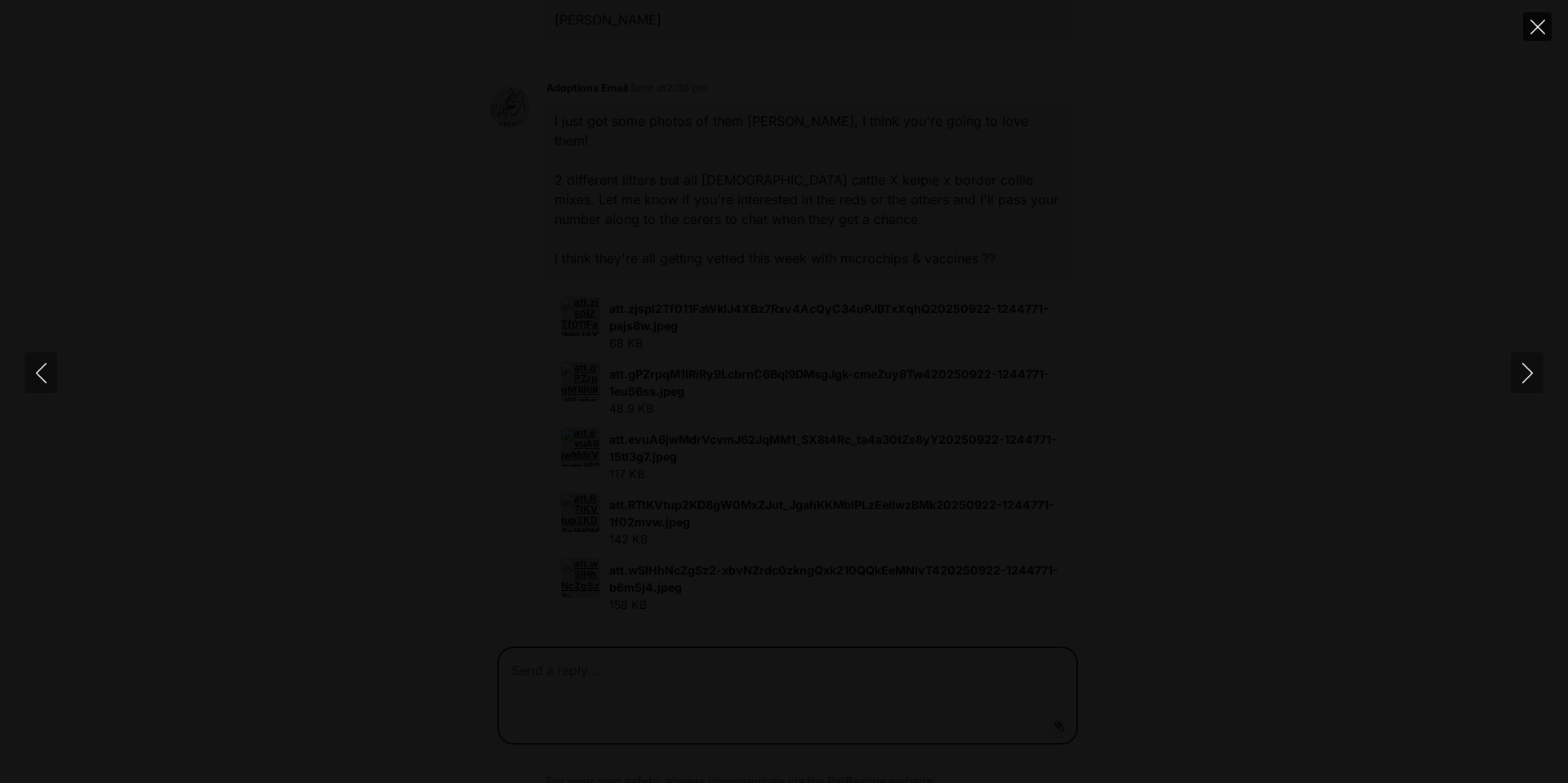
click at [1534, 29] on icon "Close" at bounding box center [1537, 27] width 15 height 15
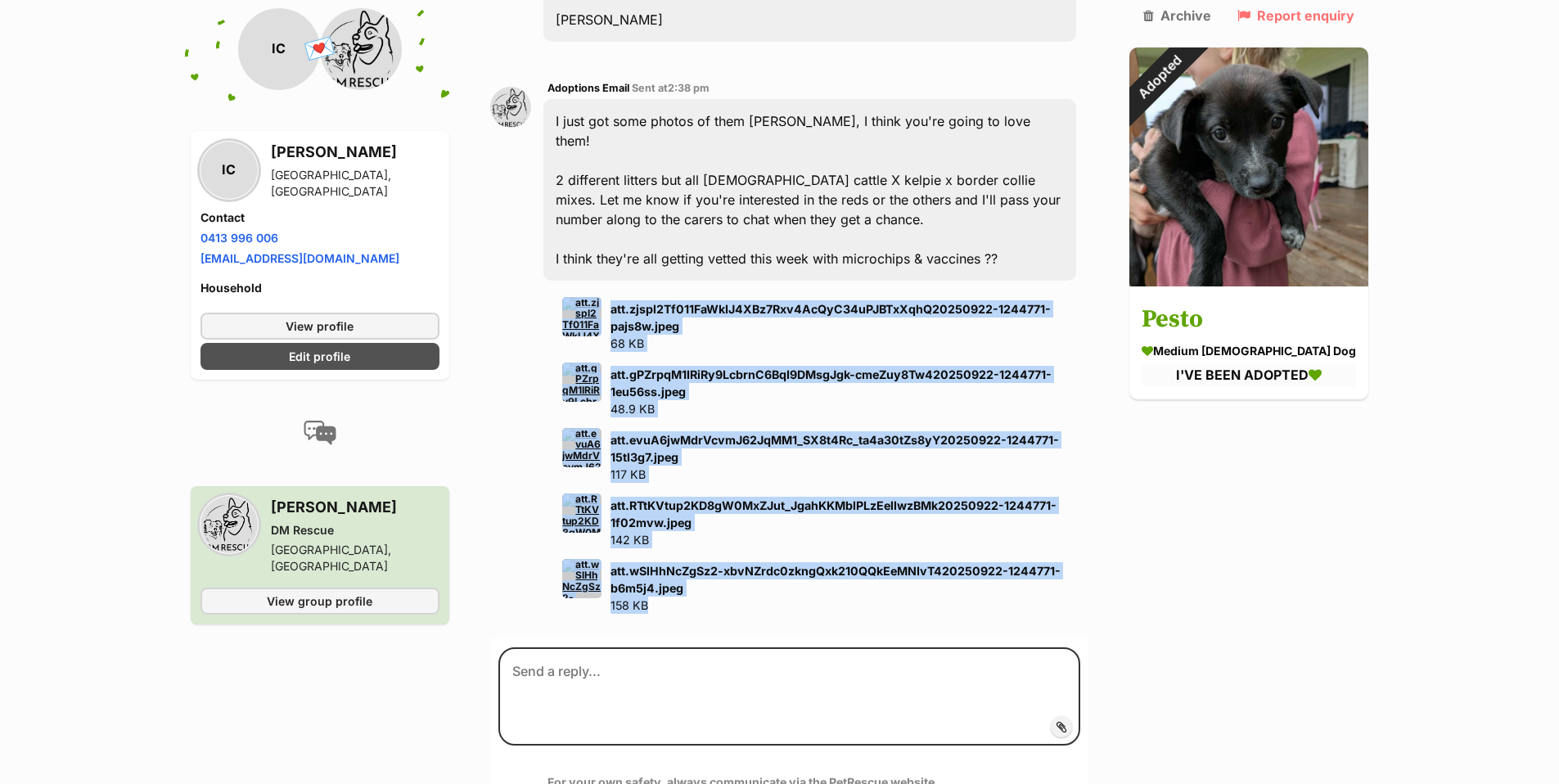
drag, startPoint x: 543, startPoint y: 226, endPoint x: 680, endPoint y: 548, distance: 349.9
click at [680, 548] on div "Adoptions Email Sent at 2:38 pm I just got some photos of them Ian, I think you…" at bounding box center [789, 345] width 598 height 559
copy div "att.zjspl2Tf011FaWkIJ4XBz7Rxv4AcQyC34uPJBTxXqhQ20250922-1244771-pajs8w.jpeg 68 …"
click at [515, 224] on div "Adoptions Email Sent at 2:38 pm I just got some photos of them Ian, I think you…" at bounding box center [789, 345] width 598 height 559
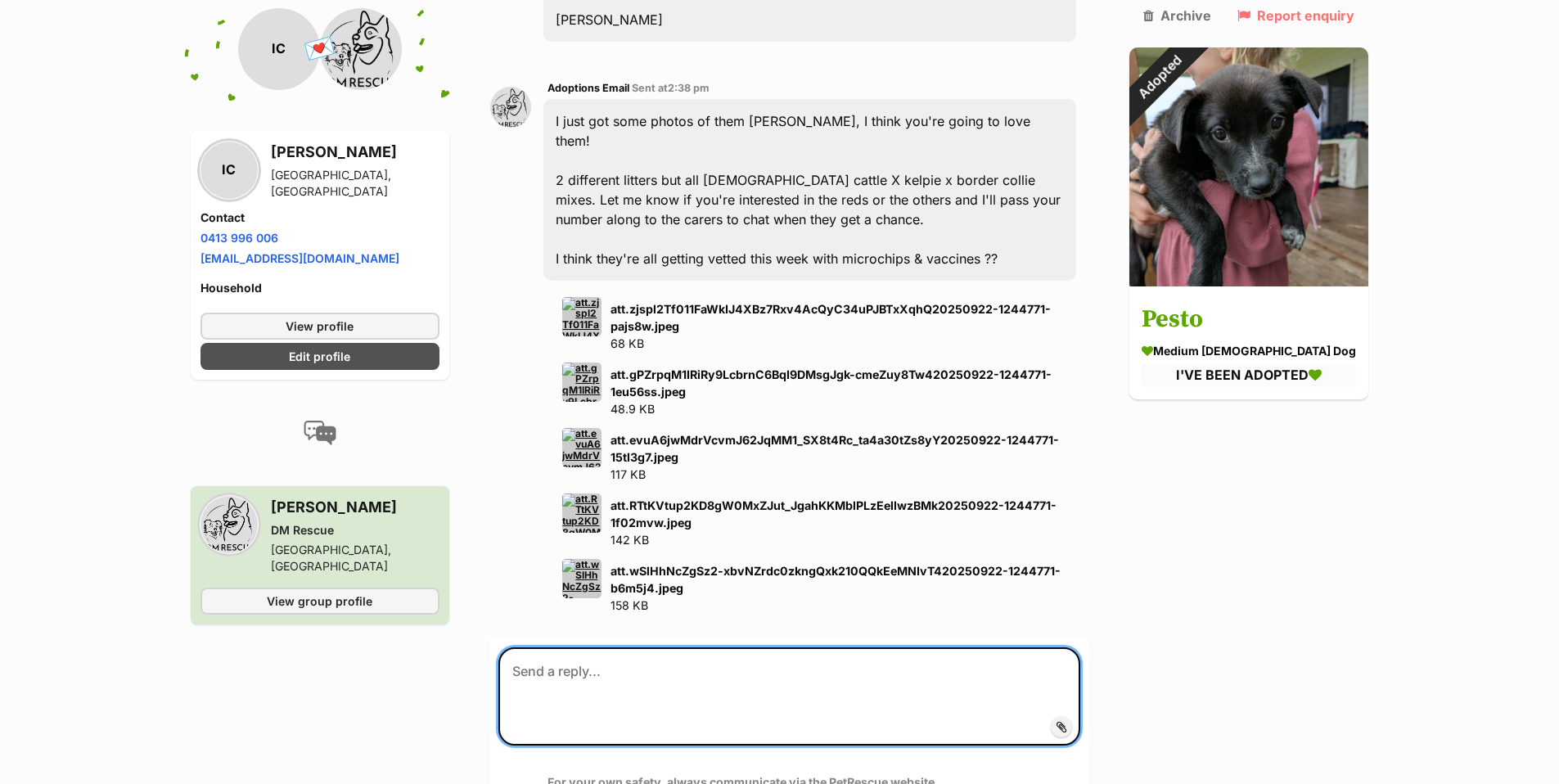
click at [531, 647] on textarea at bounding box center [788, 696] width 581 height 98
type textarea "I"
click at [530, 647] on textarea at bounding box center [788, 696] width 581 height 98
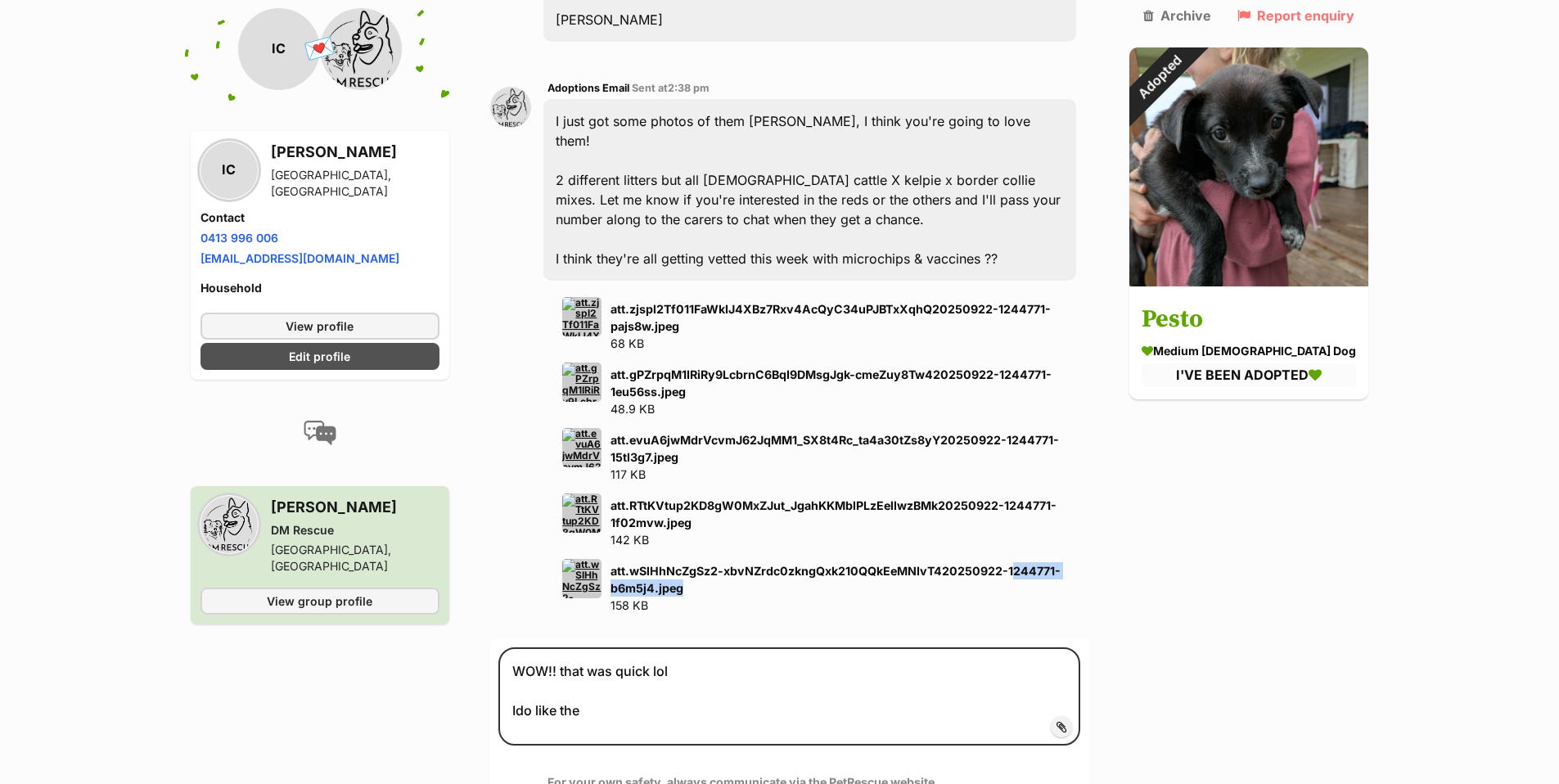
drag, startPoint x: 1020, startPoint y: 506, endPoint x: 1034, endPoint y: 530, distance: 27.8
click at [1034, 562] on p "att.wSlHhNcZgSz2-xbvNZrdc0zkngQxk210QQkEeMNIvT420250922-1244771-b6m5j4.jpeg 158…" at bounding box center [843, 588] width 466 height 52
click at [1077, 562] on p "att.wSlHhNcZgSz2-xbvNZrdc0zkngQxk210QQkEeMNIvT420250922-1244771-b6m5j4.jpeg 158…" at bounding box center [843, 588] width 466 height 52
drag, startPoint x: 1016, startPoint y: 507, endPoint x: 1041, endPoint y: 526, distance: 31.4
click at [1041, 562] on p "att.wSlHhNcZgSz2-xbvNZrdc0zkngQxk210QQkEeMNIvT420250922-1244771-b6m5j4.jpeg 158…" at bounding box center [843, 588] width 466 height 52
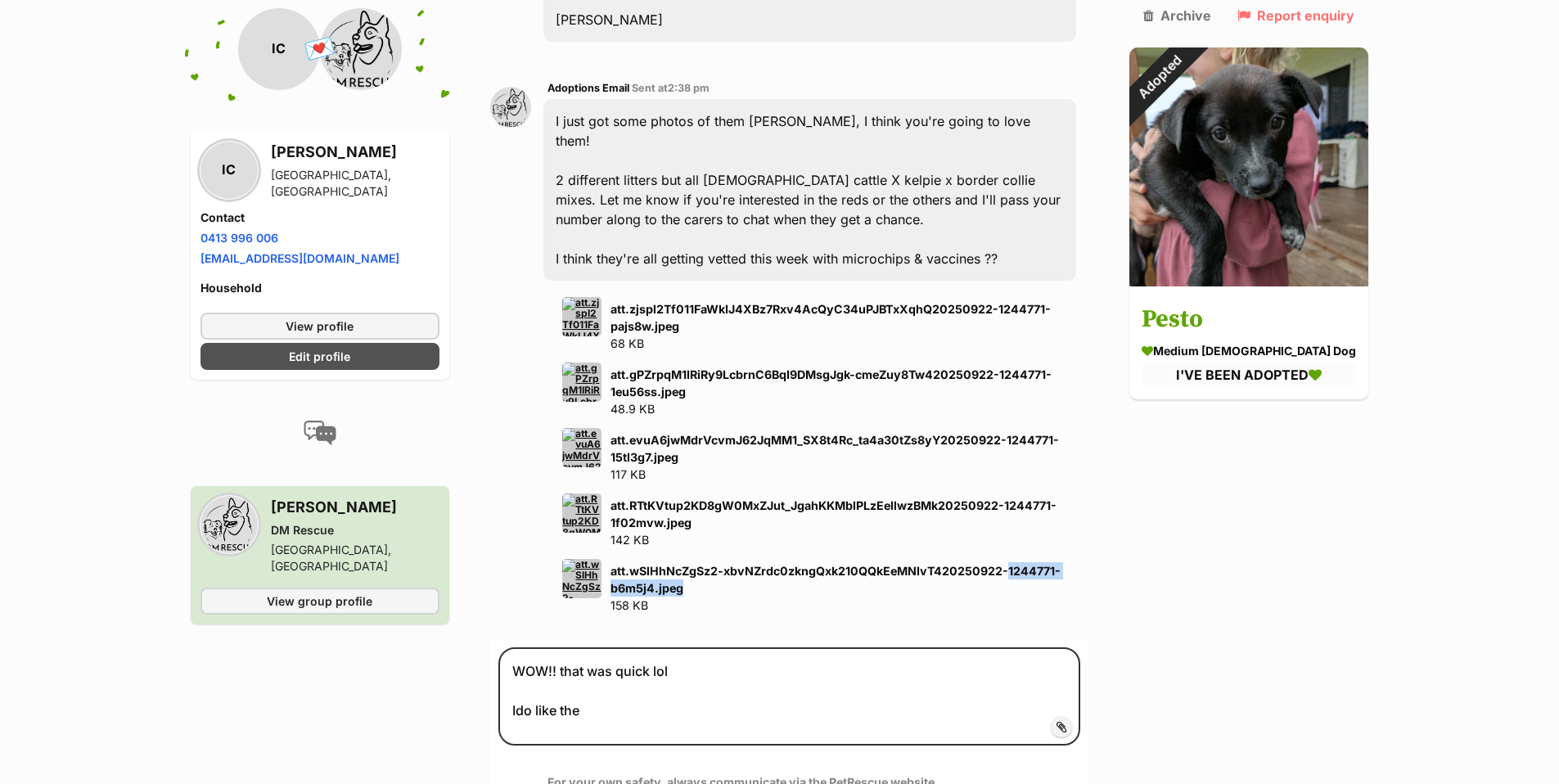
copy strong "1244771-b6m5j4.jpeg"
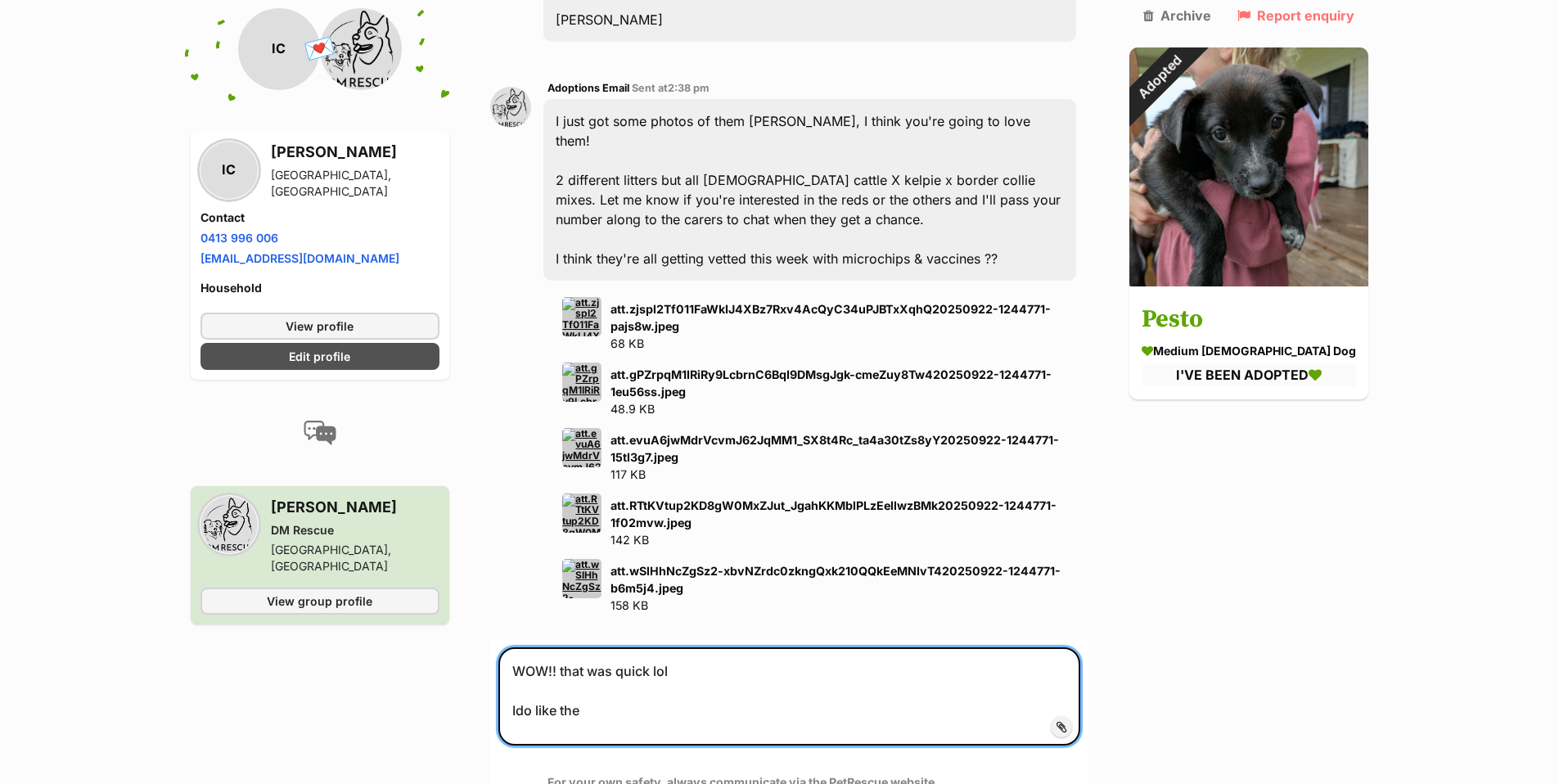
click at [613, 651] on textarea "WOW!! that was quick lol Ido like the" at bounding box center [788, 696] width 581 height 98
paste textarea "1244771-b6m5j4.jpeg"
click at [525, 647] on textarea "WOW!! that was quick lol Ido like the ending in 1244771-b6m5j4.jpeg (the mostly…" at bounding box center [788, 696] width 581 height 98
click at [599, 647] on textarea "WOW!! that was quick lol I do like the ending in 1244771-b6m5j4.jpeg (the mostl…" at bounding box center [788, 696] width 581 height 98
click at [966, 647] on textarea "WOW!! that was quick lol I do like the one ending in 1244771-b6m5j4.jpeg (the m…" at bounding box center [788, 696] width 581 height 98
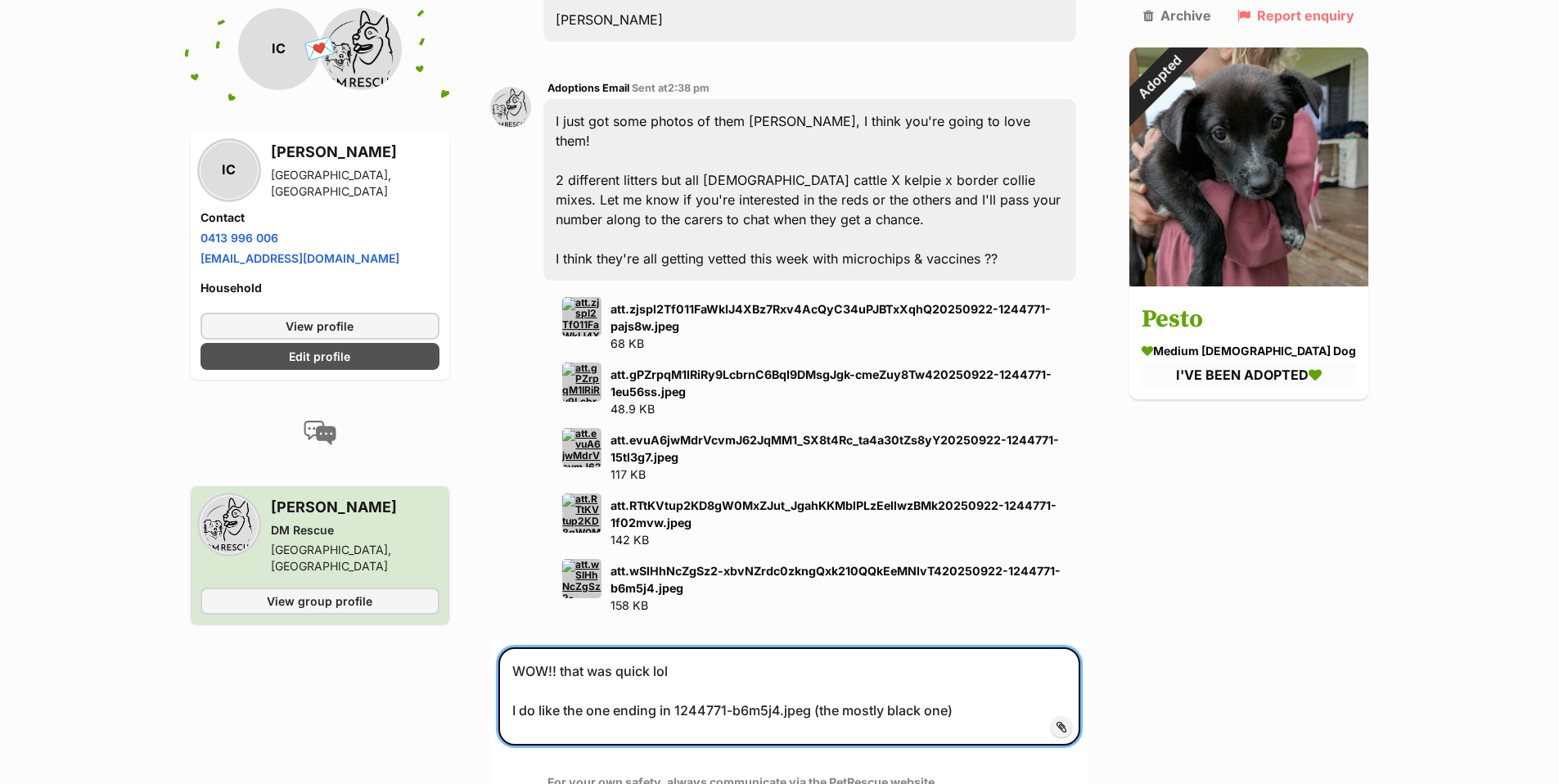
type textarea "WOW!! that was quick lol I do like the one ending in 1244771-b6m5j4.jpeg (the m…"
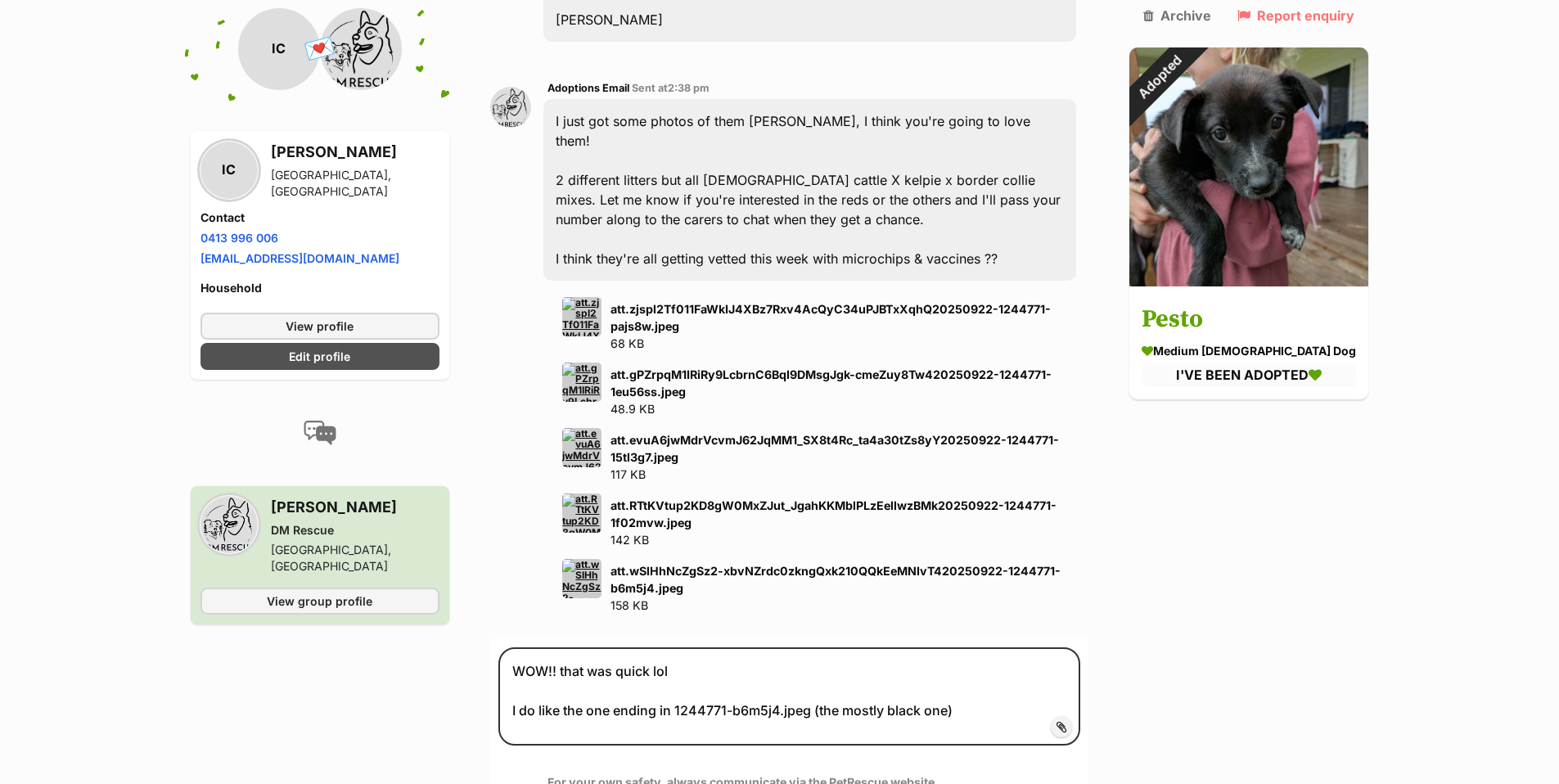
click at [1077, 783] on button "Submit" at bounding box center [1044, 799] width 73 height 30
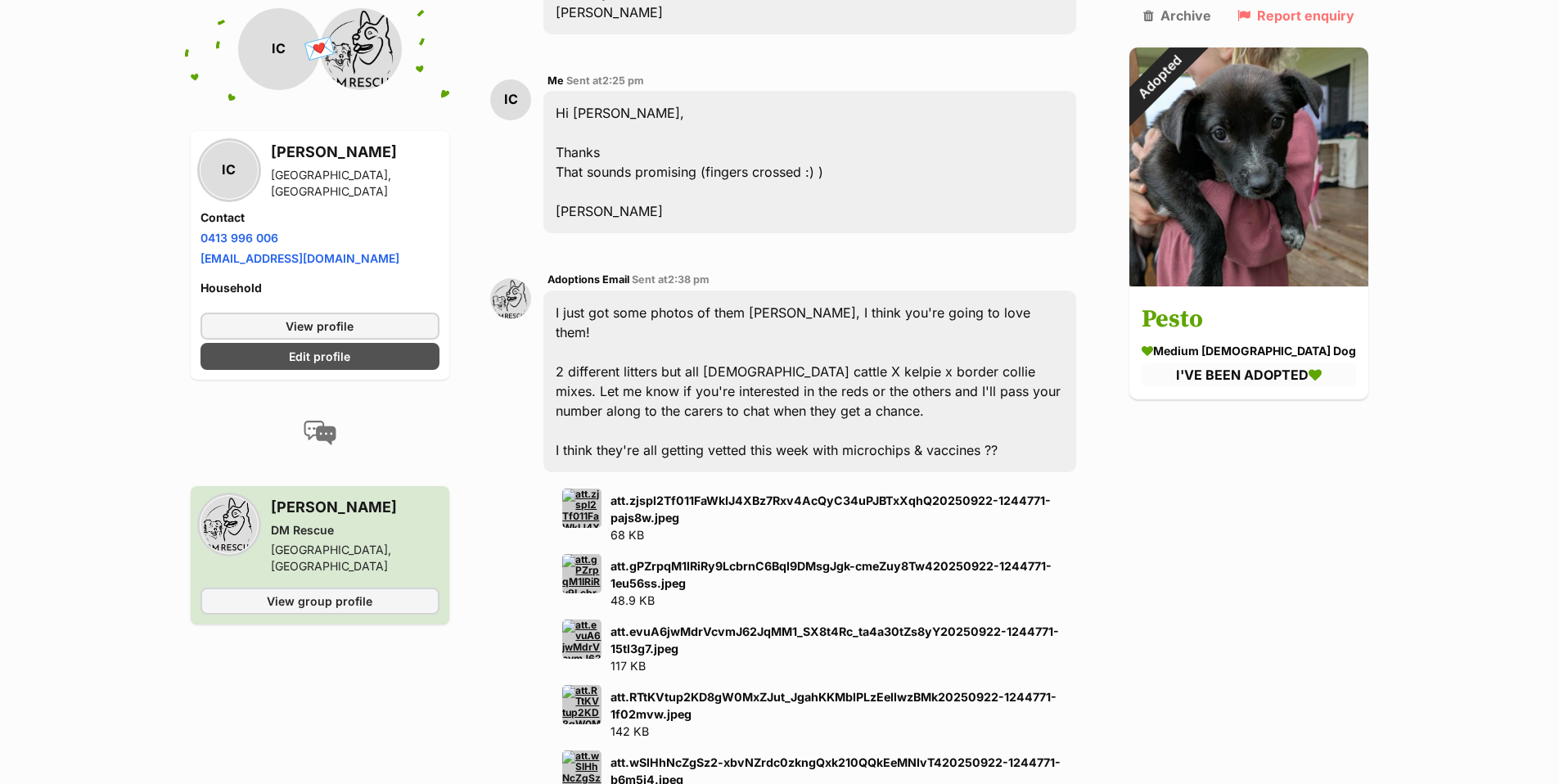
scroll to position [5987, 0]
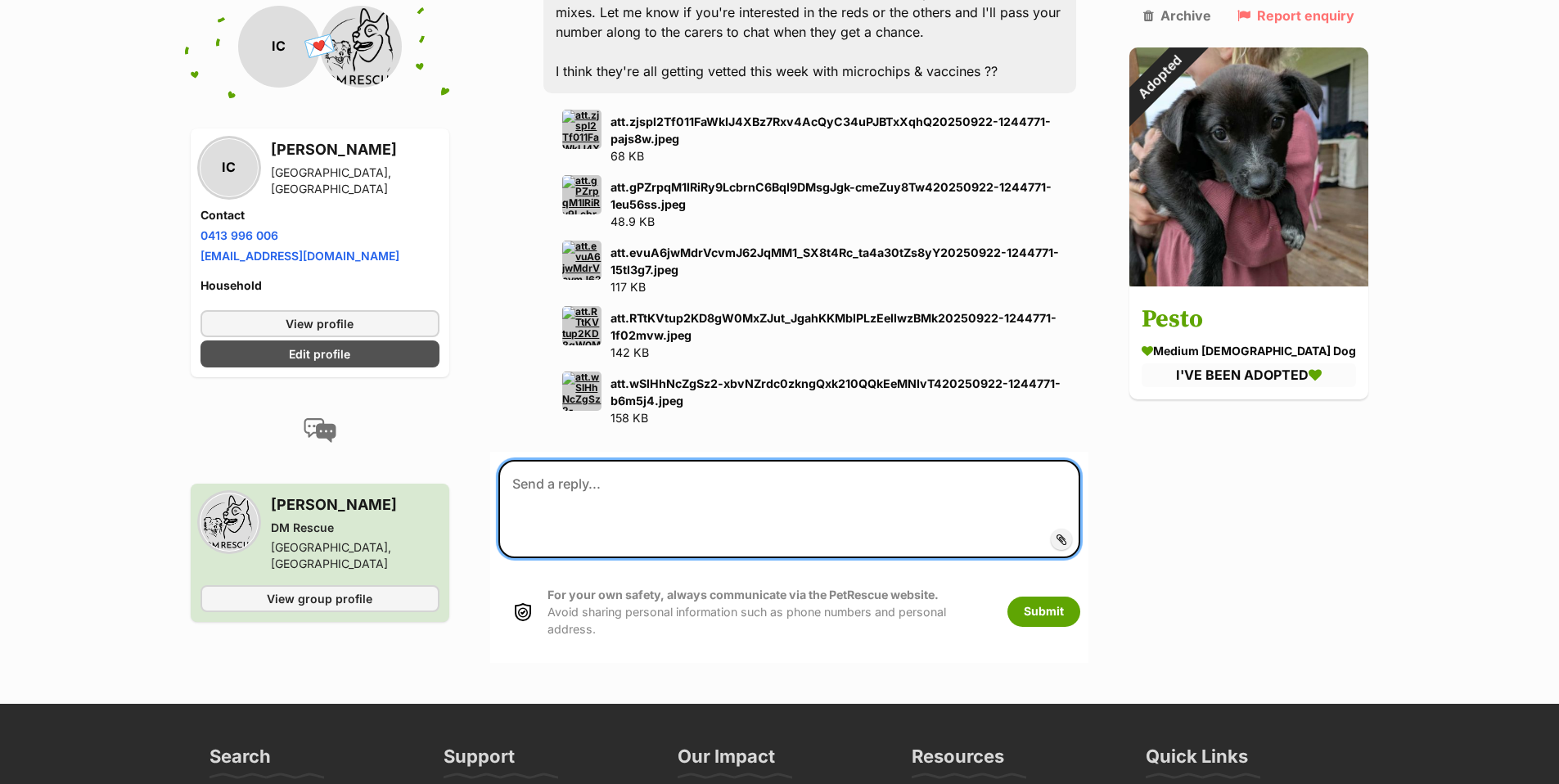
click at [532, 459] on textarea at bounding box center [788, 508] width 581 height 98
paste textarea "WOW!! that was quick lol I do like the one ending in 1244771-b6m5j4.jpeg (the m…"
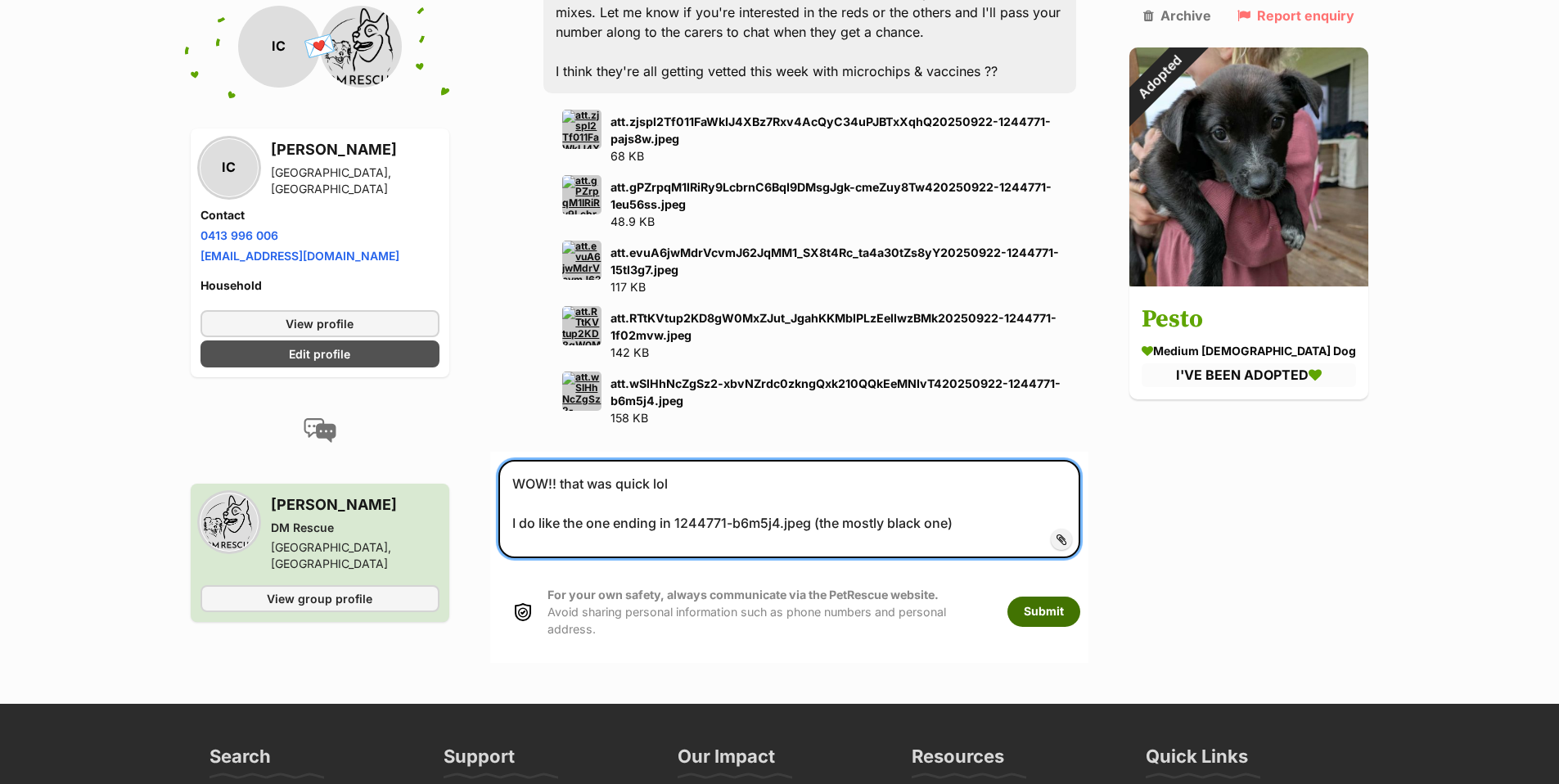
type textarea "WOW!! that was quick lol I do like the one ending in 1244771-b6m5j4.jpeg (the m…"
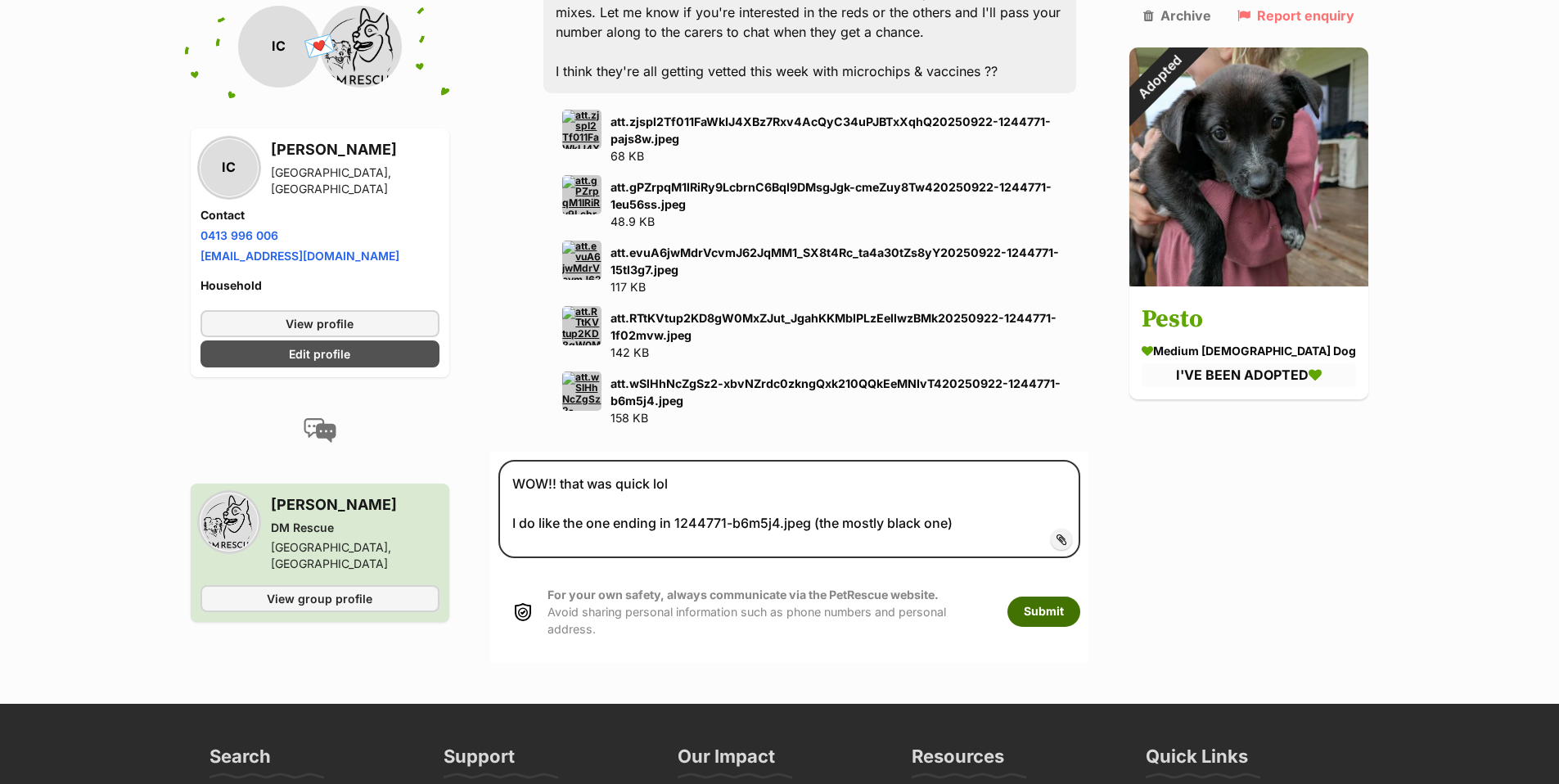
click at [1072, 596] on button "Submit" at bounding box center [1044, 611] width 73 height 30
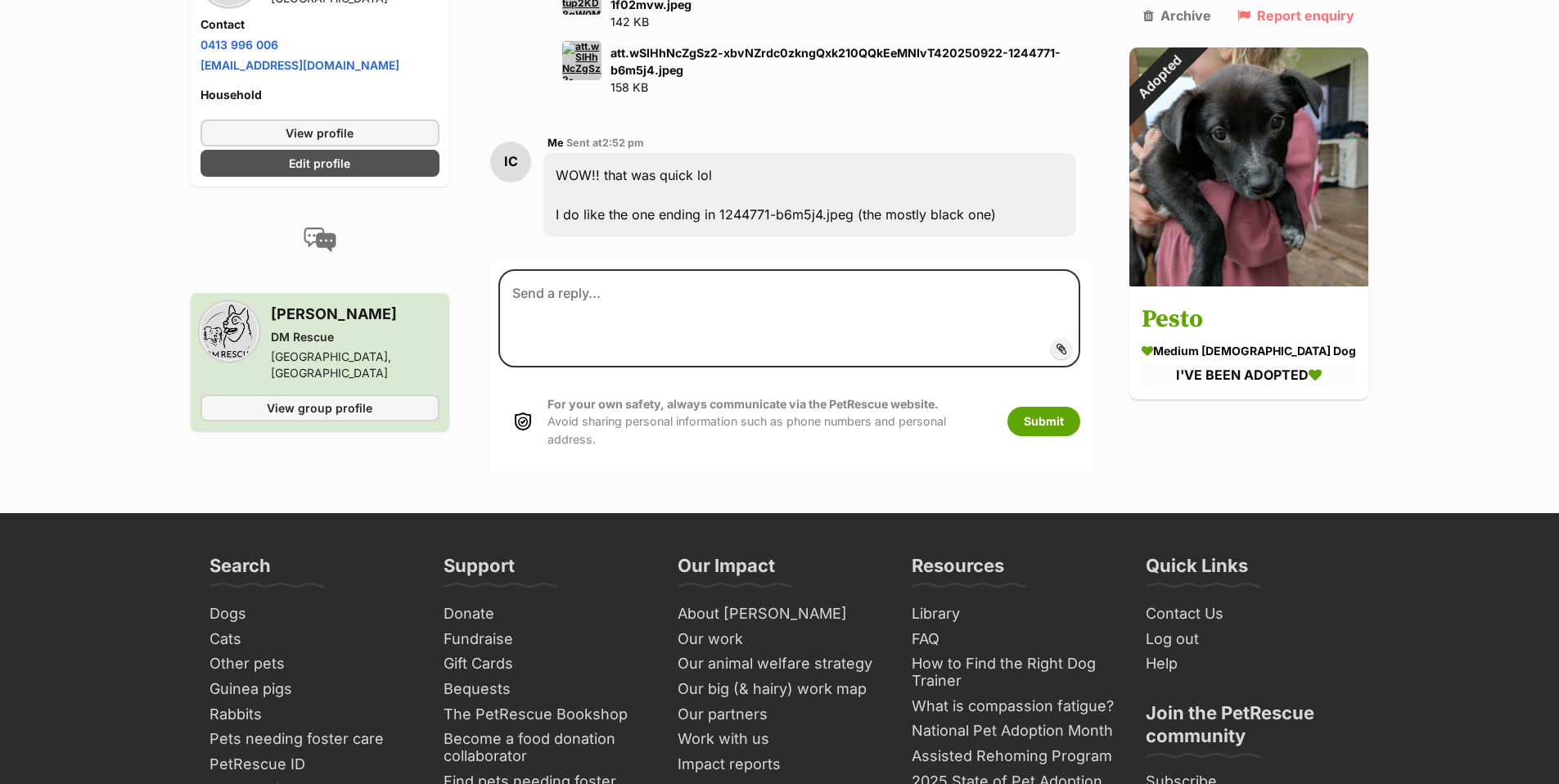
scroll to position [6346, 0]
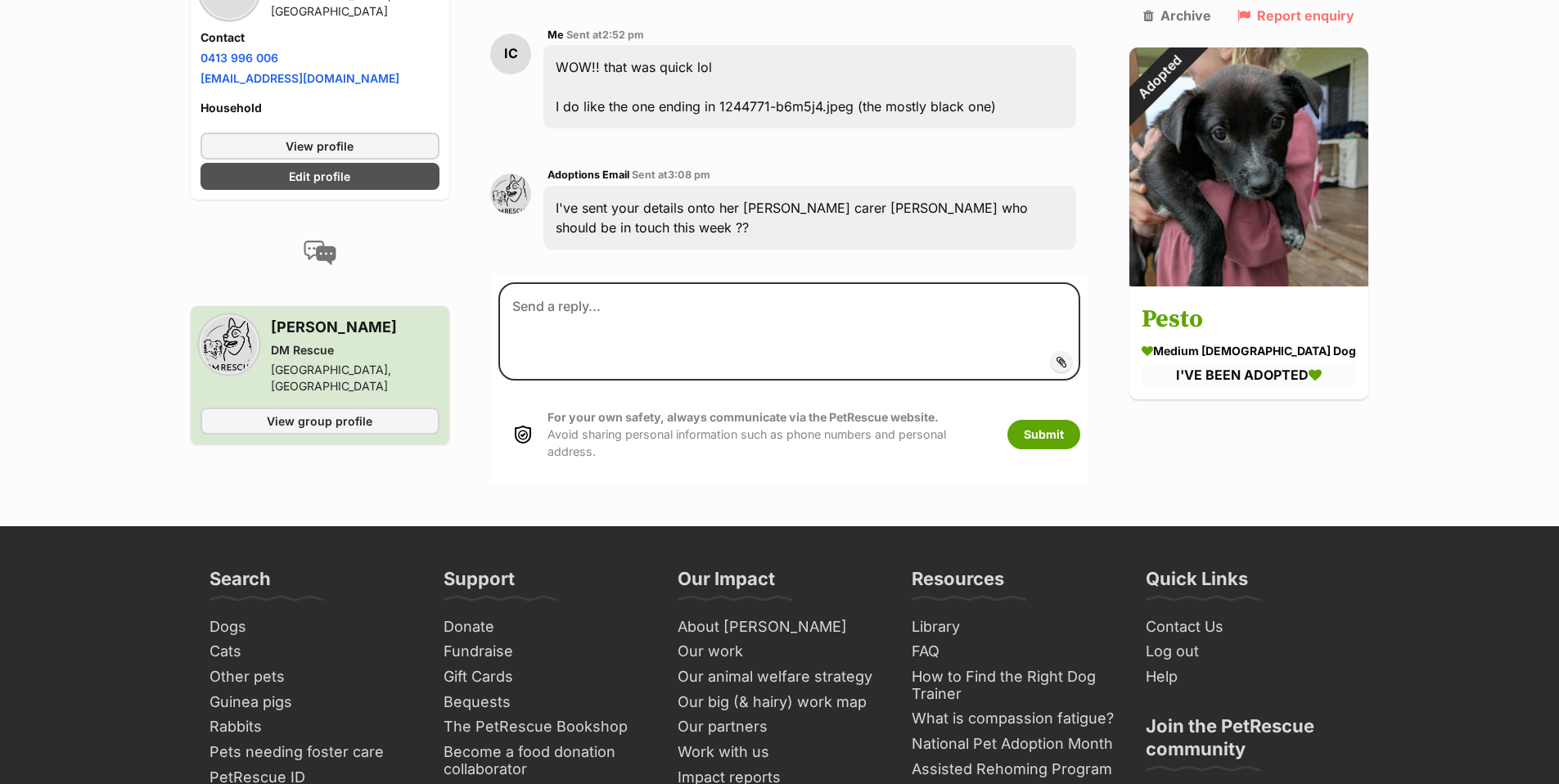
scroll to position [6184, 0]
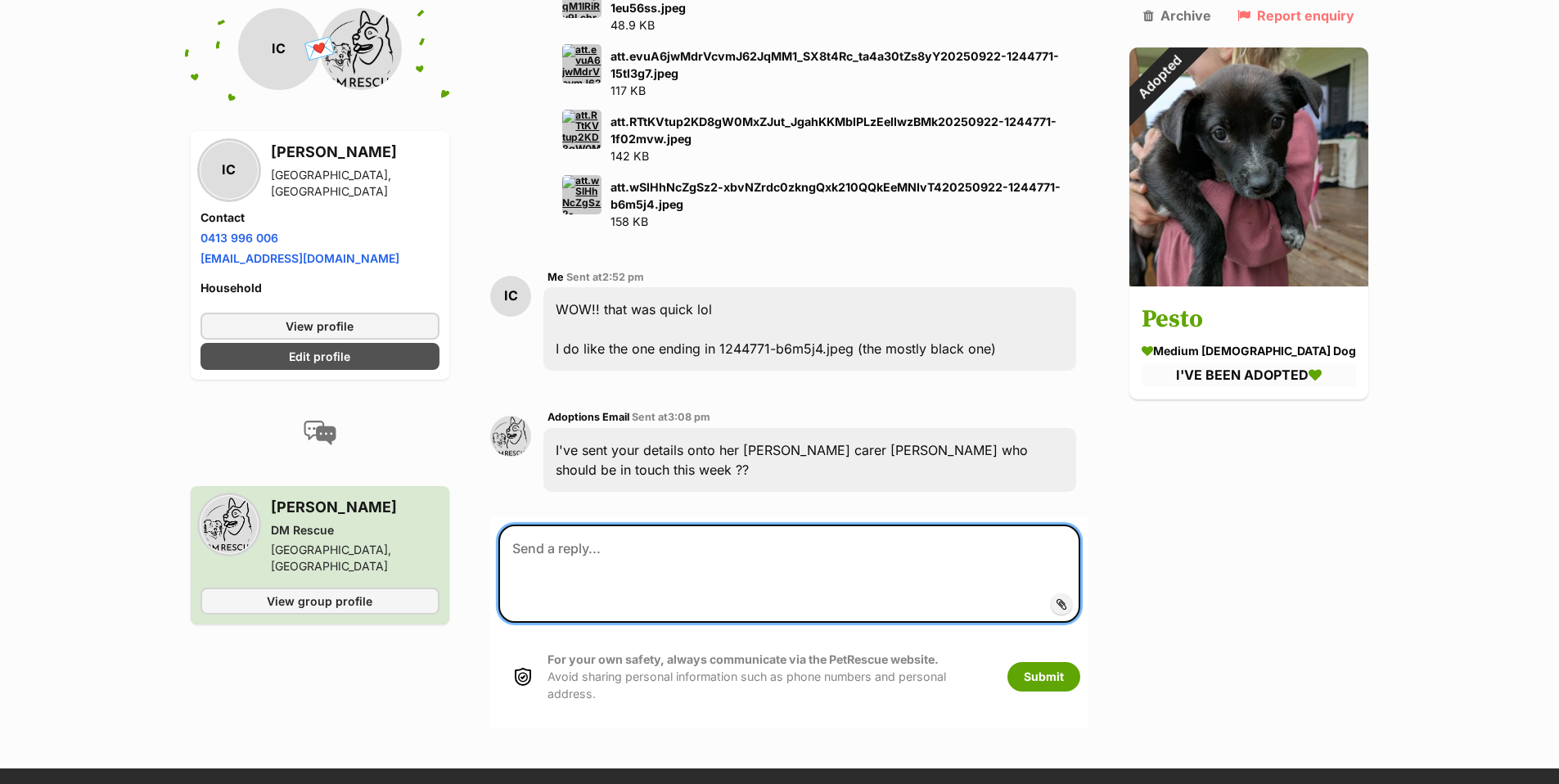
click at [544, 525] on textarea at bounding box center [788, 573] width 581 height 98
type textarea "Thanks very much"
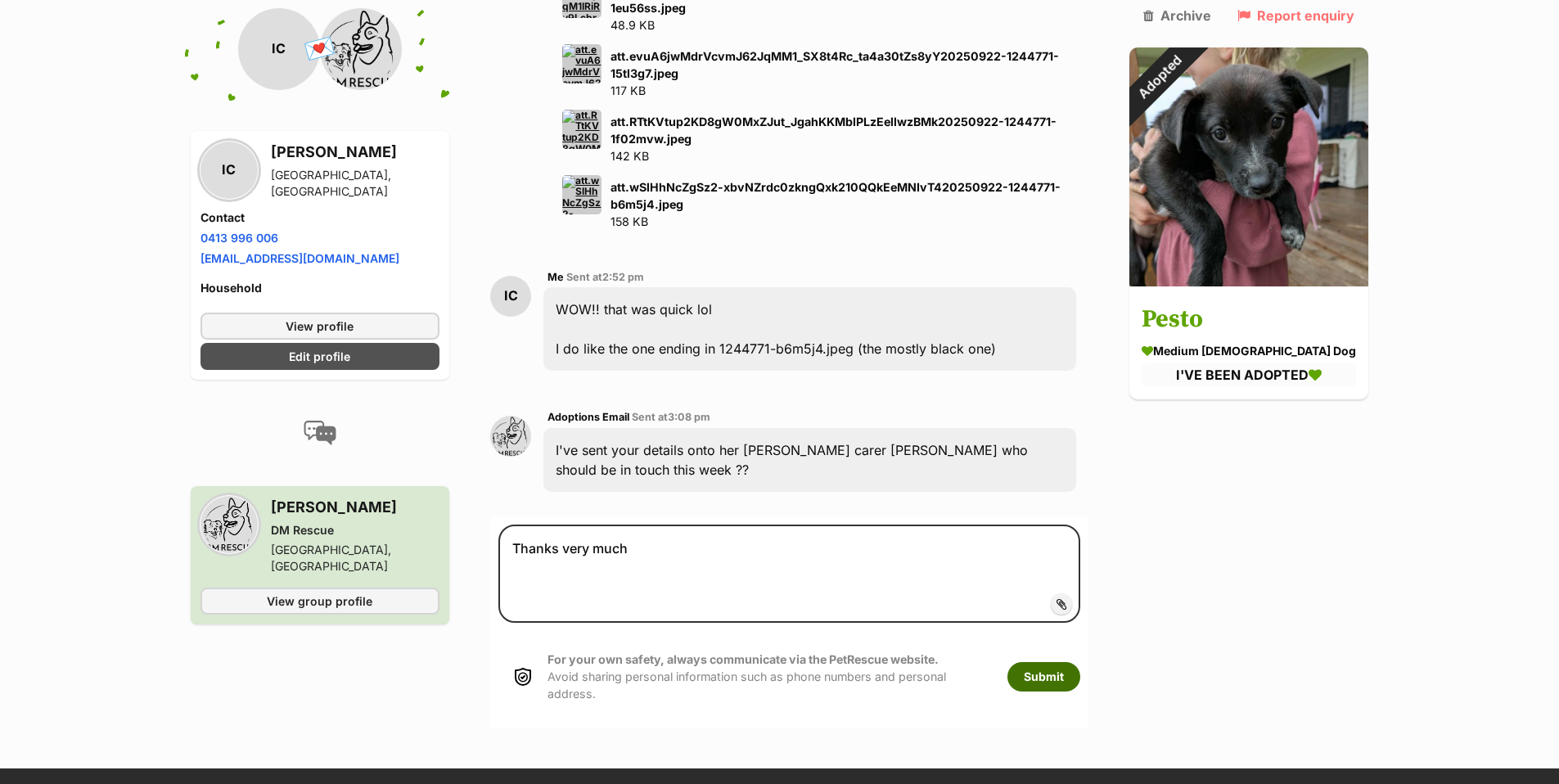
click at [1067, 661] on button "Submit" at bounding box center [1044, 676] width 73 height 30
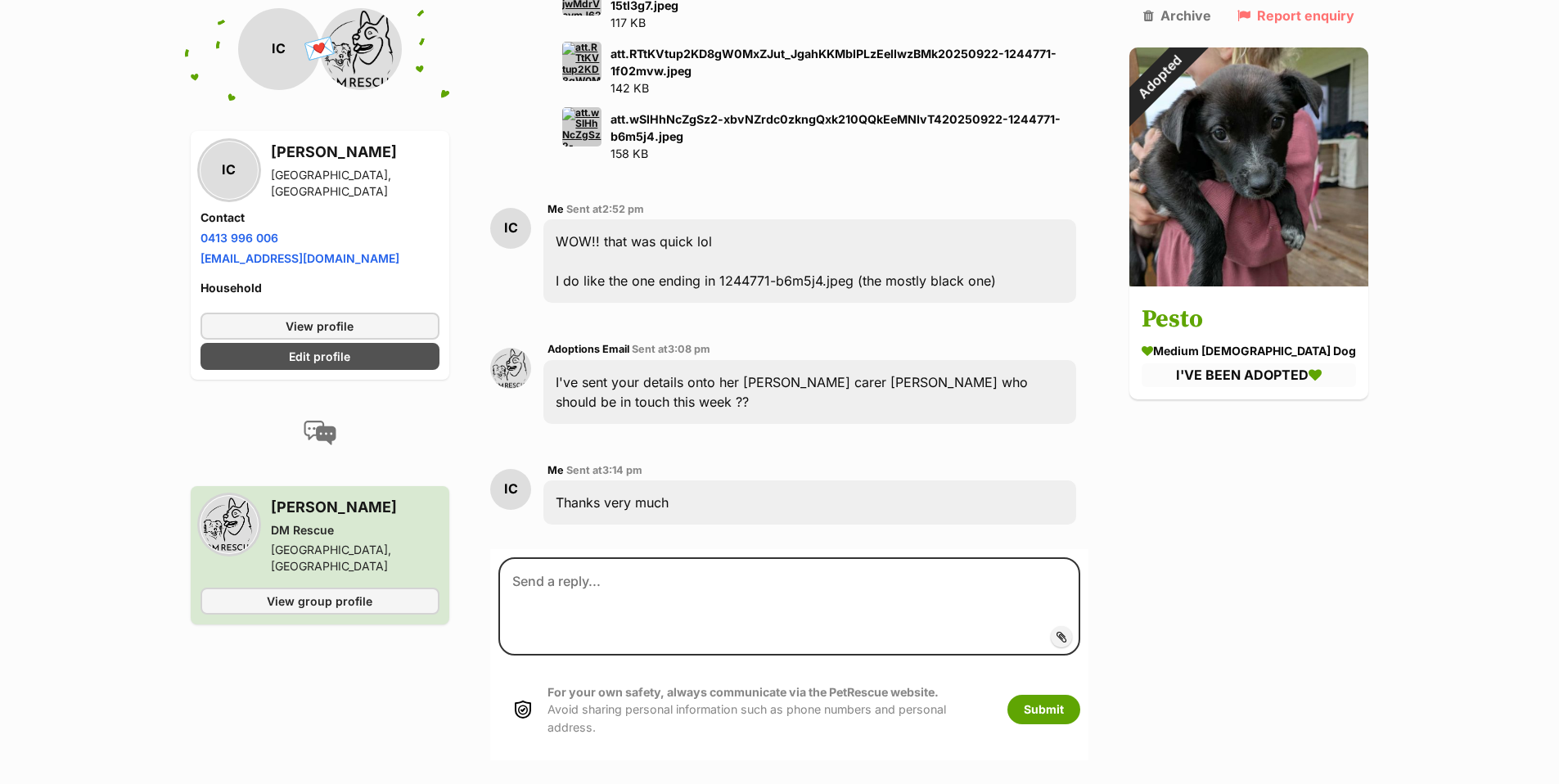
scroll to position [6270, 0]
